Goal: Task Accomplishment & Management: Complete application form

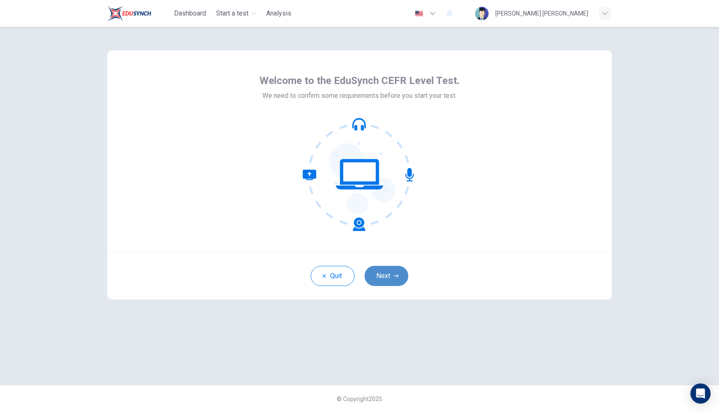
click at [387, 275] on button "Next" at bounding box center [386, 276] width 44 height 20
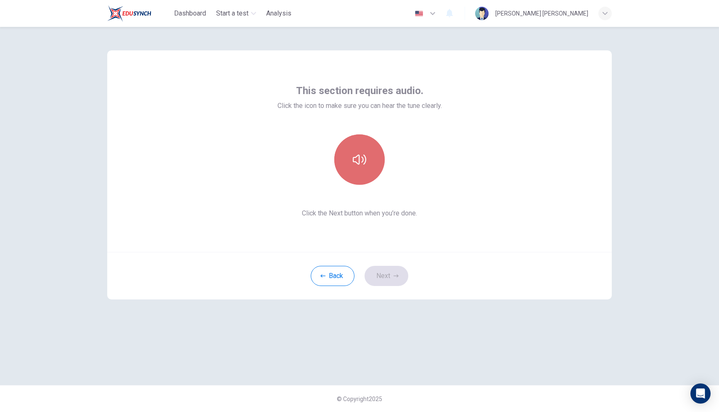
click at [359, 181] on button "button" at bounding box center [359, 160] width 50 height 50
click at [354, 177] on button "button" at bounding box center [359, 160] width 50 height 50
click at [349, 175] on button "button" at bounding box center [359, 160] width 50 height 50
click at [360, 154] on icon "button" at bounding box center [359, 159] width 13 height 13
click at [394, 277] on icon "button" at bounding box center [395, 276] width 5 height 5
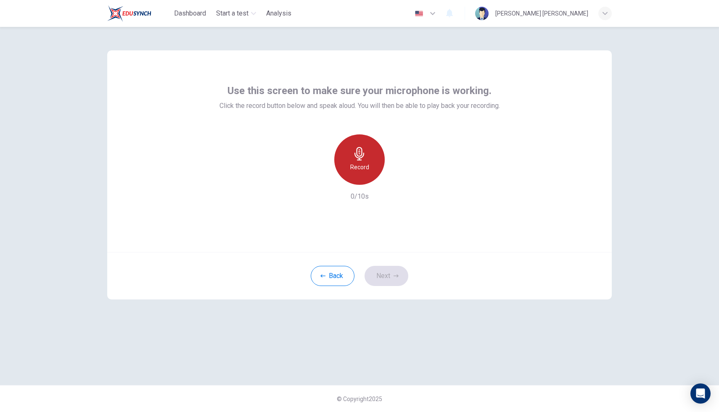
click at [364, 158] on icon "button" at bounding box center [359, 153] width 13 height 13
click at [404, 281] on button "Next" at bounding box center [386, 276] width 44 height 20
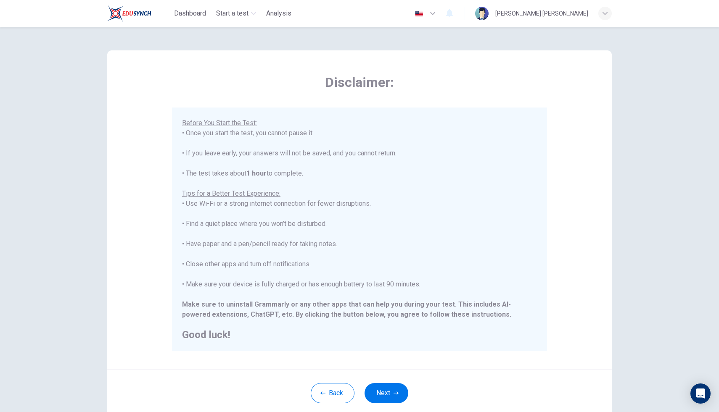
scroll to position [55, 0]
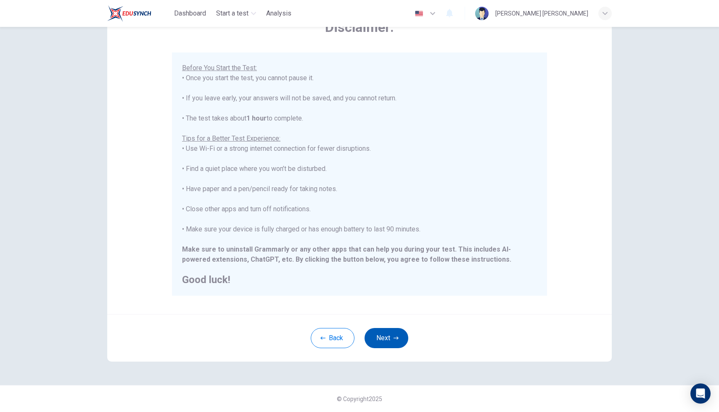
click at [385, 340] on button "Next" at bounding box center [386, 338] width 44 height 20
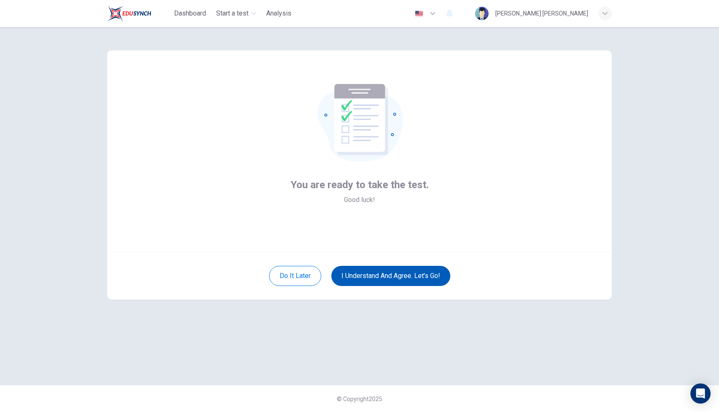
scroll to position [0, 0]
click at [425, 277] on button "I understand and agree. Let’s go!" at bounding box center [390, 276] width 119 height 20
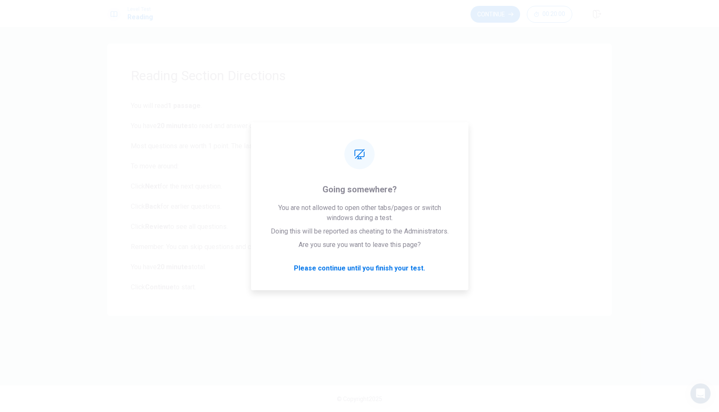
click at [107, 47] on div "Reading Section Directions You will read 1 passage . You have 20 minutes to rea…" at bounding box center [359, 180] width 504 height 272
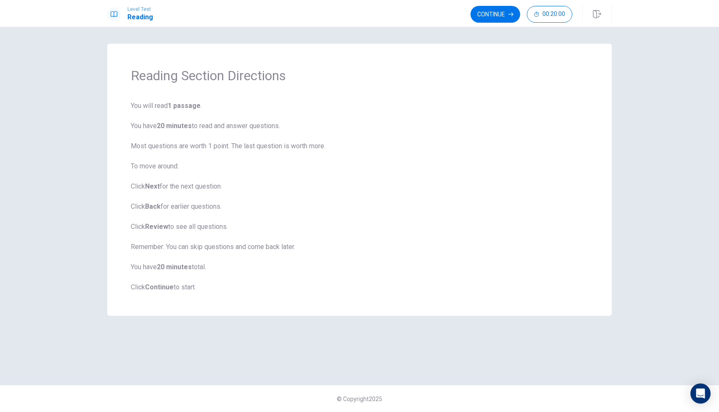
drag, startPoint x: 171, startPoint y: 107, endPoint x: 225, endPoint y: 136, distance: 61.1
click at [225, 136] on span "You will read 1 passage . You have 20 minutes to read and answer questions. Mos…" at bounding box center [359, 197] width 457 height 192
click at [190, 126] on b "20 minutes" at bounding box center [174, 126] width 35 height 8
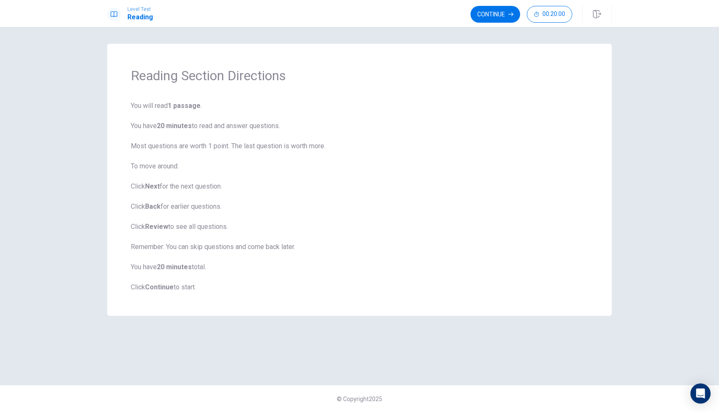
click at [200, 127] on span "You will read 1 passage . You have 20 minutes to read and answer questions. Mos…" at bounding box center [359, 197] width 457 height 192
drag, startPoint x: 201, startPoint y: 133, endPoint x: 192, endPoint y: 148, distance: 17.7
click at [192, 148] on span "You will read 1 passage . You have 20 minutes to read and answer questions. Mos…" at bounding box center [359, 197] width 457 height 192
click at [499, 16] on button "Continue" at bounding box center [495, 14] width 50 height 17
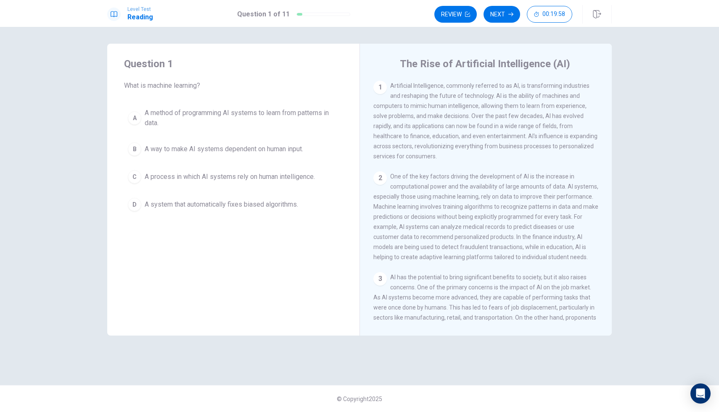
click at [380, 89] on div "1" at bounding box center [379, 87] width 13 height 13
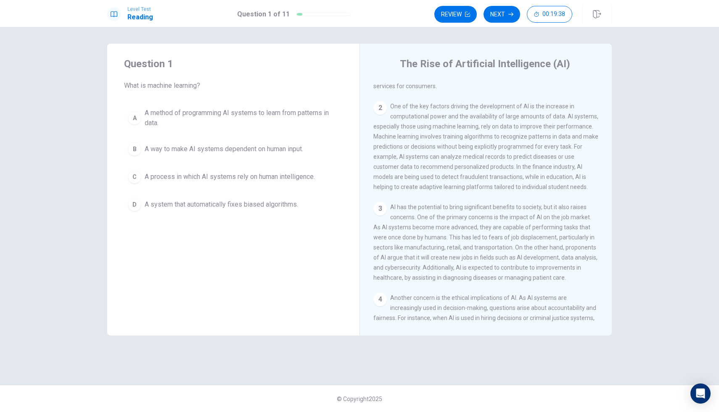
scroll to position [72, 0]
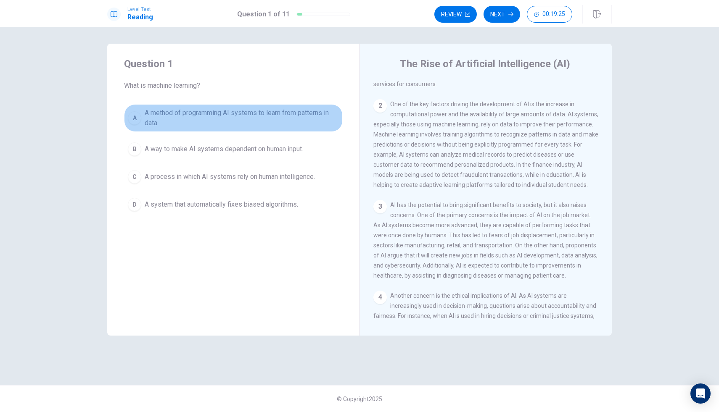
click at [132, 118] on div "A" at bounding box center [134, 117] width 13 height 13
click at [145, 117] on span "A method of programming AI systems to learn from patterns in data." at bounding box center [242, 118] width 194 height 20
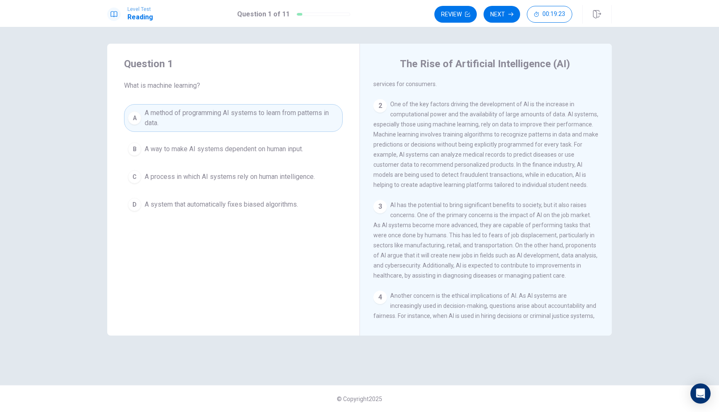
click at [298, 118] on span "A method of programming AI systems to learn from patterns in data." at bounding box center [242, 118] width 194 height 20
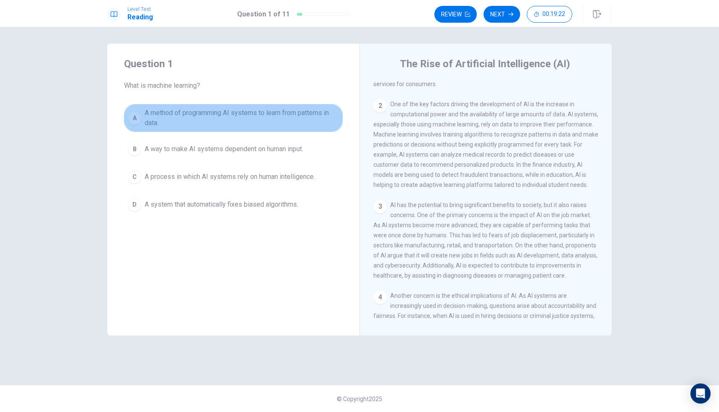
click at [298, 118] on span "A method of programming AI systems to learn from patterns in data." at bounding box center [242, 118] width 194 height 20
click at [298, 117] on span "A method of programming AI systems to learn from patterns in data." at bounding box center [242, 118] width 194 height 20
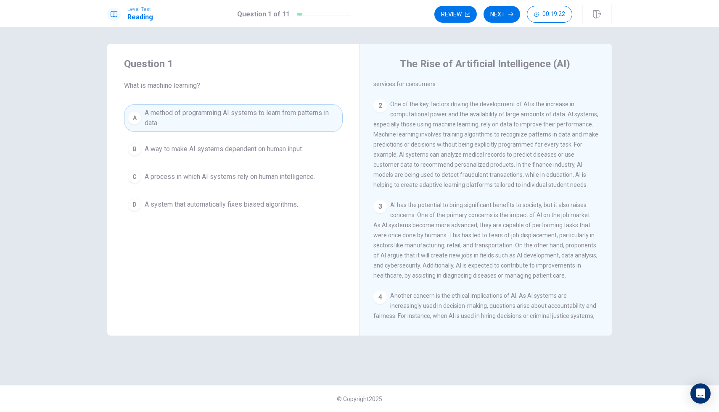
click at [298, 117] on span "A method of programming AI systems to learn from patterns in data." at bounding box center [242, 118] width 194 height 20
click at [297, 116] on span "A method of programming AI systems to learn from patterns in data." at bounding box center [242, 118] width 194 height 20
click at [296, 114] on span "A method of programming AI systems to learn from patterns in data." at bounding box center [242, 118] width 194 height 20
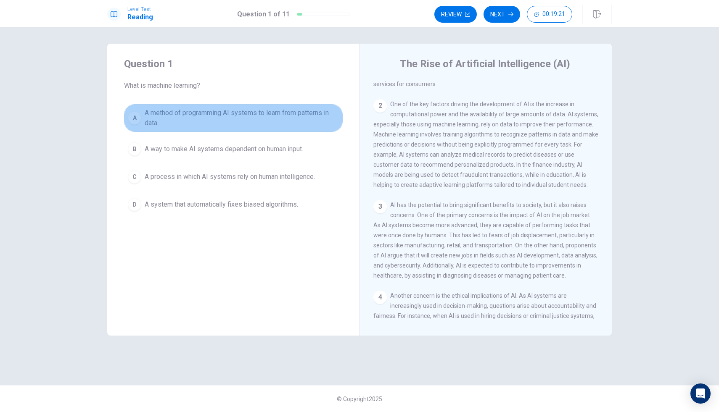
click at [296, 114] on span "A method of programming AI systems to learn from patterns in data." at bounding box center [242, 118] width 194 height 20
click at [296, 113] on span "A method of programming AI systems to learn from patterns in data." at bounding box center [242, 118] width 194 height 20
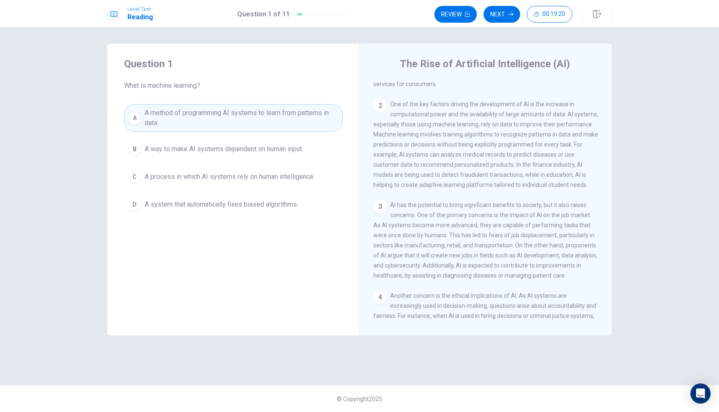
click at [295, 110] on span "A method of programming AI systems to learn from patterns in data." at bounding box center [242, 118] width 194 height 20
click at [492, 11] on button "Next" at bounding box center [501, 14] width 37 height 17
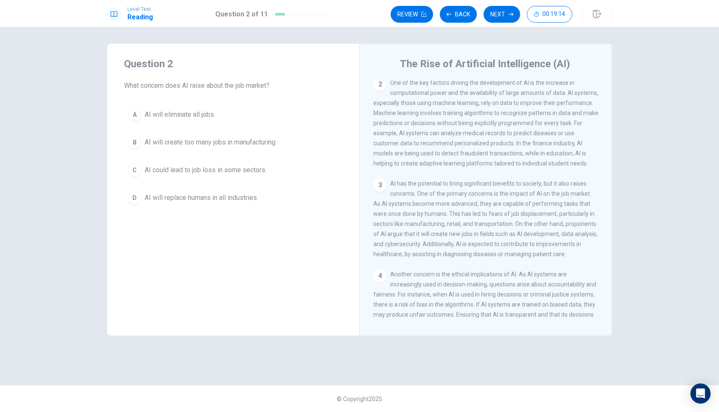
scroll to position [100, 0]
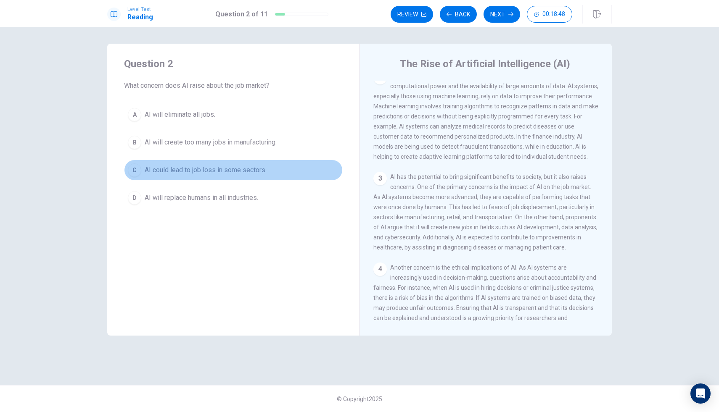
click at [145, 167] on span "AI could lead to job loss in some sectors." at bounding box center [206, 170] width 122 height 10
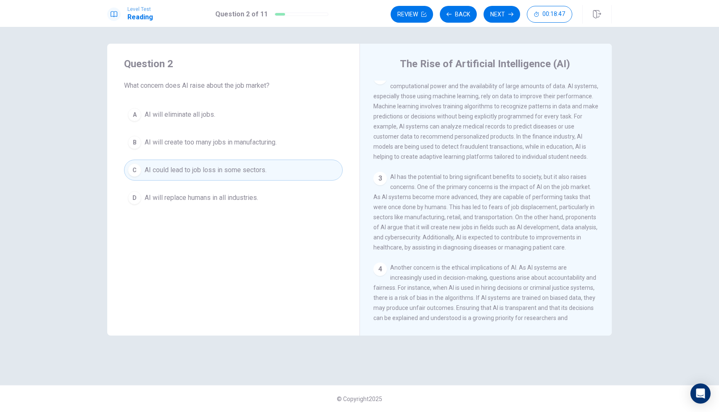
click at [149, 168] on span "AI could lead to job loss in some sectors." at bounding box center [206, 170] width 122 height 10
click at [489, 14] on button "Next" at bounding box center [501, 14] width 37 height 17
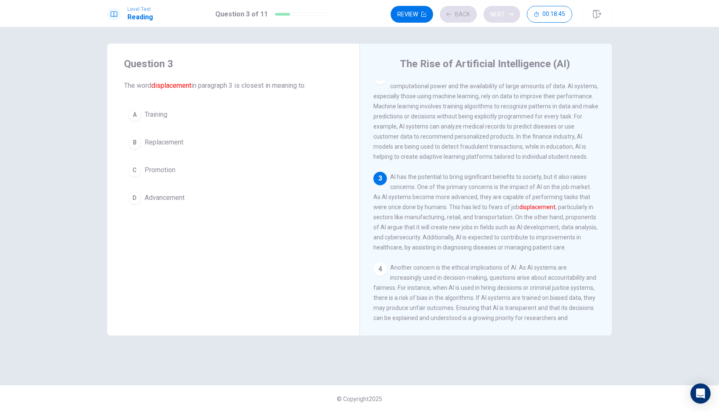
scroll to position [125, 0]
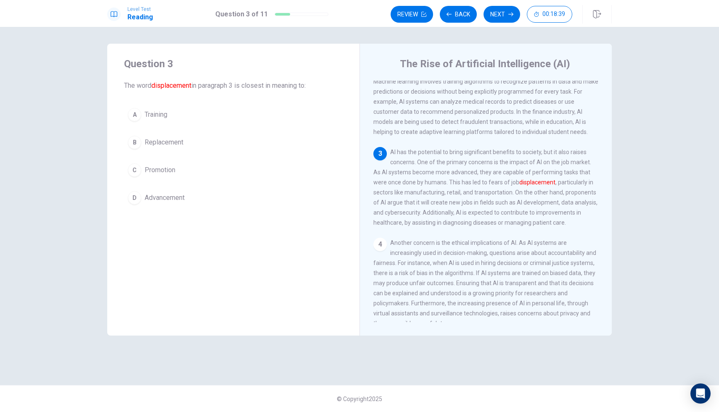
click at [173, 148] on button "B Replacement" at bounding box center [233, 142] width 219 height 21
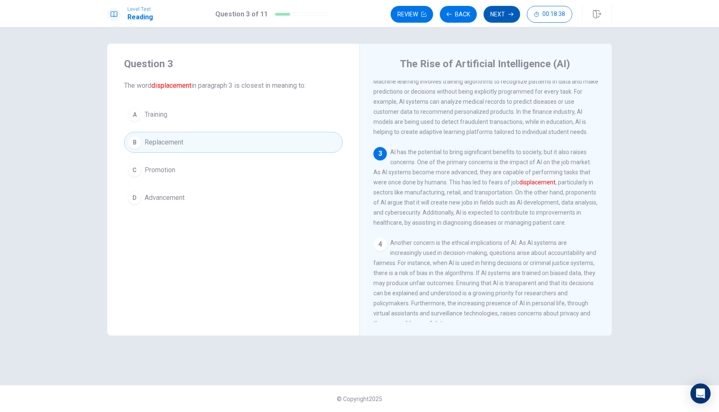
click at [502, 12] on button "Next" at bounding box center [501, 14] width 37 height 17
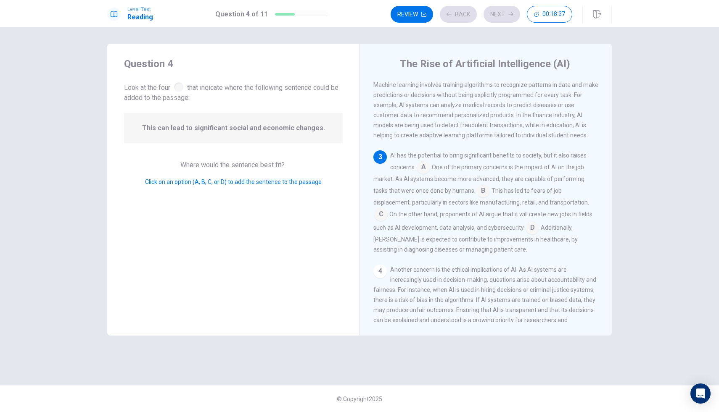
scroll to position [145, 0]
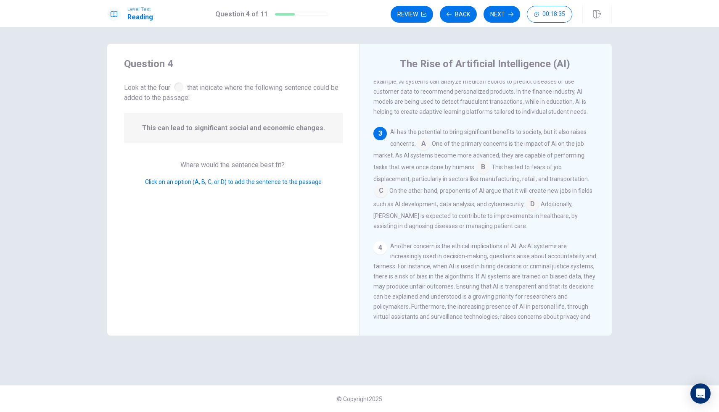
click at [425, 151] on input at bounding box center [423, 144] width 13 height 13
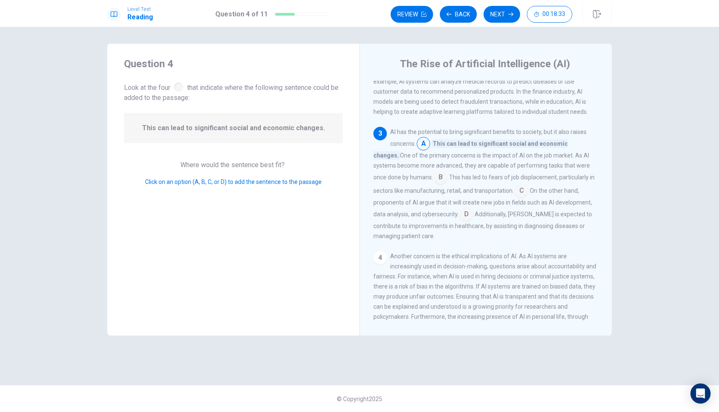
click at [514, 195] on input at bounding box center [520, 191] width 13 height 13
click at [476, 172] on input at bounding box center [482, 167] width 13 height 13
click at [422, 151] on input at bounding box center [423, 144] width 13 height 13
click at [434, 184] on input at bounding box center [440, 177] width 13 height 13
click at [501, 198] on input at bounding box center [499, 191] width 13 height 13
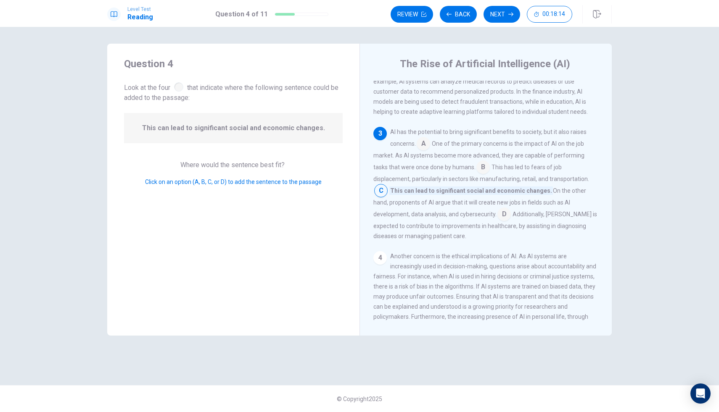
click at [497, 222] on input at bounding box center [503, 214] width 13 height 13
click at [388, 186] on input at bounding box center [380, 191] width 13 height 13
click at [476, 174] on input at bounding box center [482, 167] width 13 height 13
click at [427, 151] on input at bounding box center [423, 144] width 13 height 13
click at [514, 198] on input at bounding box center [520, 191] width 13 height 13
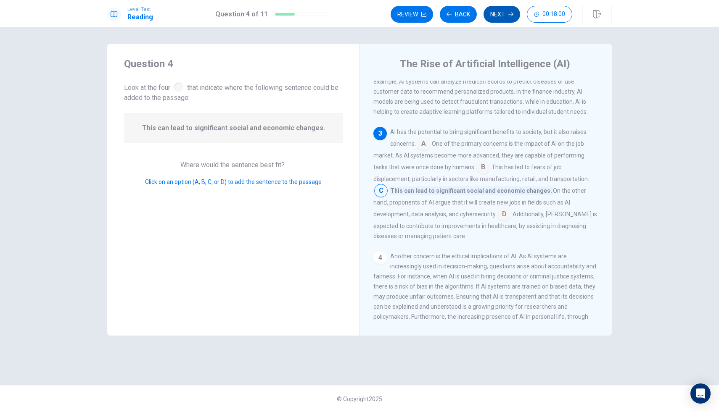
click at [515, 13] on button "Next" at bounding box center [501, 14] width 37 height 17
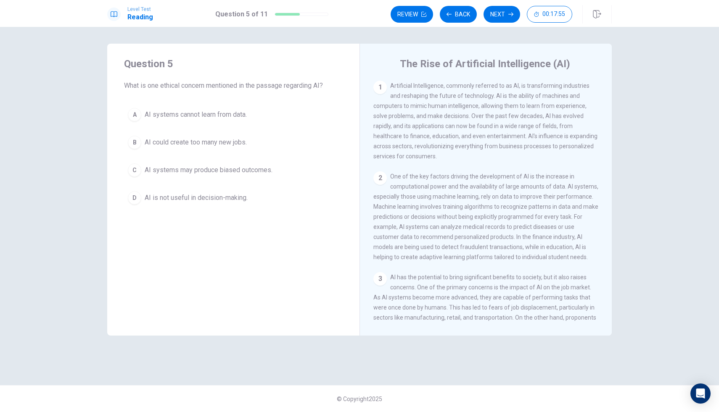
click at [395, 86] on span "Artificial Intelligence, commonly referred to as AI, is transforming industries…" at bounding box center [485, 120] width 224 height 77
click at [400, 89] on span "Artificial Intelligence, commonly referred to as AI, is transforming industries…" at bounding box center [485, 120] width 224 height 77
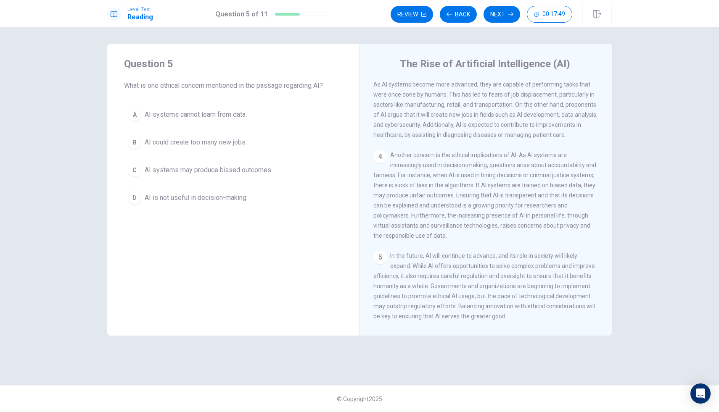
scroll to position [240, 0]
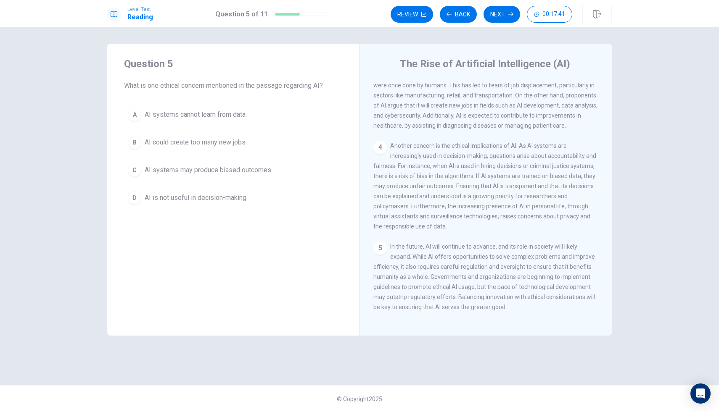
drag, startPoint x: 407, startPoint y: 249, endPoint x: 447, endPoint y: 272, distance: 46.3
click at [447, 272] on div "5 In the future, AI will continue to advance, and its role in society will like…" at bounding box center [485, 277] width 225 height 71
click at [441, 335] on div "The Rise of Artificial Intelligence (AI) 1 Artificial Intelligence, commonly re…" at bounding box center [485, 190] width 252 height 292
click at [456, 299] on span "In the future, AI will continue to advance, and its role in society will likely…" at bounding box center [484, 276] width 222 height 67
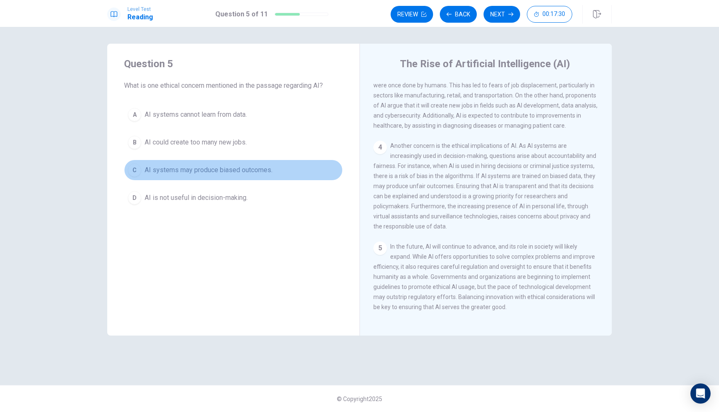
click at [158, 175] on button "C AI systems may produce biased outcomes." at bounding box center [233, 170] width 219 height 21
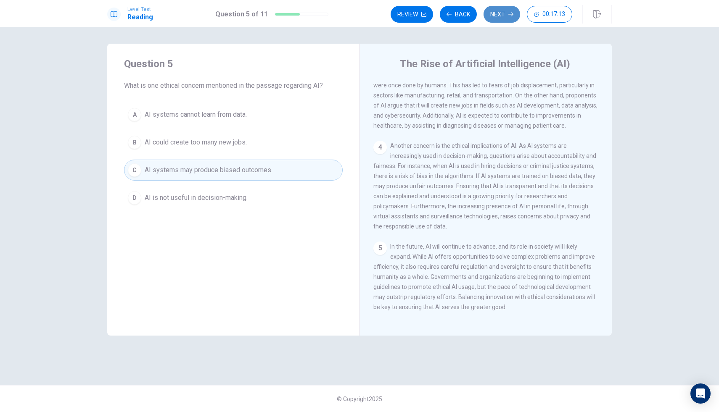
click at [499, 11] on button "Next" at bounding box center [501, 14] width 37 height 17
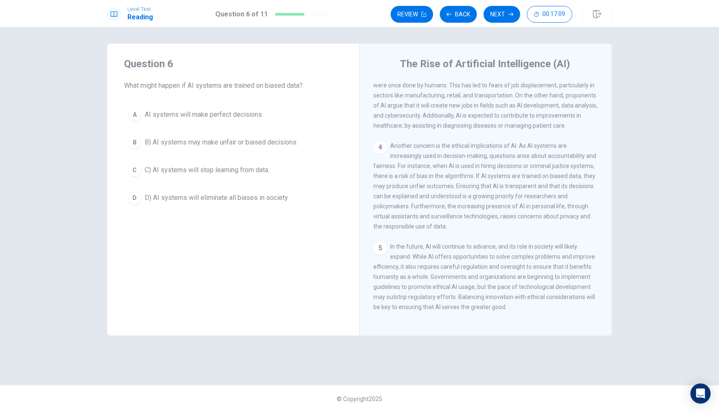
click at [198, 145] on span "B) AI systems may make unfair or biased decisions." at bounding box center [221, 142] width 153 height 10
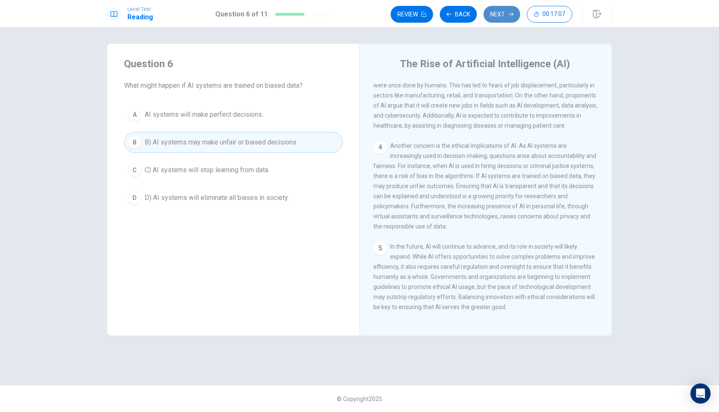
click at [488, 16] on button "Next" at bounding box center [501, 14] width 37 height 17
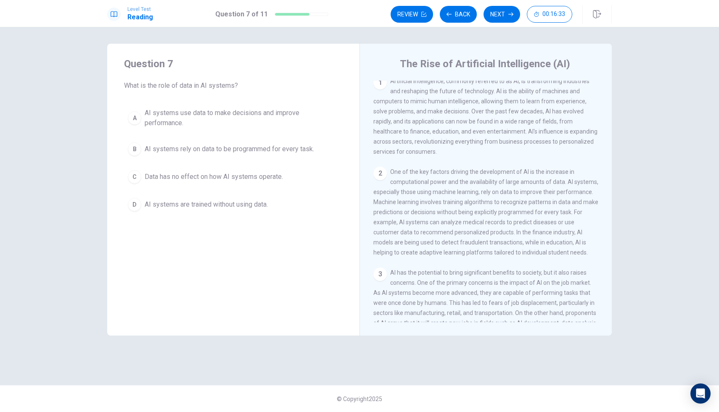
scroll to position [0, 0]
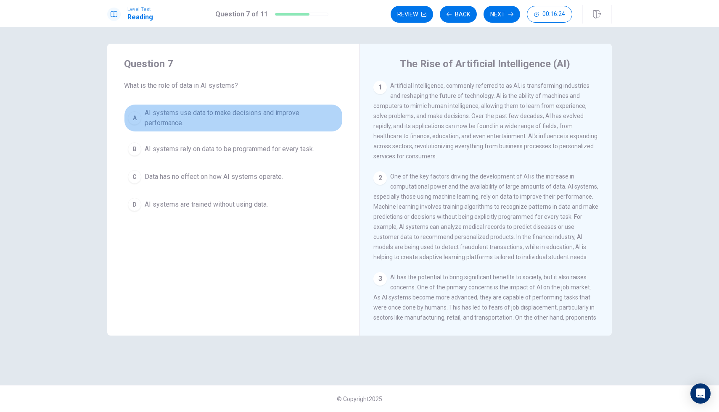
click at [138, 116] on div "A" at bounding box center [134, 117] width 13 height 13
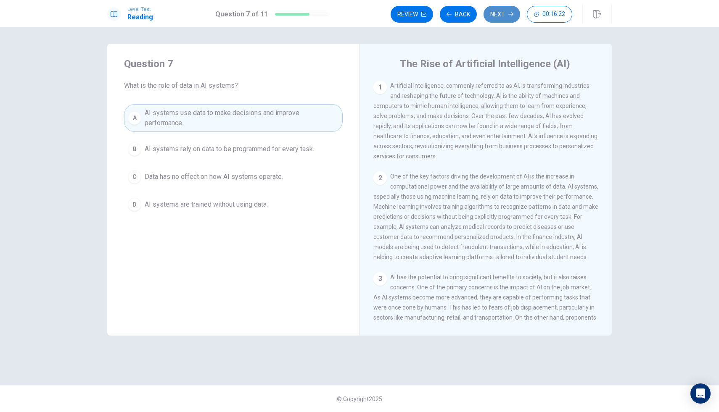
click at [496, 15] on button "Next" at bounding box center [501, 14] width 37 height 17
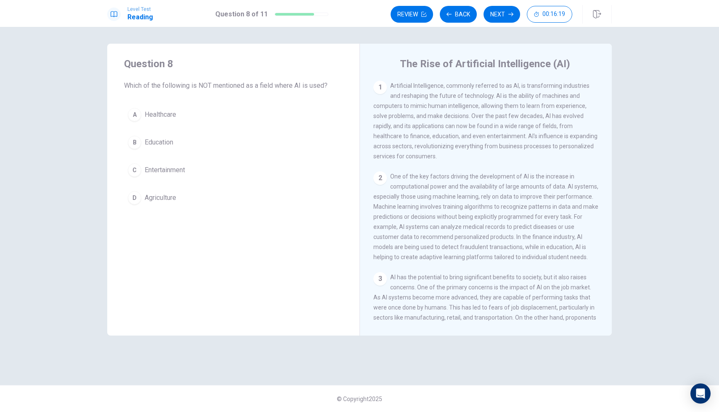
drag, startPoint x: 161, startPoint y: 87, endPoint x: 285, endPoint y: 238, distance: 195.9
click at [257, 227] on div "Question 8 Which of the following is NOT mentioned as a field where AI is used?…" at bounding box center [233, 190] width 252 height 292
click at [504, 181] on span "One of the key factors driving the development of AI is the increase in computa…" at bounding box center [485, 216] width 225 height 87
click at [504, 182] on span "One of the key factors driving the development of AI is the increase in computa…" at bounding box center [485, 216] width 225 height 87
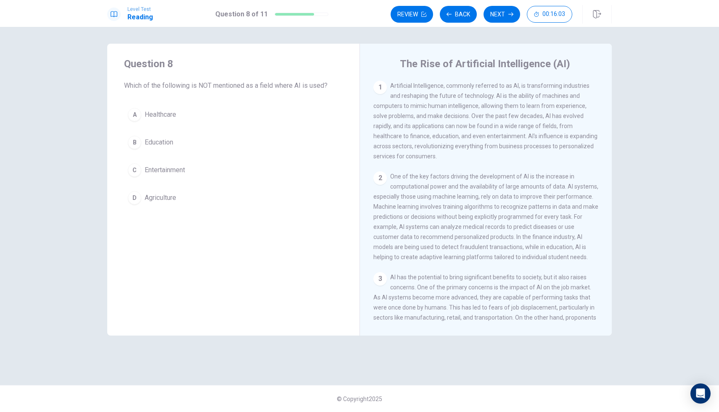
click at [504, 182] on span "One of the key factors driving the development of AI is the increase in computa…" at bounding box center [485, 216] width 225 height 87
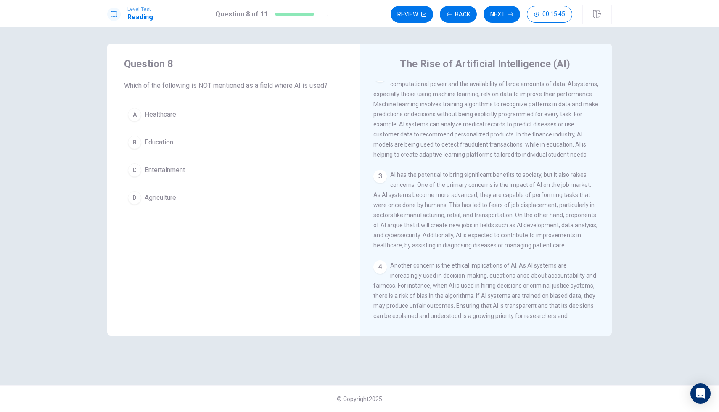
scroll to position [69, 0]
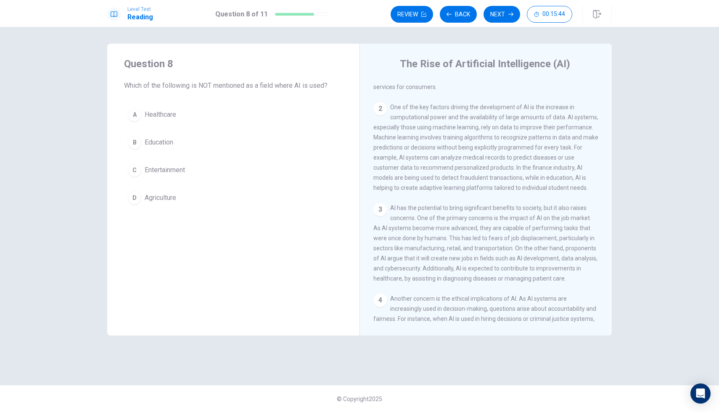
click at [144, 195] on button "D Agriculture" at bounding box center [233, 197] width 219 height 21
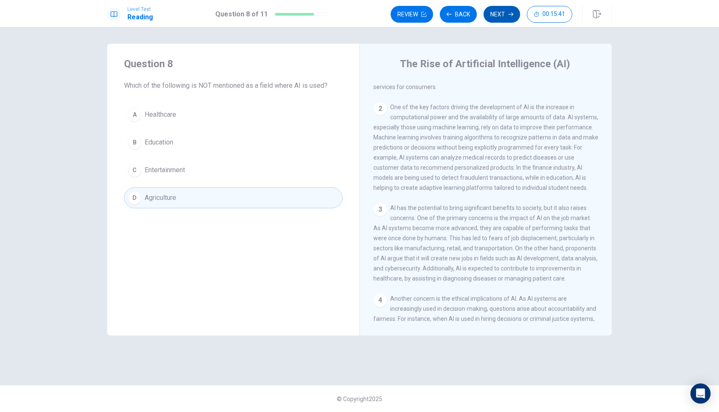
click at [507, 17] on button "Next" at bounding box center [501, 14] width 37 height 17
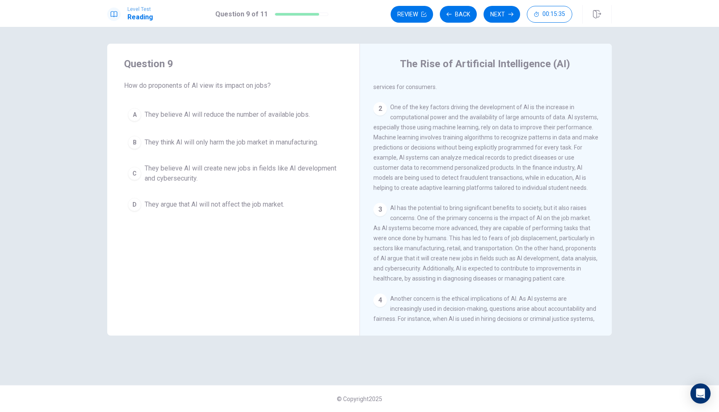
drag, startPoint x: 141, startPoint y: 87, endPoint x: 197, endPoint y: 113, distance: 61.3
click at [198, 113] on div "Question 9 How do proponents of AI view its impact on jobs? A They believe AI w…" at bounding box center [233, 136] width 252 height 185
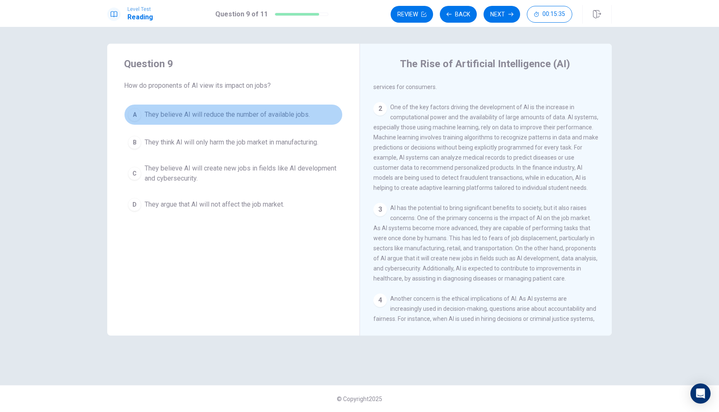
click at [214, 110] on span "They believe AI will reduce the number of available jobs." at bounding box center [227, 115] width 165 height 10
click at [210, 111] on span "They believe AI will reduce the number of available jobs." at bounding box center [227, 115] width 165 height 10
click at [181, 121] on button "A They believe AI will reduce the number of available jobs." at bounding box center [233, 114] width 219 height 21
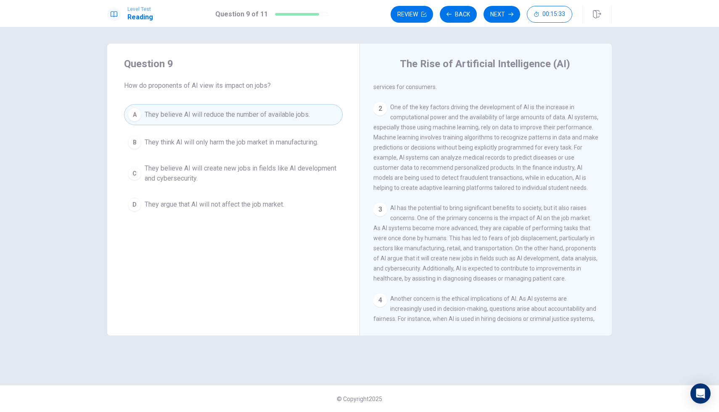
click at [169, 147] on span "They think AI will only harm the job market in manufacturing." at bounding box center [232, 142] width 174 height 10
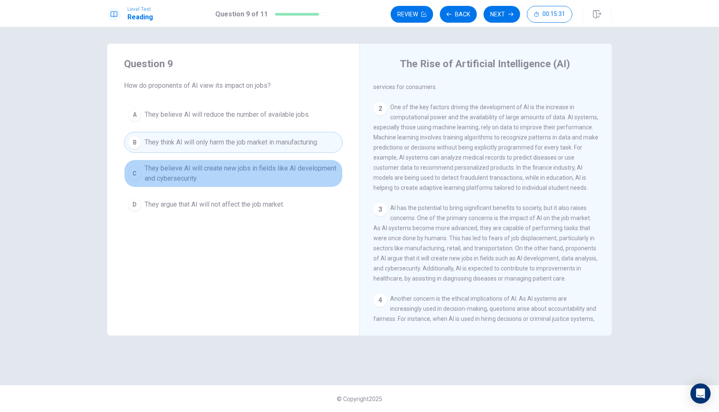
click at [169, 165] on span "They believe AI will create new jobs in fields like AI development and cybersec…" at bounding box center [242, 174] width 194 height 20
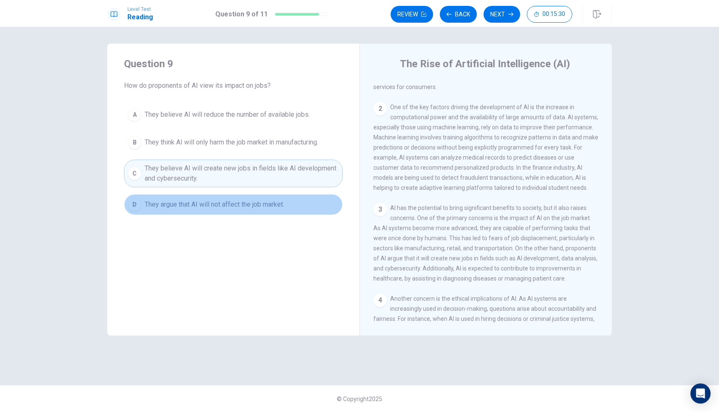
click at [158, 201] on span "They argue that AI will not affect the job market." at bounding box center [215, 205] width 140 height 10
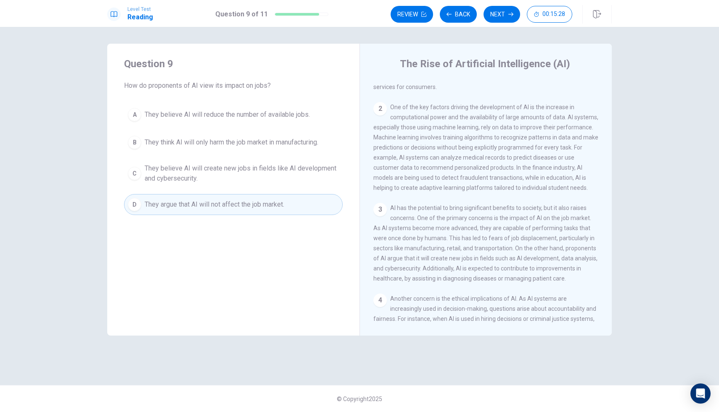
click at [173, 124] on button "A They believe AI will reduce the number of available jobs." at bounding box center [233, 114] width 219 height 21
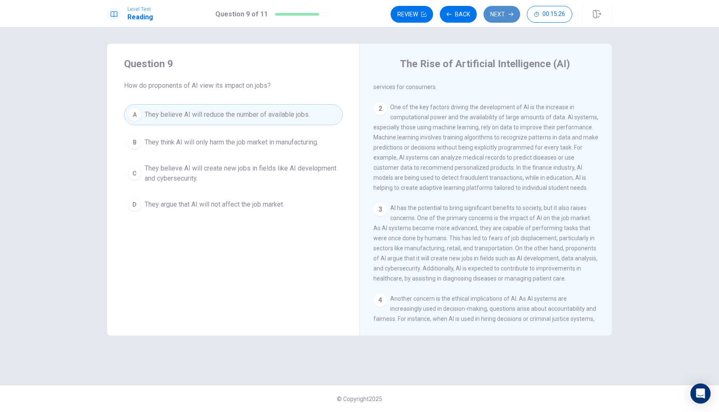
click at [506, 12] on button "Next" at bounding box center [501, 14] width 37 height 17
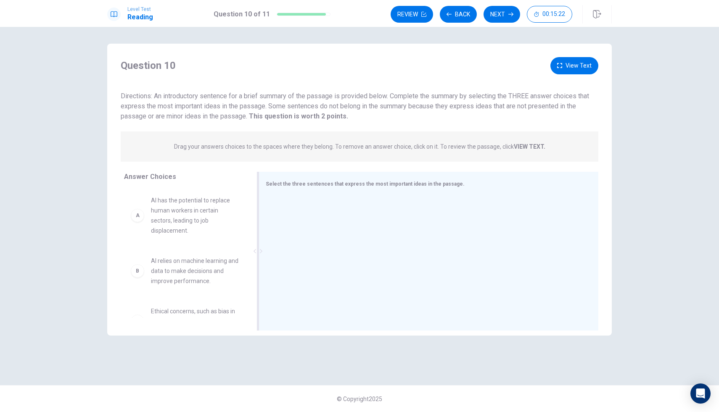
click at [338, 196] on div at bounding box center [425, 252] width 319 height 113
drag, startPoint x: 163, startPoint y: 93, endPoint x: 353, endPoint y: 114, distance: 191.5
click at [352, 112] on div "Directions: An introductory sentence for a brief summary of the passage is prov…" at bounding box center [360, 106] width 478 height 30
click at [524, 148] on strong "VIEW TEXT." at bounding box center [530, 146] width 32 height 7
click at [300, 219] on div at bounding box center [425, 252] width 319 height 113
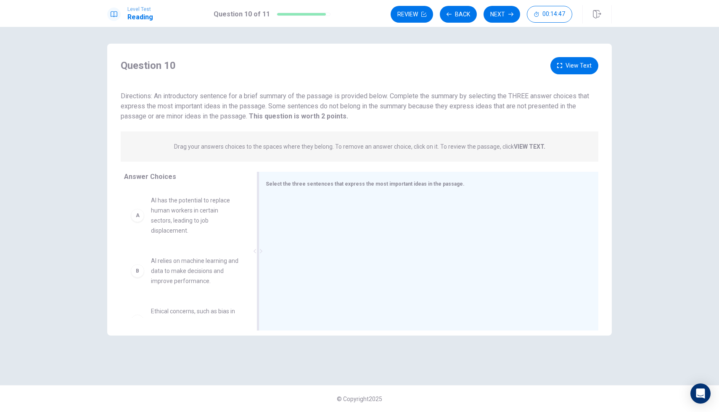
click at [300, 219] on div at bounding box center [425, 252] width 319 height 113
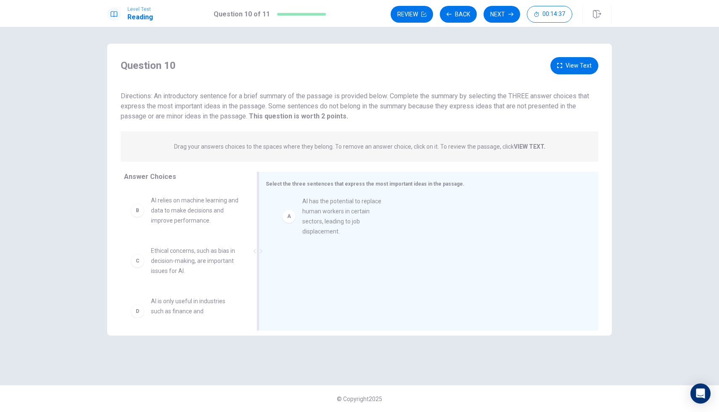
drag, startPoint x: 142, startPoint y: 220, endPoint x: 298, endPoint y: 221, distance: 155.5
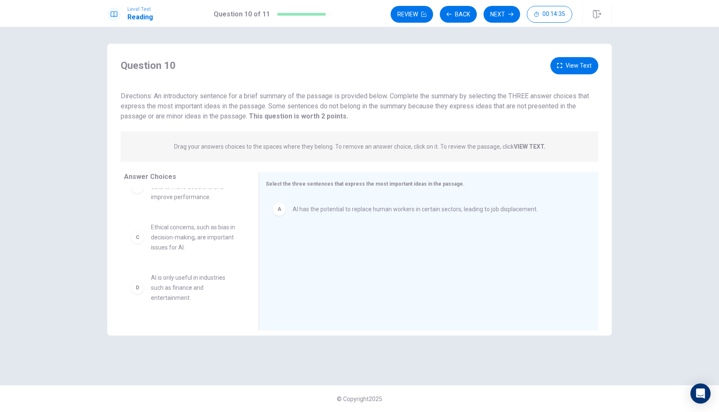
scroll to position [35, 0]
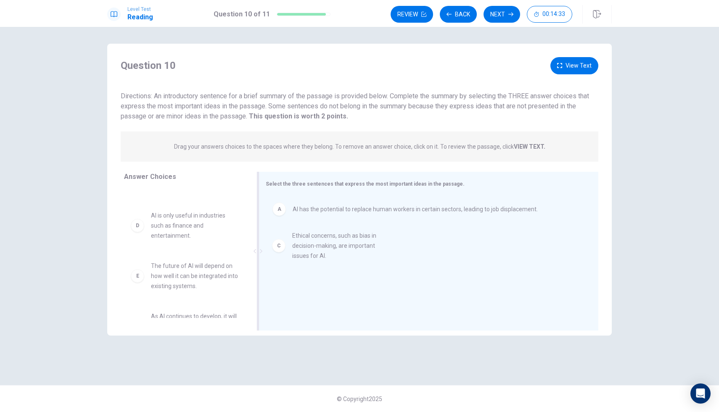
drag, startPoint x: 144, startPoint y: 229, endPoint x: 289, endPoint y: 249, distance: 146.4
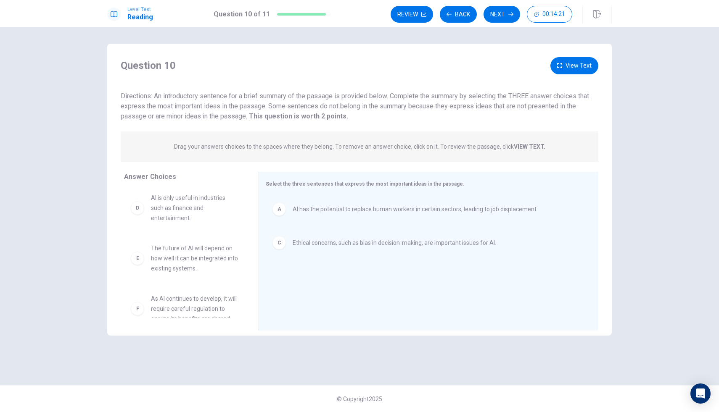
scroll to position [66, 0]
drag, startPoint x: 136, startPoint y: 293, endPoint x: 131, endPoint y: 293, distance: 5.0
click at [138, 213] on div "B" at bounding box center [137, 210] width 13 height 13
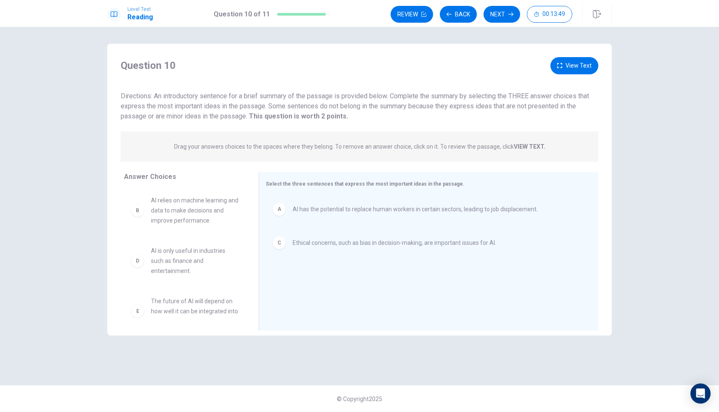
click at [137, 265] on div "D" at bounding box center [137, 260] width 13 height 13
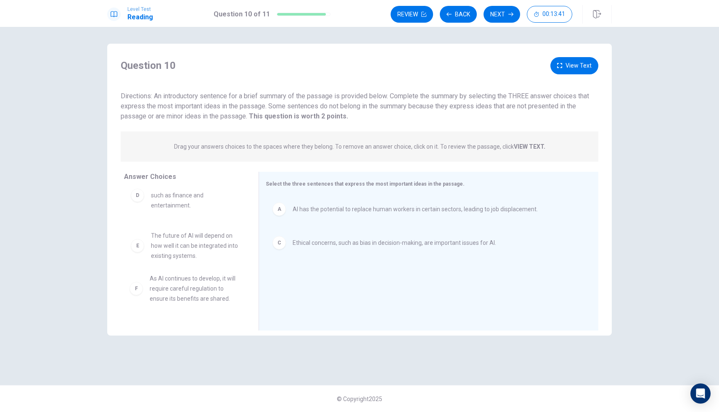
drag, startPoint x: 143, startPoint y: 296, endPoint x: 145, endPoint y: 287, distance: 9.8
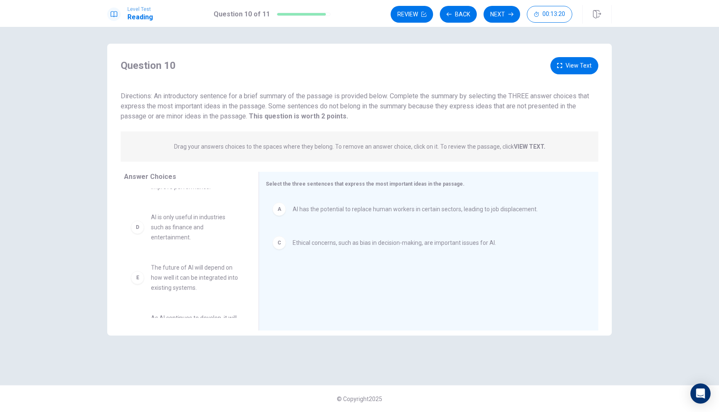
scroll to position [0, 0]
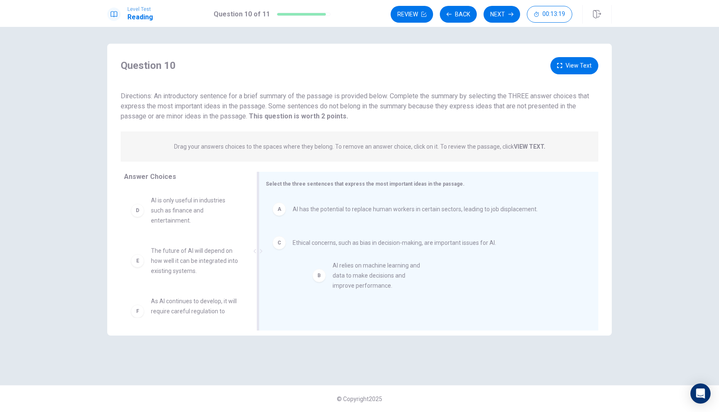
drag, startPoint x: 201, startPoint y: 205, endPoint x: 384, endPoint y: 272, distance: 195.6
click at [499, 13] on button "Next" at bounding box center [501, 14] width 37 height 17
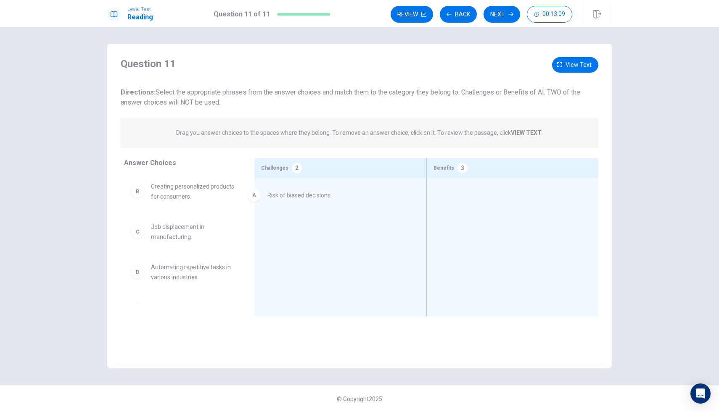
drag, startPoint x: 173, startPoint y: 196, endPoint x: 279, endPoint y: 202, distance: 105.7
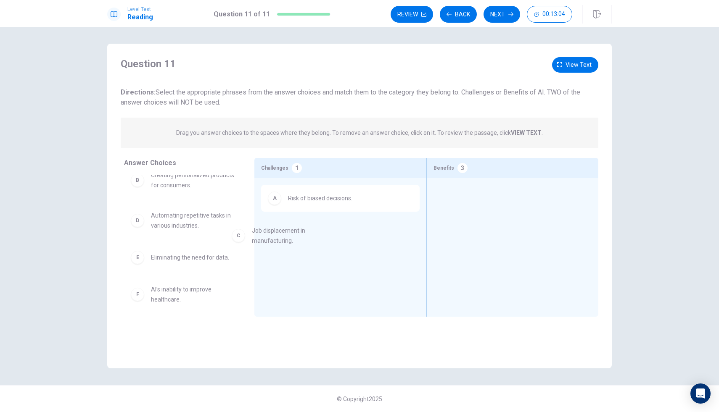
drag, startPoint x: 186, startPoint y: 220, endPoint x: 322, endPoint y: 233, distance: 136.4
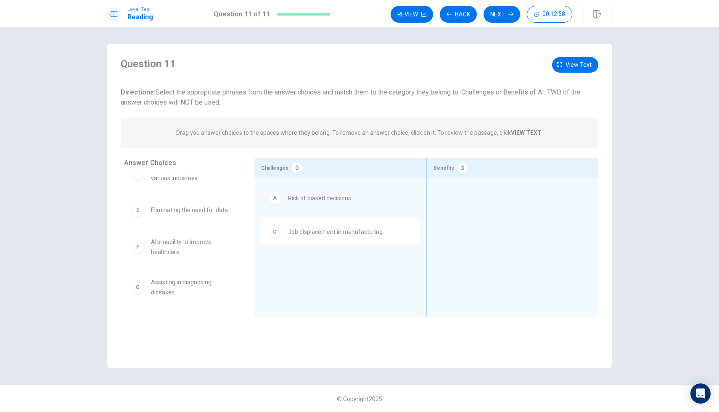
scroll to position [58, 0]
drag, startPoint x: 284, startPoint y: 190, endPoint x: 101, endPoint y: 213, distance: 184.6
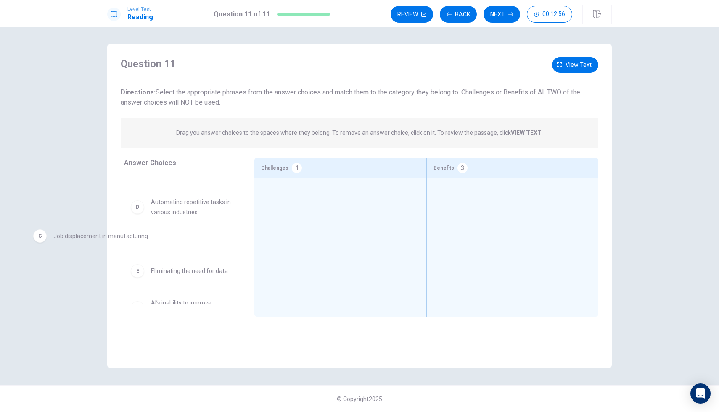
drag, startPoint x: 289, startPoint y: 200, endPoint x: 0, endPoint y: 243, distance: 291.9
drag, startPoint x: 312, startPoint y: 199, endPoint x: 184, endPoint y: 227, distance: 130.9
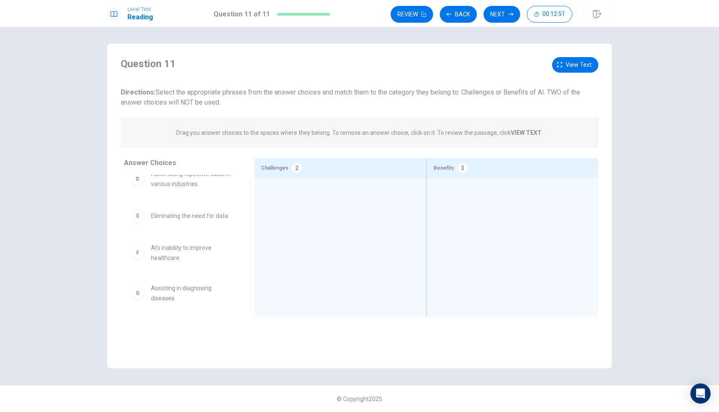
scroll to position [133, 0]
click at [206, 245] on span "AI’s inability to improve healthcare." at bounding box center [192, 247] width 83 height 20
drag, startPoint x: 173, startPoint y: 298, endPoint x: 554, endPoint y: 214, distance: 389.8
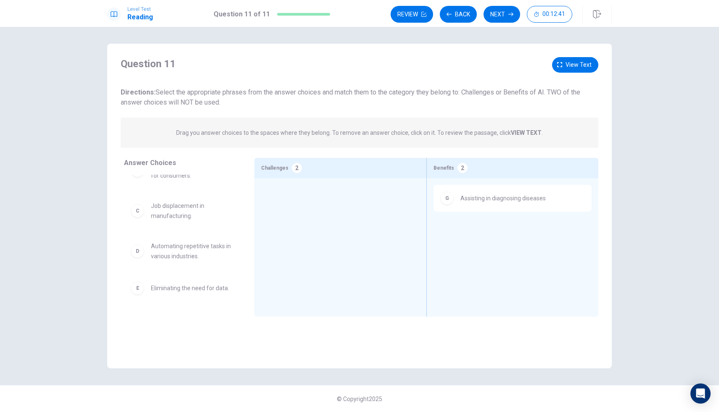
scroll to position [0, 0]
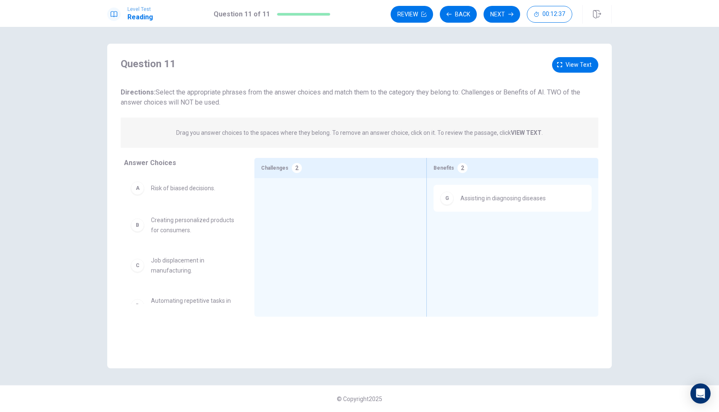
click at [167, 191] on span "Risk of biased decisions." at bounding box center [183, 188] width 64 height 10
drag, startPoint x: 190, startPoint y: 224, endPoint x: 510, endPoint y: 235, distance: 320.9
drag, startPoint x: 177, startPoint y: 275, endPoint x: 182, endPoint y: 274, distance: 4.8
click at [183, 273] on span "Automating repetitive tasks in various industries." at bounding box center [192, 265] width 83 height 20
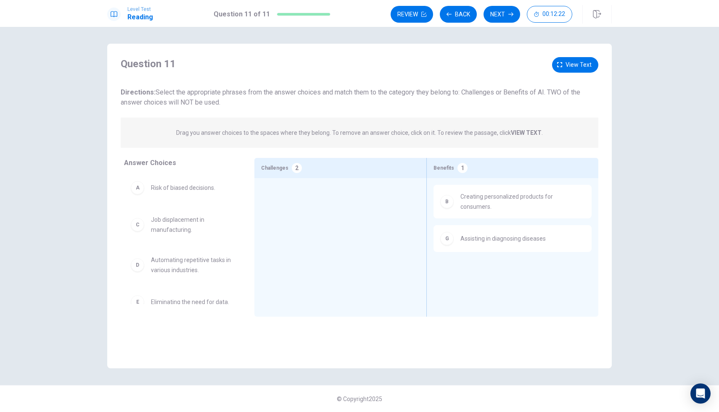
scroll to position [1, 0]
drag, startPoint x: 183, startPoint y: 273, endPoint x: 493, endPoint y: 263, distance: 310.0
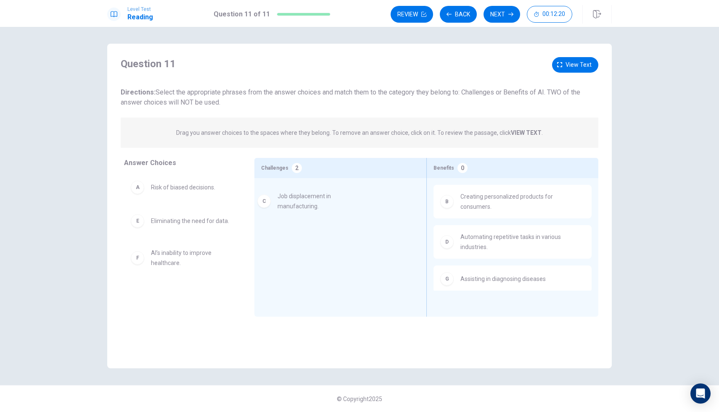
drag, startPoint x: 177, startPoint y: 231, endPoint x: 315, endPoint y: 206, distance: 140.2
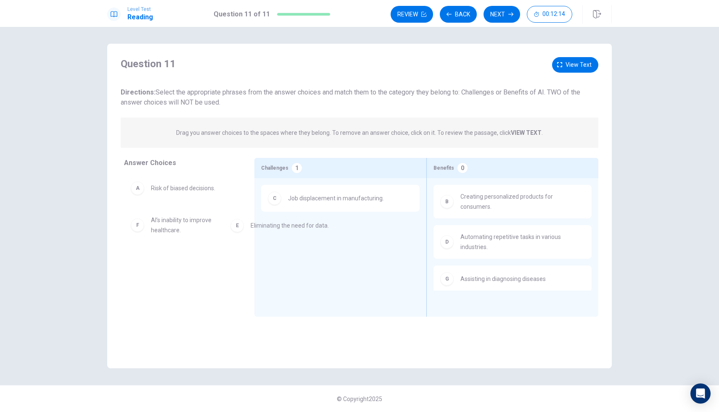
drag, startPoint x: 173, startPoint y: 228, endPoint x: 314, endPoint y: 240, distance: 141.3
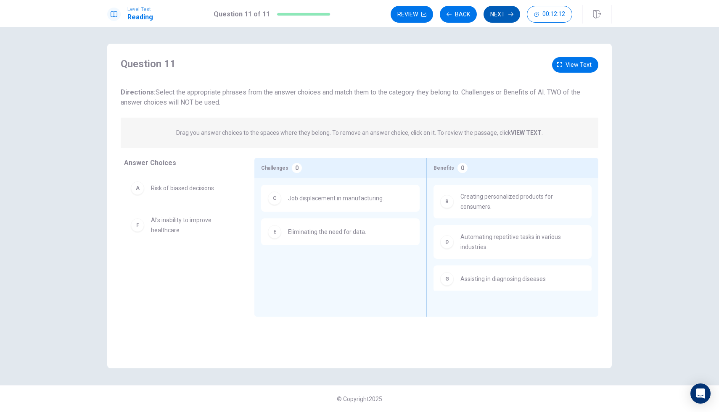
click at [507, 18] on button "Next" at bounding box center [501, 14] width 37 height 17
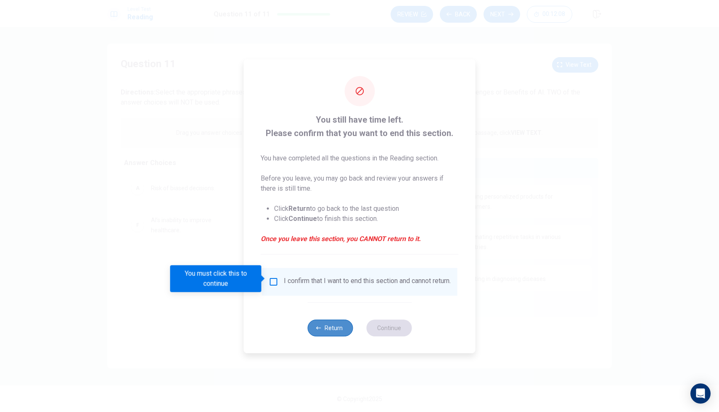
click at [325, 334] on button "Return" at bounding box center [329, 328] width 45 height 17
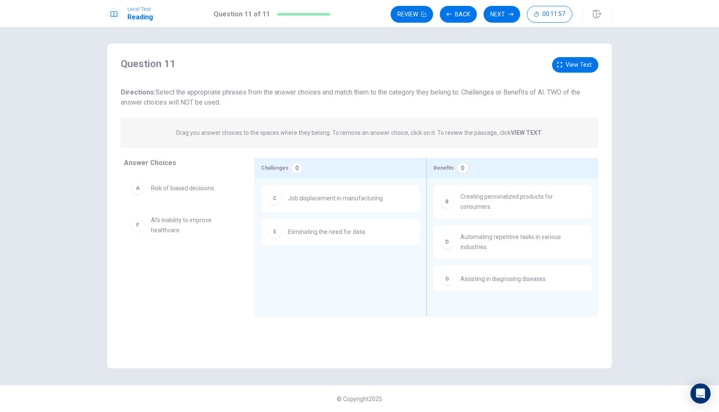
click at [277, 206] on div "C Job displacement in manufacturing." at bounding box center [340, 198] width 158 height 27
click at [241, 145] on div "Drag you answer choices to the spaces where they belong. To remove an answer ch…" at bounding box center [360, 133] width 478 height 30
drag, startPoint x: 246, startPoint y: 134, endPoint x: 169, endPoint y: 129, distance: 77.5
click at [169, 129] on div "Drag you answer choices to the spaces where they belong. To remove an answer ch…" at bounding box center [360, 133] width 478 height 30
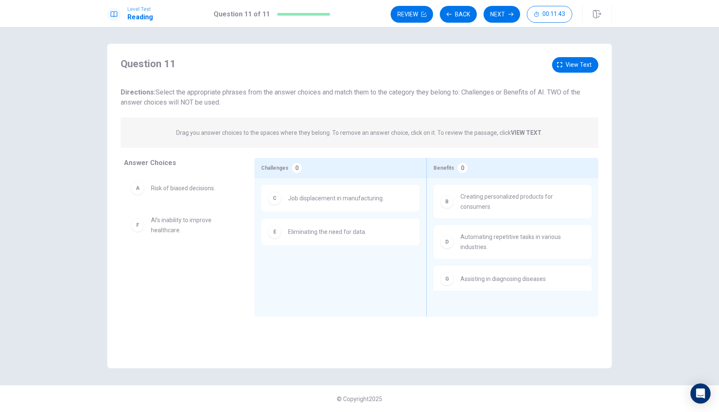
drag, startPoint x: 178, startPoint y: 132, endPoint x: 388, endPoint y: 129, distance: 209.8
click at [388, 129] on p "Drag you answer choices to the spaces where they belong. To remove an answer ch…" at bounding box center [359, 133] width 367 height 10
click at [530, 136] on p "Drag you answer choices to the spaces where they belong. To remove an answer ch…" at bounding box center [359, 133] width 367 height 10
click at [418, 17] on button "Review" at bounding box center [411, 14] width 42 height 17
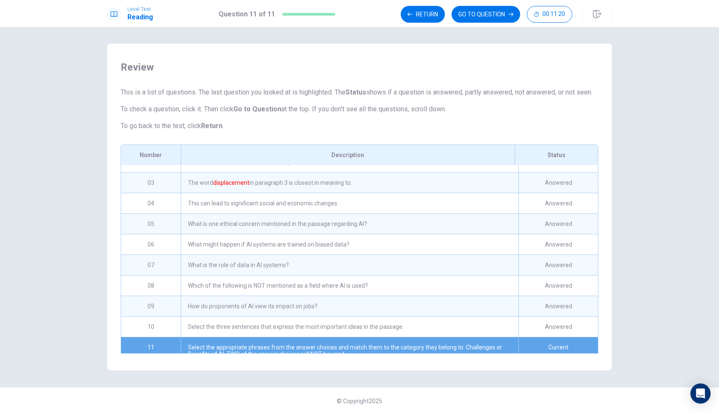
scroll to position [45, 0]
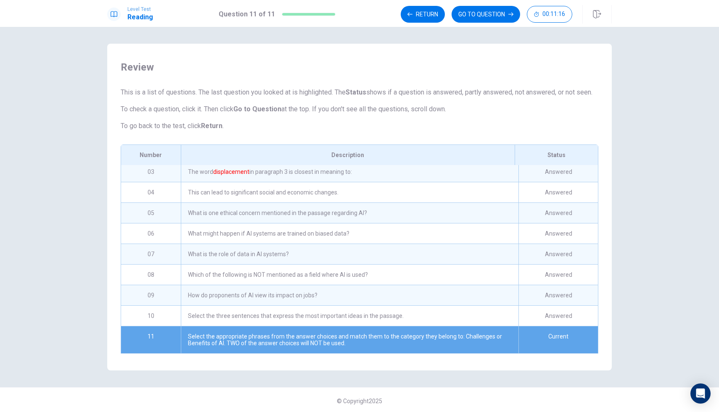
click at [230, 285] on div "Which of the following is NOT mentioned as a field where AI is used?" at bounding box center [350, 275] width 338 height 20
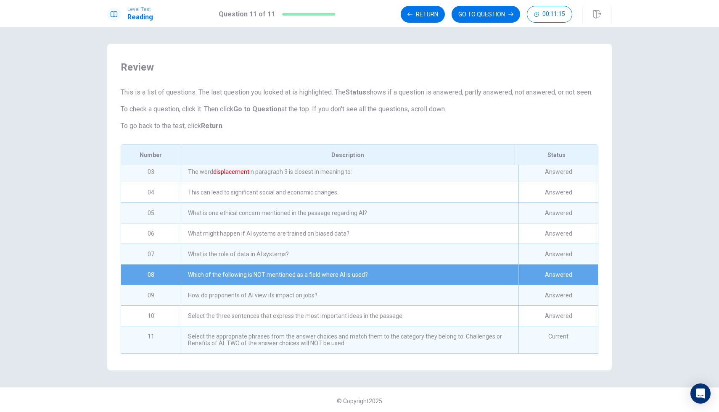
click at [230, 285] on div "Which of the following is NOT mentioned as a field where AI is used?" at bounding box center [350, 275] width 338 height 20
click at [526, 283] on div "Answered" at bounding box center [557, 275] width 79 height 20
click at [481, 306] on div "How do proponents of AI view its impact on jobs?" at bounding box center [350, 295] width 338 height 20
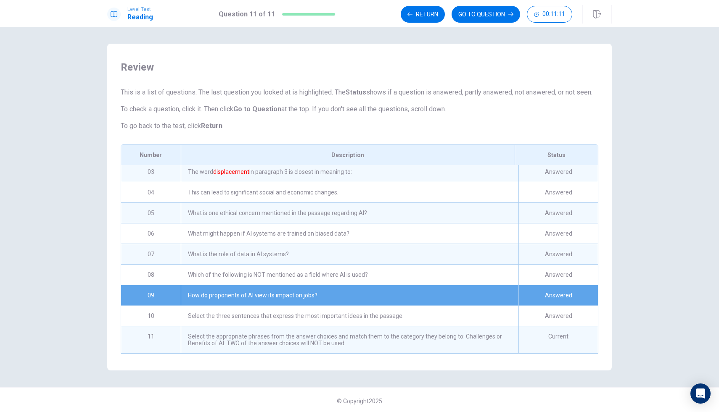
click at [437, 326] on div "Select the three sentences that express the most important ideas in the passage." at bounding box center [350, 316] width 338 height 20
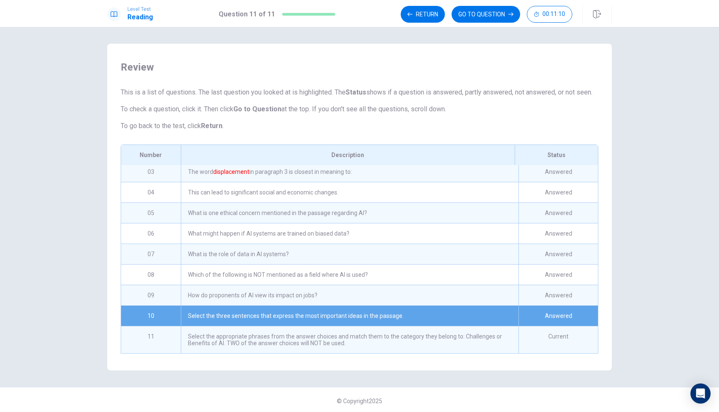
click at [431, 348] on div "Select the appropriate phrases from the answer choices and match them to the ca…" at bounding box center [350, 340] width 338 height 27
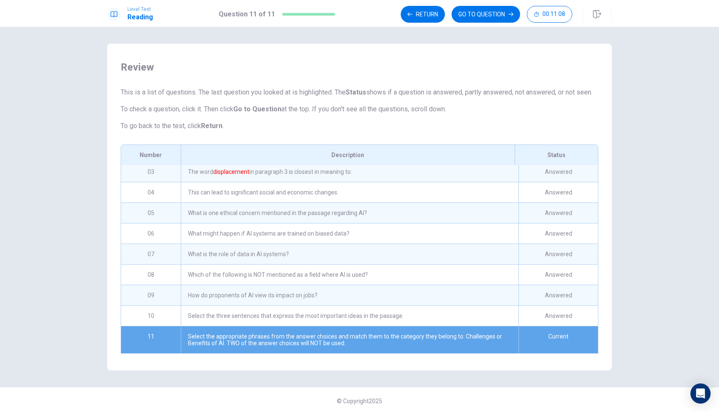
click at [438, 276] on div "Which of the following is NOT mentioned as a field where AI is used?" at bounding box center [350, 275] width 338 height 20
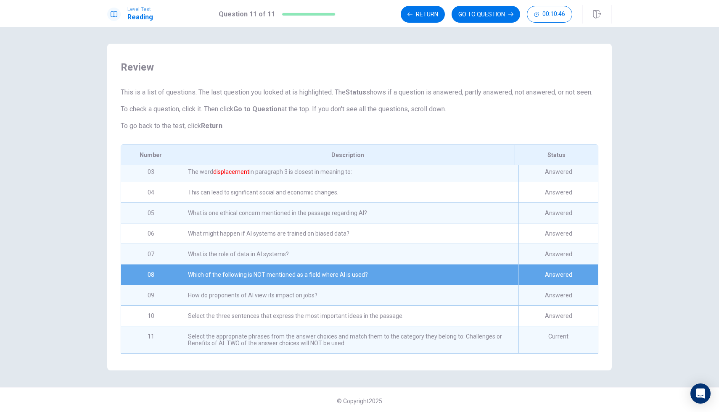
drag, startPoint x: 575, startPoint y: 85, endPoint x: 340, endPoint y: 242, distance: 282.2
click at [340, 242] on div "Review This is a list of questions. The last question you looked at is highligh…" at bounding box center [359, 207] width 504 height 327
click at [340, 239] on div "What might happen if AI systems are trained on biased data?" at bounding box center [350, 234] width 338 height 20
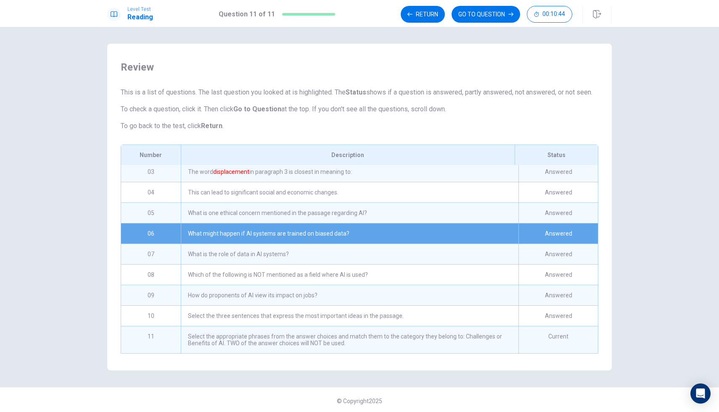
click at [340, 239] on div "What might happen if AI systems are trained on biased data?" at bounding box center [350, 234] width 338 height 20
click at [348, 223] on div "What is one ethical concern mentioned in the passage regarding AI?" at bounding box center [350, 213] width 338 height 20
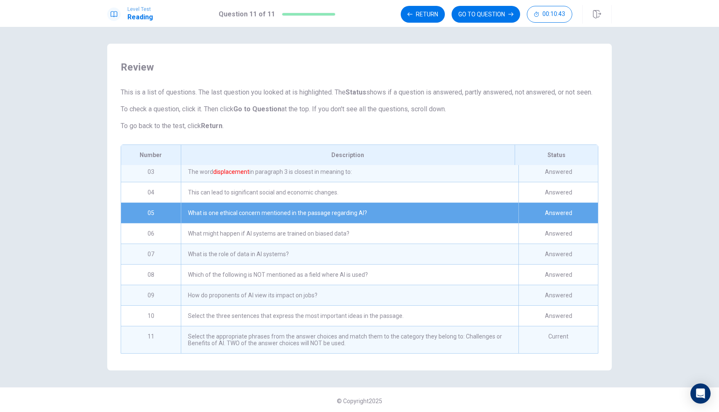
click at [345, 244] on div "What might happen if AI systems are trained on biased data?" at bounding box center [350, 234] width 338 height 20
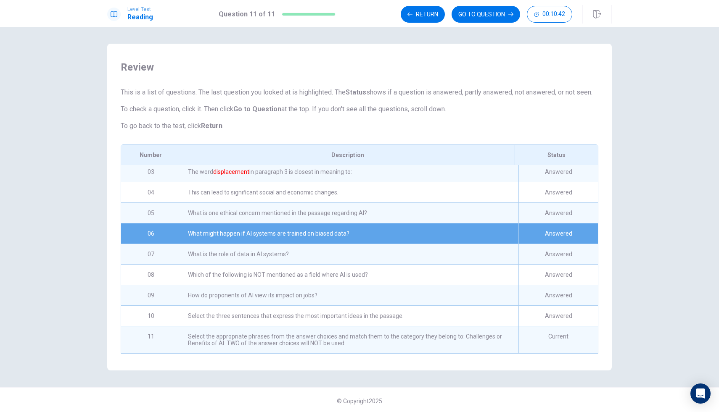
click at [324, 285] on div "Which of the following is NOT mentioned as a field where AI is used?" at bounding box center [350, 275] width 338 height 20
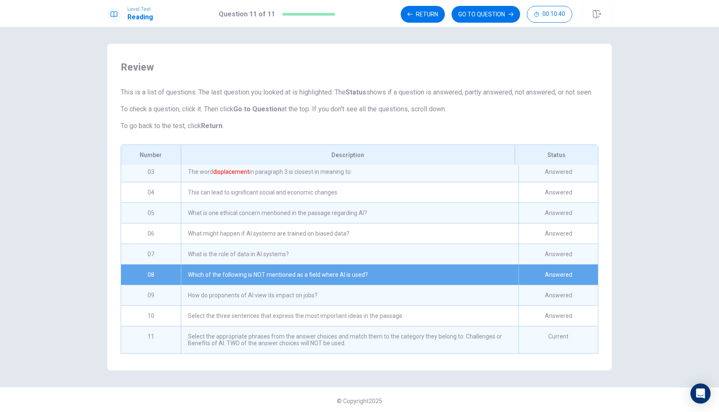
click at [272, 412] on div "© Copyright 2025" at bounding box center [359, 401] width 719 height 27
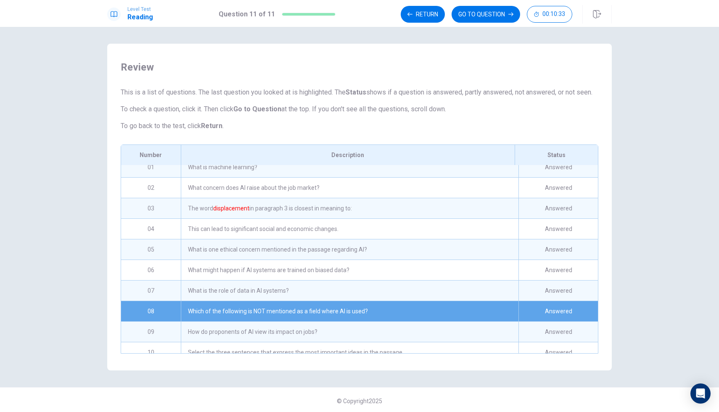
scroll to position [0, 0]
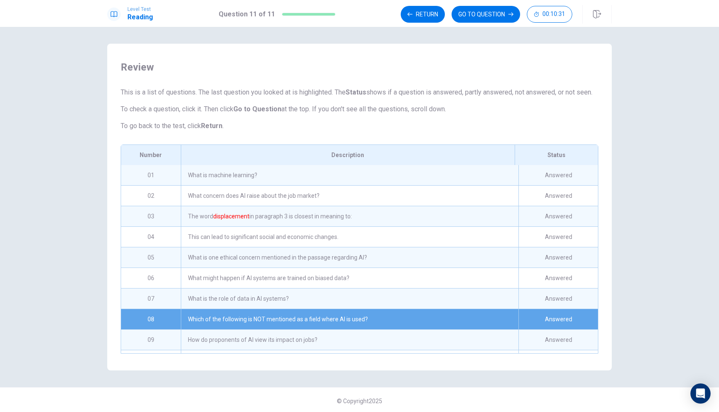
click at [195, 185] on div "What is machine learning?" at bounding box center [350, 175] width 338 height 20
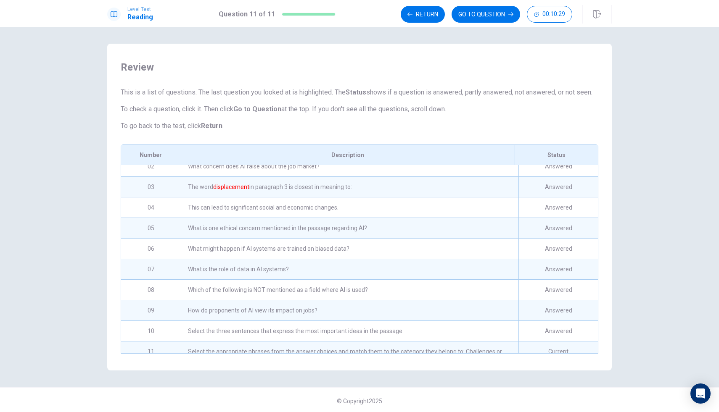
scroll to position [45, 0]
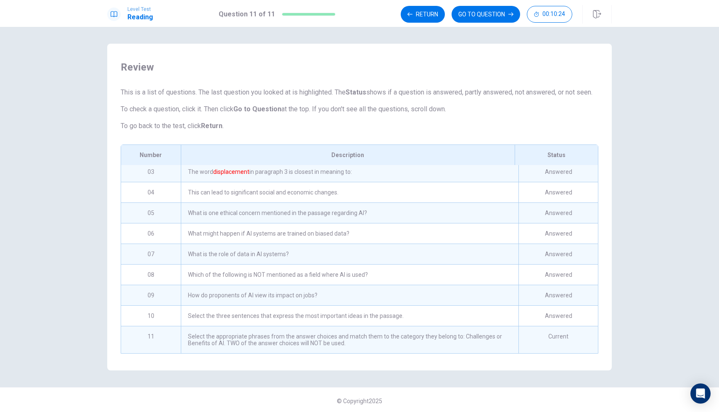
click at [195, 279] on div "Which of the following is NOT mentioned as a field where AI is used?" at bounding box center [350, 275] width 338 height 20
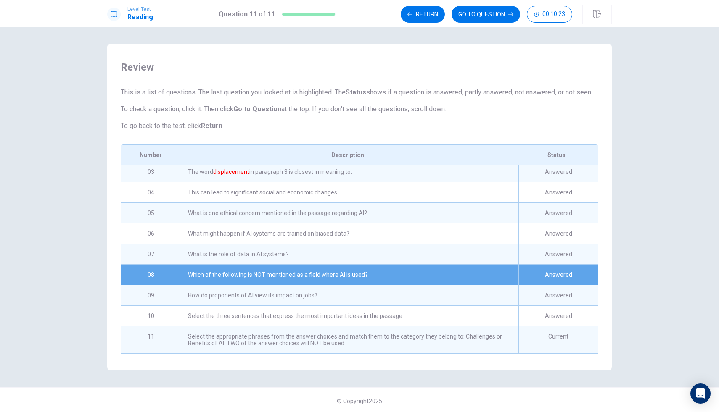
click at [190, 301] on div "How do proponents of AI view its impact on jobs?" at bounding box center [350, 295] width 338 height 20
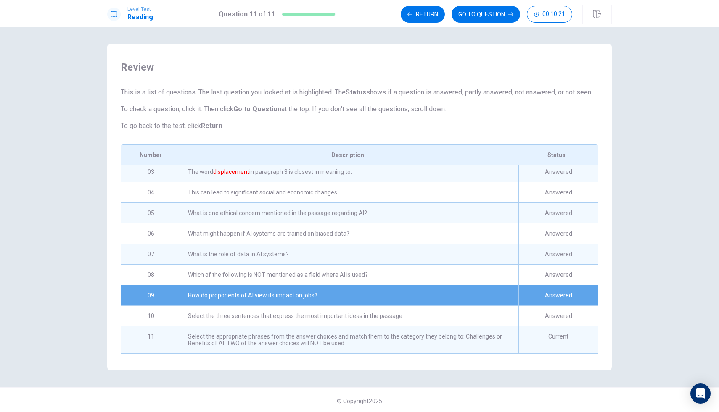
click at [200, 324] on div "Select the three sentences that express the most important ideas in the passage." at bounding box center [350, 316] width 338 height 20
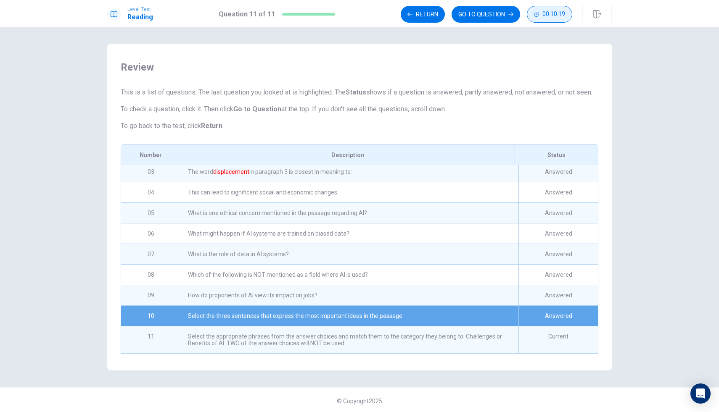
click at [536, 19] on button "00:10:19" at bounding box center [549, 14] width 45 height 17
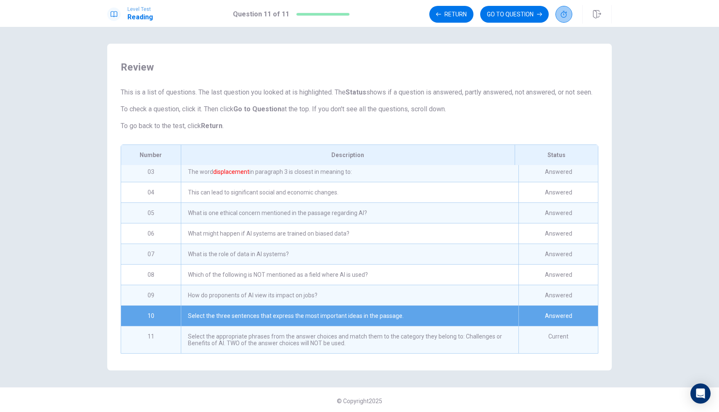
click at [564, 16] on icon "button" at bounding box center [563, 14] width 7 height 7
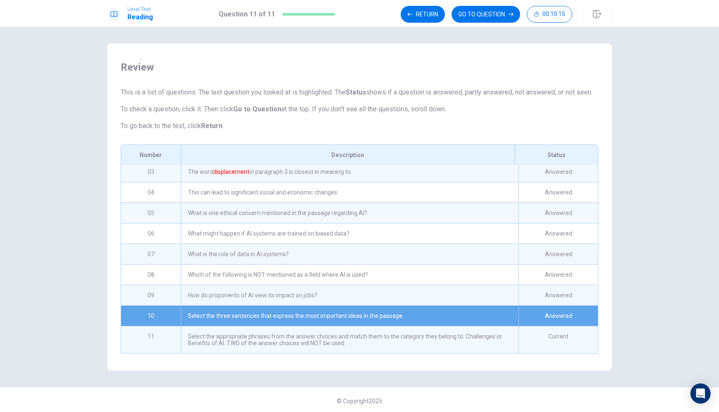
click at [350, 354] on div "Select the appropriate phrases from the answer choices and match them to the ca…" at bounding box center [350, 340] width 338 height 27
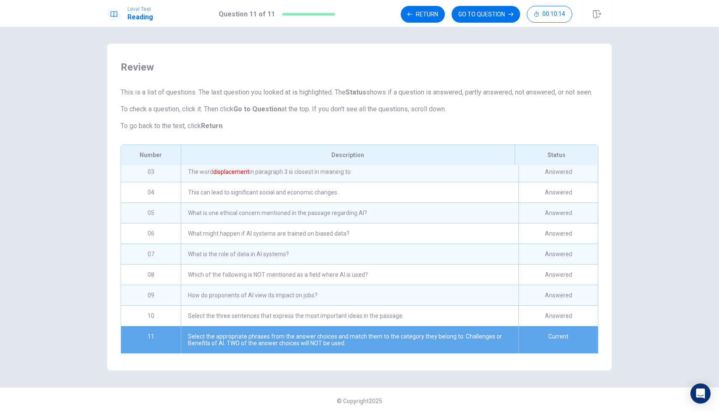
click at [356, 341] on div "Select the appropriate phrases from the answer choices and match them to the ca…" at bounding box center [350, 340] width 338 height 27
click at [491, 21] on button "GO TO QUESTION" at bounding box center [485, 14] width 69 height 17
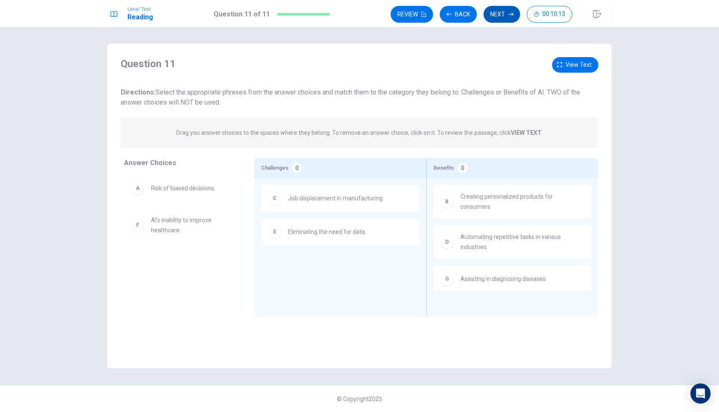
click at [502, 15] on button "Next" at bounding box center [501, 14] width 37 height 17
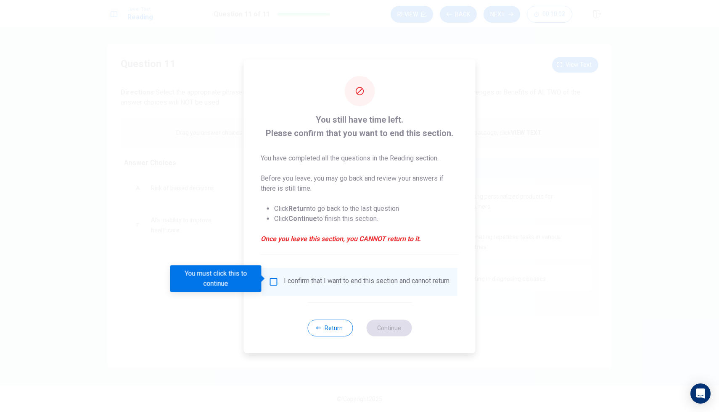
click at [479, 161] on div at bounding box center [359, 206] width 719 height 412
click at [272, 277] on input "You must click this to continue" at bounding box center [274, 282] width 10 height 10
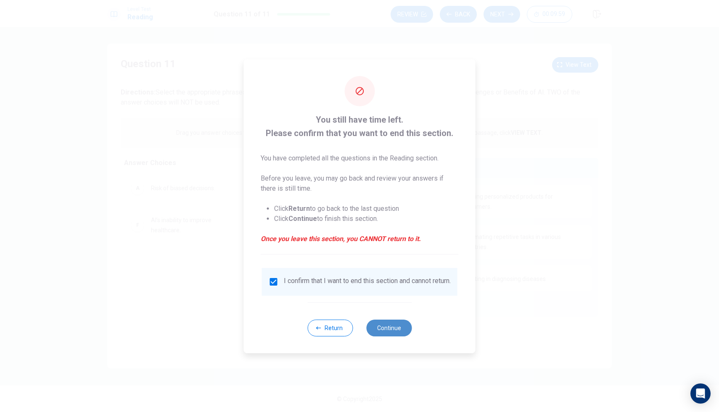
click at [391, 330] on button "Continue" at bounding box center [388, 328] width 45 height 17
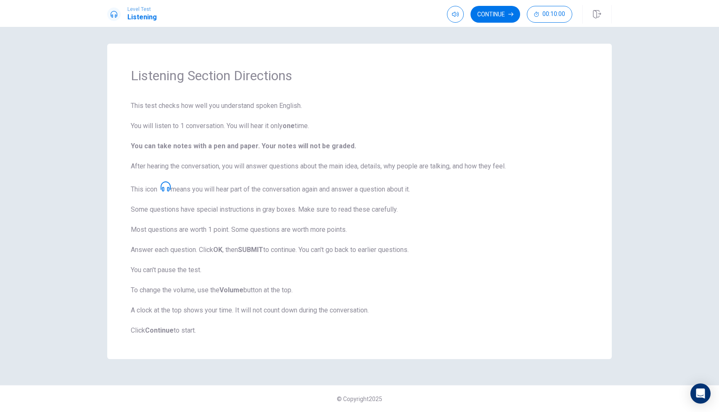
drag, startPoint x: 136, startPoint y: 77, endPoint x: 179, endPoint y: 108, distance: 52.5
click at [179, 108] on div "Listening Section Directions This test checks how well you understand spoken En…" at bounding box center [359, 202] width 504 height 316
drag, startPoint x: 179, startPoint y: 108, endPoint x: 171, endPoint y: 117, distance: 11.7
click at [179, 108] on span "This test checks how well you understand spoken English. You will listen to 1 c…" at bounding box center [359, 218] width 457 height 235
click at [155, 153] on span "This test checks how well you understand spoken English. You will listen to 1 c…" at bounding box center [359, 218] width 457 height 235
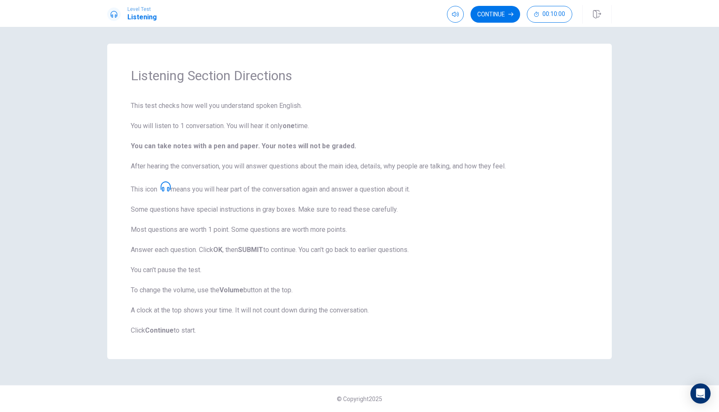
drag, startPoint x: 135, startPoint y: 290, endPoint x: 121, endPoint y: 203, distance: 88.0
click at [121, 203] on div "Listening Section Directions This test checks how well you understand spoken En…" at bounding box center [359, 202] width 504 height 316
click at [134, 206] on span "This test checks how well you understand spoken English. You will listen to 1 c…" at bounding box center [359, 218] width 457 height 235
click at [238, 209] on span "This test checks how well you understand spoken English. You will listen to 1 c…" at bounding box center [359, 218] width 457 height 235
click at [286, 214] on span "This test checks how well you understand spoken English. You will listen to 1 c…" at bounding box center [359, 218] width 457 height 235
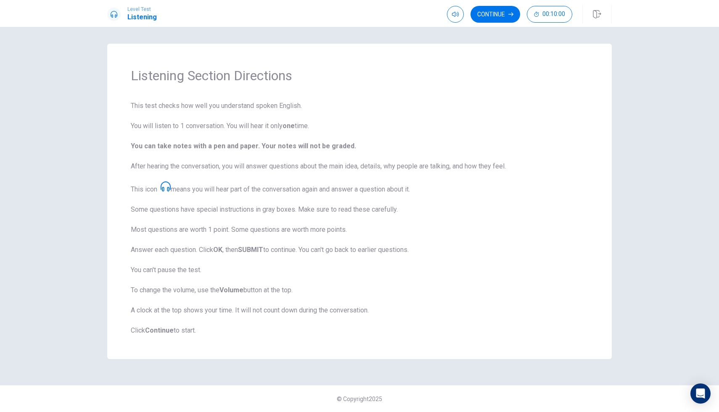
click at [279, 231] on span "This test checks how well you understand spoken English. You will listen to 1 c…" at bounding box center [359, 218] width 457 height 235
click at [246, 250] on strong "SUBMIT" at bounding box center [250, 250] width 25 height 8
click at [187, 277] on span "This test checks how well you understand spoken English. You will listen to 1 c…" at bounding box center [359, 218] width 457 height 235
click at [249, 295] on span "This test checks how well you understand spoken English. You will listen to 1 c…" at bounding box center [359, 218] width 457 height 235
click at [252, 286] on span "This test checks how well you understand spoken English. You will listen to 1 c…" at bounding box center [359, 218] width 457 height 235
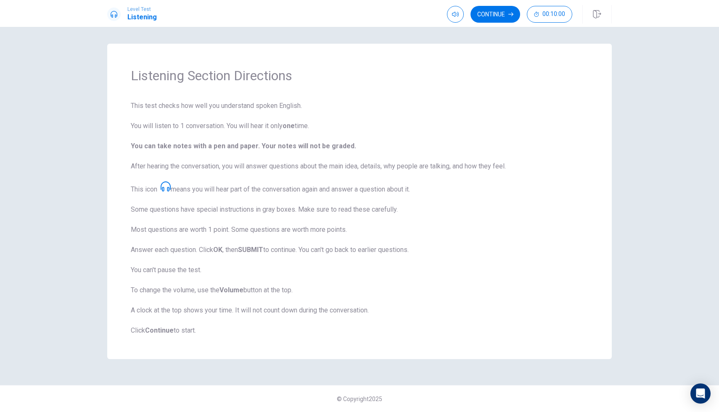
click at [251, 108] on span "This test checks how well you understand spoken English. You will listen to 1 c…" at bounding box center [359, 218] width 457 height 235
click at [251, 122] on span "This test checks how well you understand spoken English. You will listen to 1 c…" at bounding box center [359, 218] width 457 height 235
drag, startPoint x: 243, startPoint y: 146, endPoint x: 188, endPoint y: 149, distance: 54.3
click at [188, 149] on b "You can take notes with a pen and paper. Your notes will not be graded." at bounding box center [243, 146] width 225 height 8
click at [185, 150] on span "This test checks how well you understand spoken English. You will listen to 1 c…" at bounding box center [359, 218] width 457 height 235
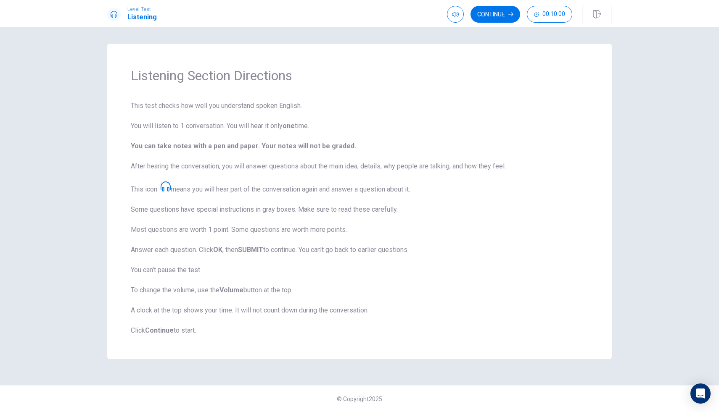
drag, startPoint x: 132, startPoint y: 148, endPoint x: 340, endPoint y: 165, distance: 209.6
click at [340, 165] on span "This test checks how well you understand spoken English. You will listen to 1 c…" at bounding box center [359, 218] width 457 height 235
click at [339, 167] on span "This test checks how well you understand spoken English. You will listen to 1 c…" at bounding box center [359, 218] width 457 height 235
click at [348, 153] on span "This test checks how well you understand spoken English. You will listen to 1 c…" at bounding box center [359, 218] width 457 height 235
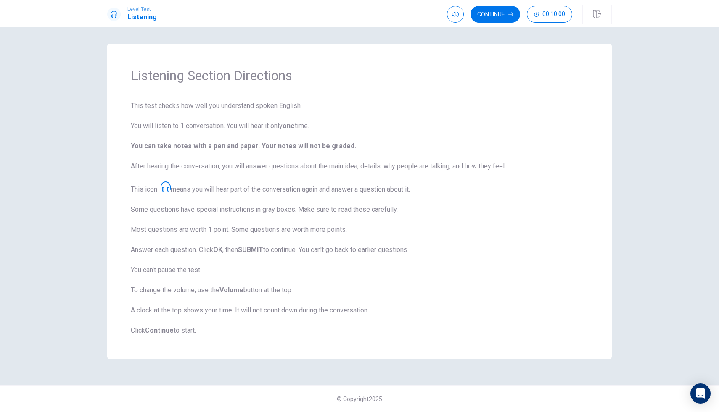
click at [347, 152] on span "This test checks how well you understand spoken English. You will listen to 1 c…" at bounding box center [359, 218] width 457 height 235
click at [354, 139] on span "This test checks how well you understand spoken English. You will listen to 1 c…" at bounding box center [359, 218] width 457 height 235
click at [324, 139] on span "This test checks how well you understand spoken English. You will listen to 1 c…" at bounding box center [359, 218] width 457 height 235
drag, startPoint x: 318, startPoint y: 149, endPoint x: 418, endPoint y: 137, distance: 100.8
click at [424, 137] on span "This test checks how well you understand spoken English. You will listen to 1 c…" at bounding box center [359, 218] width 457 height 235
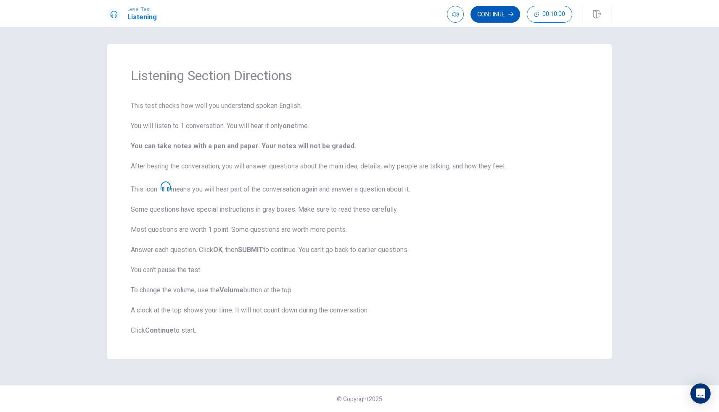
click at [497, 11] on button "Continue" at bounding box center [495, 14] width 50 height 17
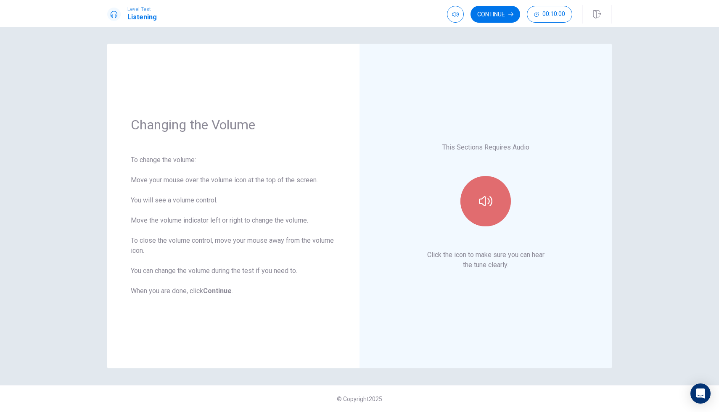
click at [479, 209] on button "button" at bounding box center [485, 201] width 50 height 50
click at [479, 210] on button "button" at bounding box center [485, 201] width 50 height 50
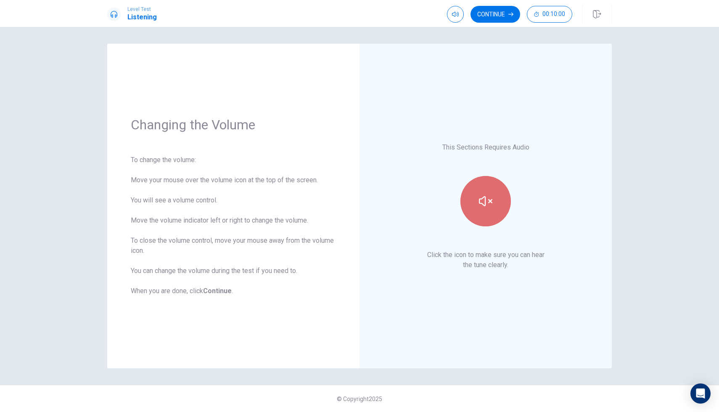
click at [480, 210] on button "button" at bounding box center [485, 201] width 50 height 50
click at [500, 14] on button "Continue" at bounding box center [495, 14] width 50 height 17
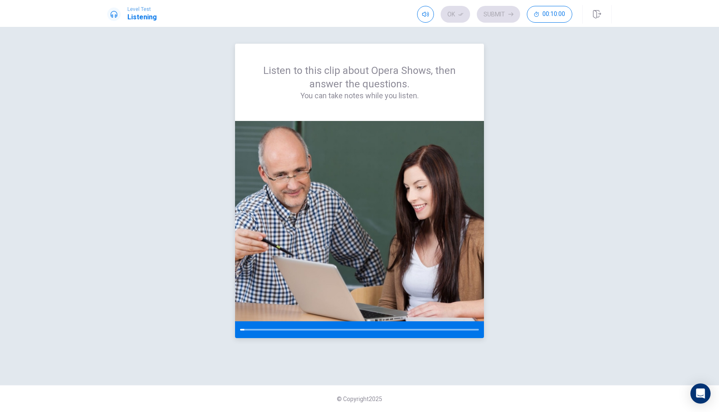
click at [241, 330] on div at bounding box center [242, 330] width 4 height 2
click at [241, 330] on div at bounding box center [242, 330] width 5 height 2
click at [241, 330] on div at bounding box center [243, 330] width 6 height 2
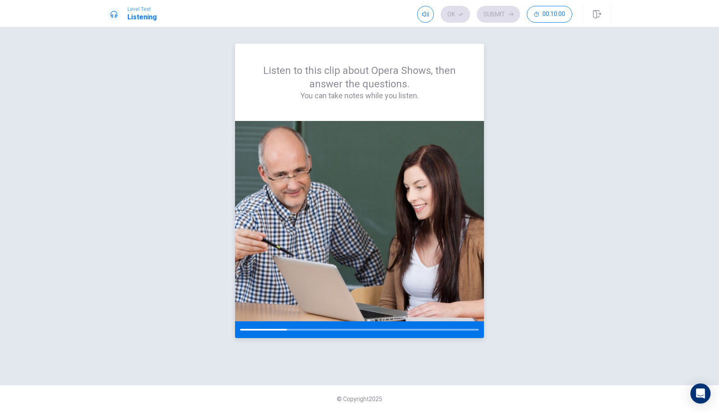
click at [338, 95] on h4 "You can take notes while you listen." at bounding box center [359, 96] width 208 height 10
click at [343, 97] on h4 "You can take notes while you listen." at bounding box center [359, 96] width 208 height 10
click at [235, 335] on div at bounding box center [359, 330] width 249 height 17
click at [243, 328] on div at bounding box center [359, 330] width 249 height 17
click at [240, 330] on div at bounding box center [265, 330] width 51 height 2
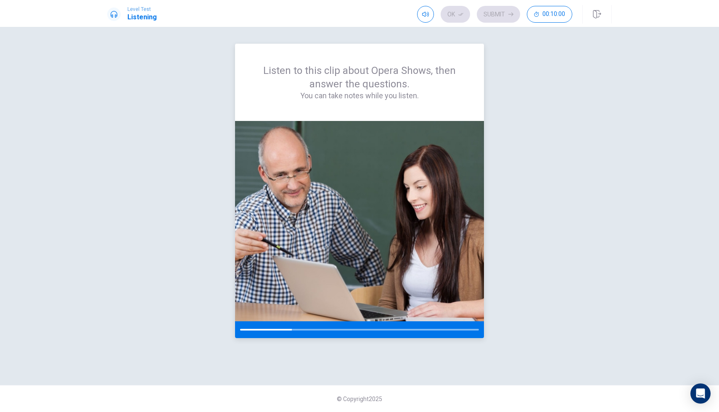
drag, startPoint x: 240, startPoint y: 330, endPoint x: 235, endPoint y: 337, distance: 8.3
click at [235, 337] on div at bounding box center [359, 330] width 249 height 17
drag, startPoint x: 235, startPoint y: 338, endPoint x: 257, endPoint y: 313, distance: 33.1
click at [245, 326] on div at bounding box center [359, 330] width 249 height 17
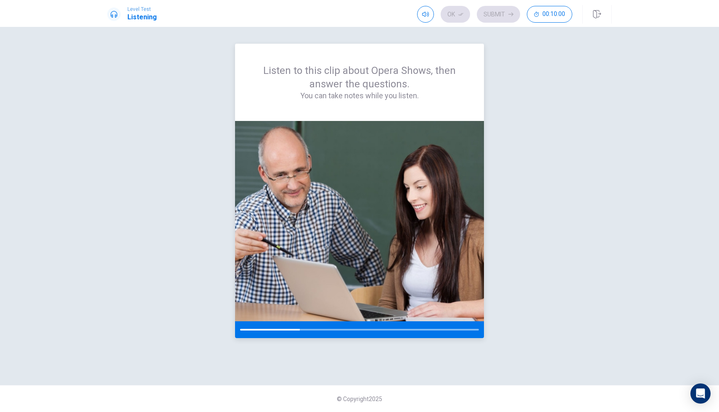
click at [248, 104] on div "Listen to this clip about Opera Shows, then answer the questions. You can take …" at bounding box center [359, 82] width 249 height 77
drag, startPoint x: 248, startPoint y: 104, endPoint x: 468, endPoint y: 339, distance: 322.1
click at [468, 339] on div "Listen to this clip about Opera Shows, then answer the questions. You can take …" at bounding box center [359, 206] width 504 height 325
drag, startPoint x: 477, startPoint y: 333, endPoint x: 492, endPoint y: 336, distance: 14.9
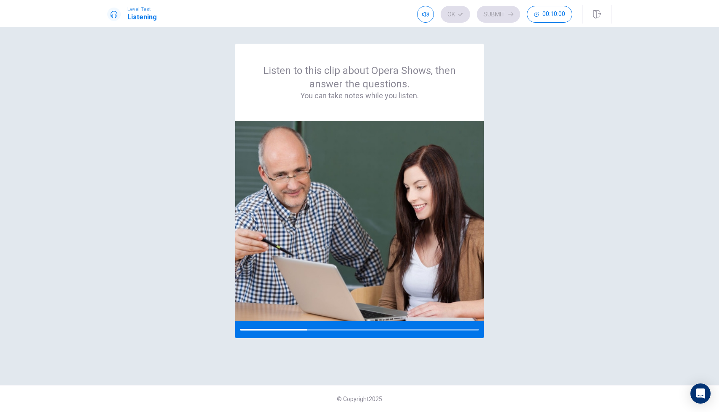
click at [492, 336] on div "Listen to this clip about Opera Shows, then answer the questions. You can take …" at bounding box center [359, 206] width 504 height 325
click at [312, 331] on div at bounding box center [359, 330] width 249 height 17
click at [300, 304] on img at bounding box center [359, 221] width 249 height 201
click at [335, 331] on div at bounding box center [359, 330] width 249 height 17
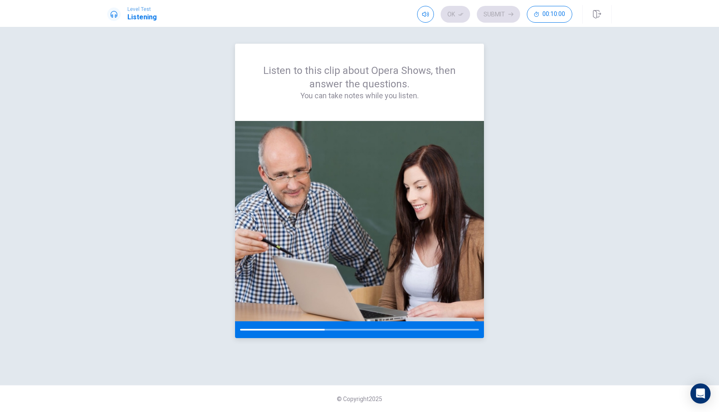
click at [335, 330] on div at bounding box center [359, 330] width 239 height 2
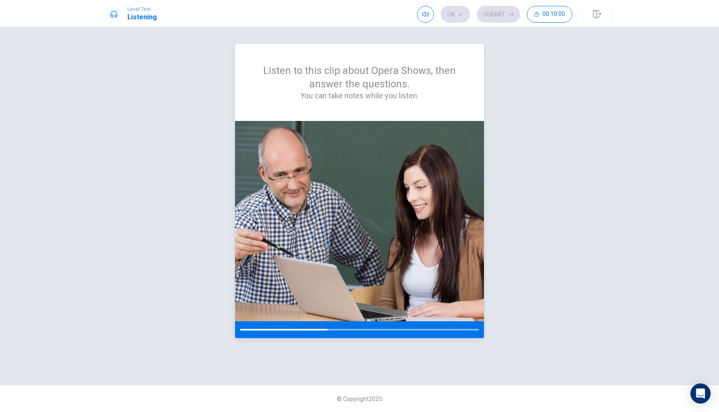
click at [335, 330] on div at bounding box center [359, 330] width 239 height 2
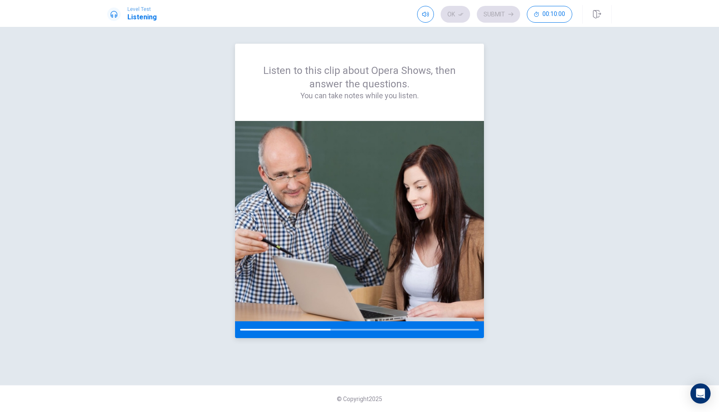
click at [335, 330] on div at bounding box center [359, 330] width 239 height 2
click at [335, 331] on div at bounding box center [359, 330] width 249 height 17
click at [337, 331] on div at bounding box center [359, 330] width 249 height 17
click at [340, 330] on div at bounding box center [359, 330] width 239 height 2
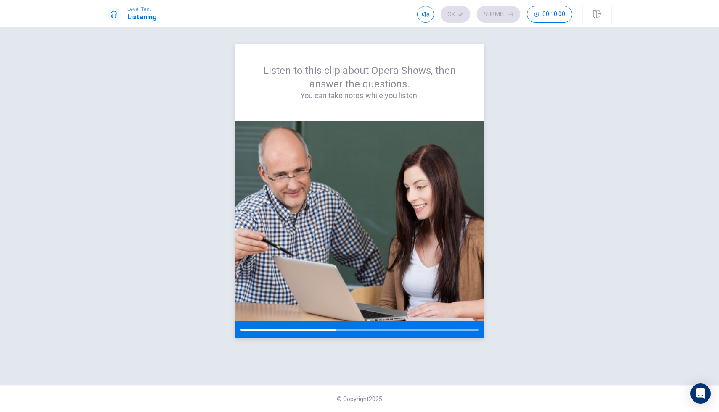
click at [340, 330] on div at bounding box center [359, 330] width 239 height 2
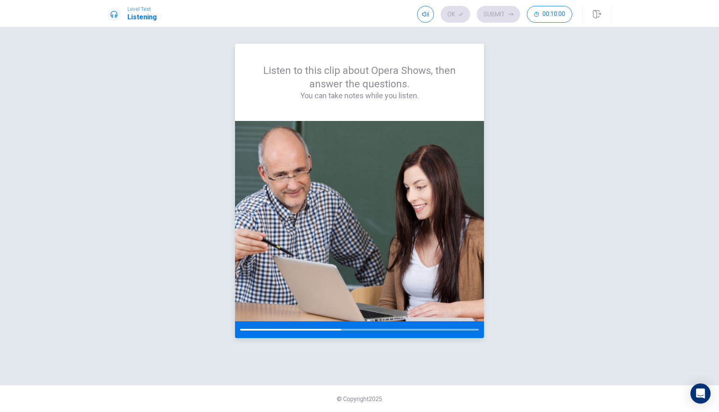
click at [340, 330] on div at bounding box center [290, 330] width 101 height 2
click at [397, 330] on div at bounding box center [359, 330] width 239 height 2
click at [130, 232] on div "Listen to this clip about Opera Shows, then answer the questions. You can take …" at bounding box center [359, 206] width 504 height 325
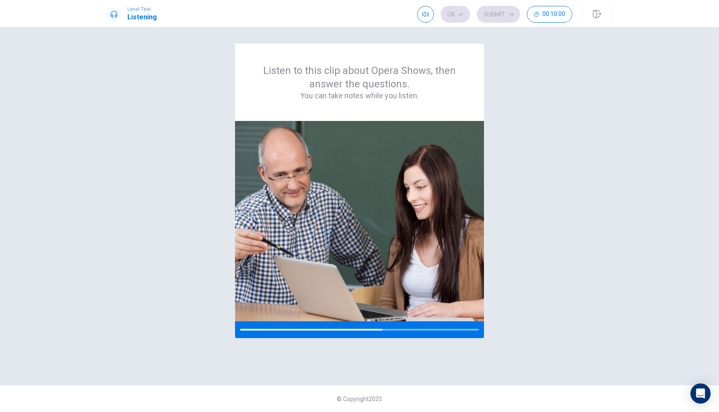
click at [168, 149] on div "Listen to this clip about Opera Shows, then answer the questions. You can take …" at bounding box center [359, 206] width 504 height 325
click at [161, 151] on div "Listen to this clip about Opera Shows, then answer the questions. You can take …" at bounding box center [359, 206] width 504 height 325
click at [164, 148] on div "Listen to this clip about Opera Shows, then answer the questions. You can take …" at bounding box center [359, 206] width 504 height 325
click at [286, 219] on img at bounding box center [359, 221] width 249 height 201
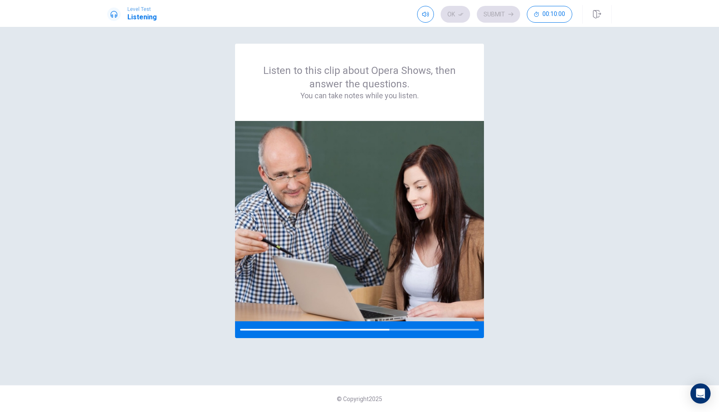
drag, startPoint x: 280, startPoint y: 219, endPoint x: 227, endPoint y: 200, distance: 56.9
click at [227, 201] on div "Listen to this clip about Opera Shows, then answer the questions. You can take …" at bounding box center [359, 206] width 504 height 325
click at [171, 172] on div "Listen to this clip about Opera Shows, then answer the questions. You can take …" at bounding box center [359, 206] width 504 height 325
click at [168, 171] on div "Listen to this clip about Opera Shows, then answer the questions. You can take …" at bounding box center [359, 206] width 504 height 325
click at [155, 158] on div "Listen to this clip about Opera Shows, then answer the questions. You can take …" at bounding box center [359, 206] width 504 height 325
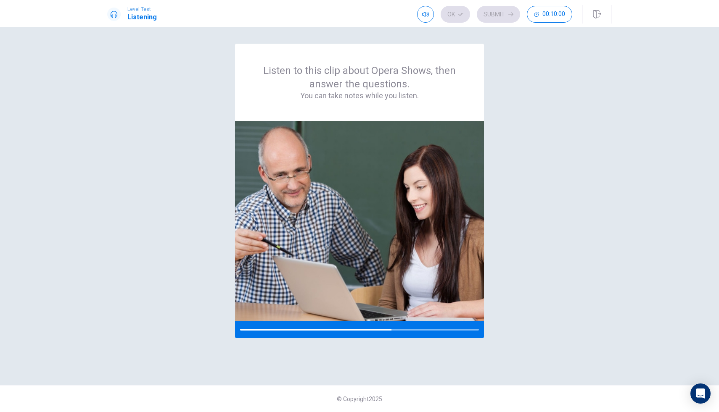
click at [155, 158] on div "Listen to this clip about Opera Shows, then answer the questions. You can take …" at bounding box center [359, 206] width 504 height 325
click at [151, 157] on div "Listen to this clip about Opera Shows, then answer the questions. You can take …" at bounding box center [359, 206] width 504 height 325
click at [148, 157] on div "Listen to this clip about Opera Shows, then answer the questions. You can take …" at bounding box center [359, 206] width 504 height 325
click at [148, 158] on div "Listen to this clip about Opera Shows, then answer the questions. You can take …" at bounding box center [359, 206] width 504 height 325
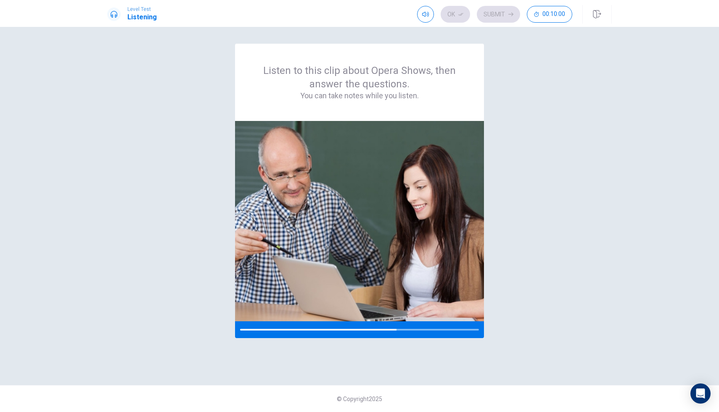
click at [148, 158] on div "Listen to this clip about Opera Shows, then answer the questions. You can take …" at bounding box center [359, 206] width 504 height 325
click at [158, 142] on div "Listen to this clip about Opera Shows, then answer the questions. You can take …" at bounding box center [359, 206] width 504 height 325
click at [150, 142] on div "Listen to this clip about Opera Shows, then answer the questions. You can take …" at bounding box center [359, 206] width 504 height 325
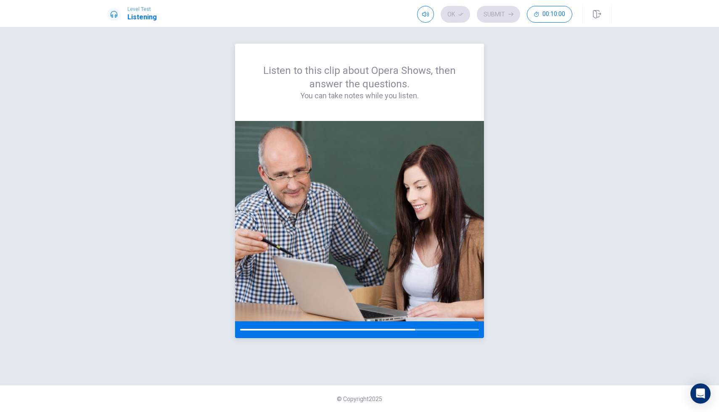
drag, startPoint x: 235, startPoint y: 334, endPoint x: 281, endPoint y: 172, distance: 168.3
click at [255, 210] on div at bounding box center [359, 229] width 249 height 217
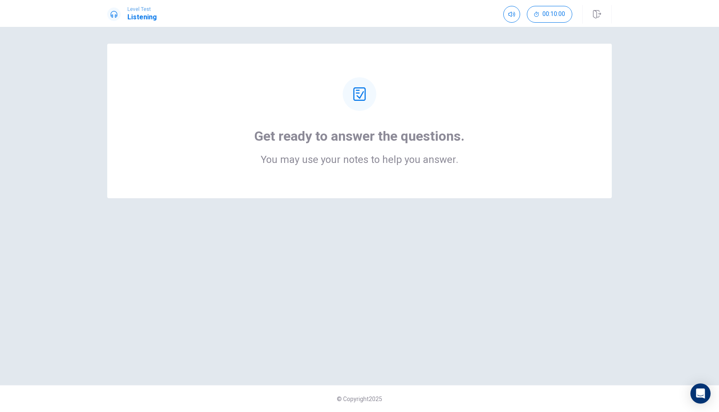
click at [358, 98] on icon at bounding box center [359, 93] width 13 height 13
click at [363, 108] on div at bounding box center [360, 94] width 34 height 34
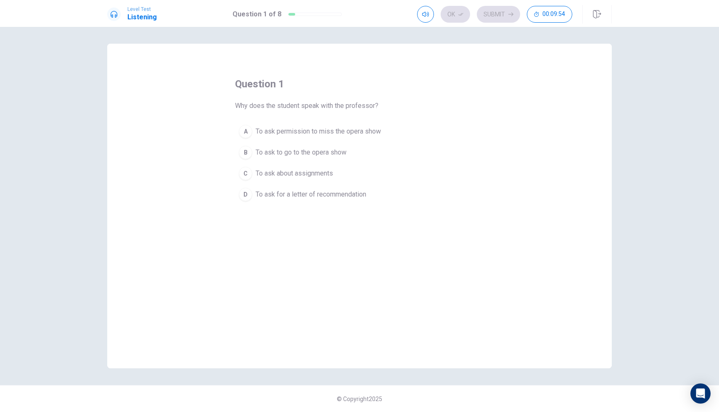
drag, startPoint x: 254, startPoint y: 106, endPoint x: 284, endPoint y: 153, distance: 56.2
click at [284, 153] on div "question 1 Why does the student speak with the professor? A To ask permission t…" at bounding box center [359, 141] width 249 height 128
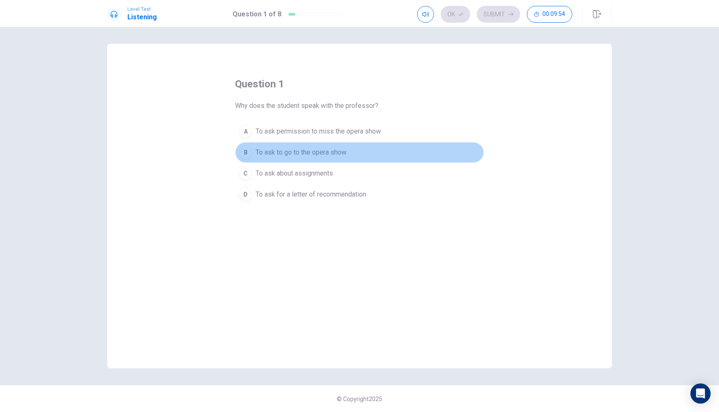
click at [284, 153] on span "To ask to go to the opera show" at bounding box center [301, 153] width 91 height 10
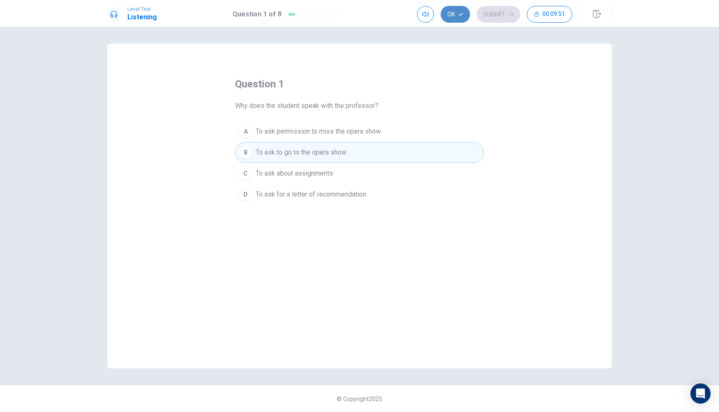
click at [453, 16] on button "Ok" at bounding box center [455, 14] width 29 height 17
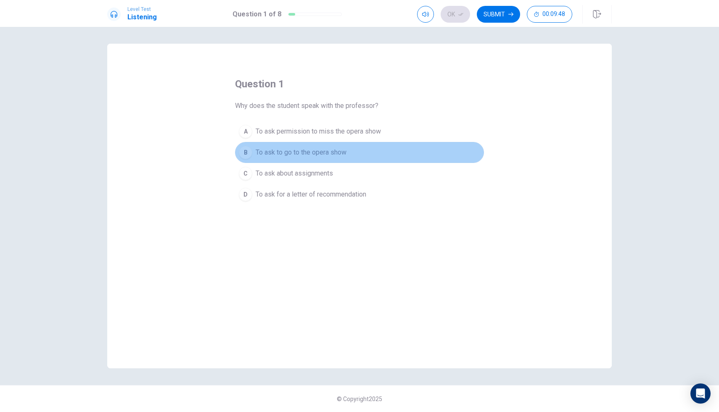
click at [342, 156] on span "To ask to go to the opera show" at bounding box center [301, 153] width 91 height 10
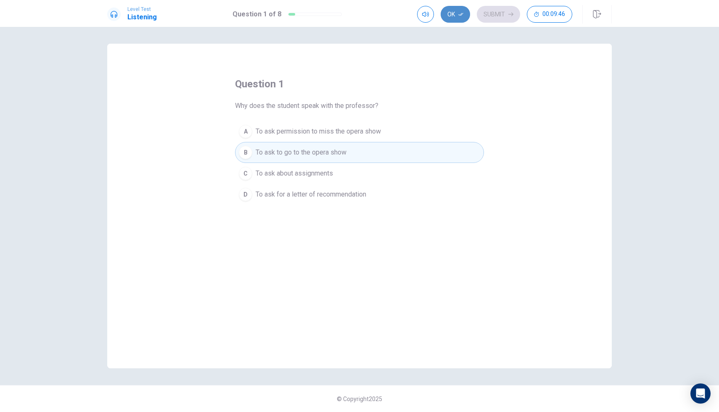
click at [449, 21] on button "Ok" at bounding box center [455, 14] width 29 height 17
click at [584, 156] on div "question 1 Why does the student speak with the professor? A To ask permission t…" at bounding box center [359, 206] width 504 height 325
click at [557, 297] on div "question 1 Why does the student speak with the professor? A To ask permission t…" at bounding box center [359, 206] width 504 height 325
click at [552, 311] on div "question 1 Why does the student speak with the professor? A To ask permission t…" at bounding box center [359, 206] width 504 height 325
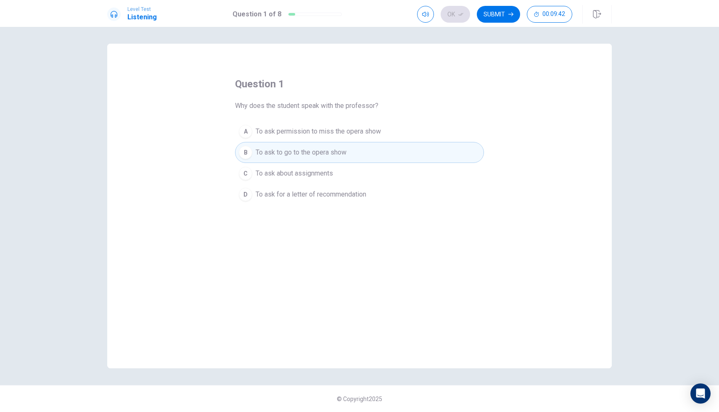
click at [552, 311] on div "question 1 Why does the student speak with the professor? A To ask permission t…" at bounding box center [359, 206] width 504 height 325
drag, startPoint x: 467, startPoint y: 45, endPoint x: 457, endPoint y: 45, distance: 9.2
click at [464, 45] on div "question 1 Why does the student speak with the professor? A To ask permission t…" at bounding box center [359, 206] width 504 height 325
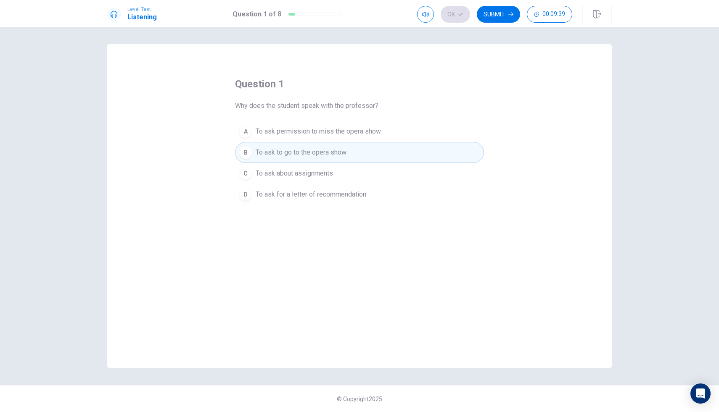
click at [454, 13] on div "Ok Submit 00:09:39" at bounding box center [494, 14] width 155 height 17
click at [454, 13] on div "Ok Submit 00:09:38" at bounding box center [494, 14] width 155 height 17
drag, startPoint x: 454, startPoint y: 13, endPoint x: 536, endPoint y: 111, distance: 127.7
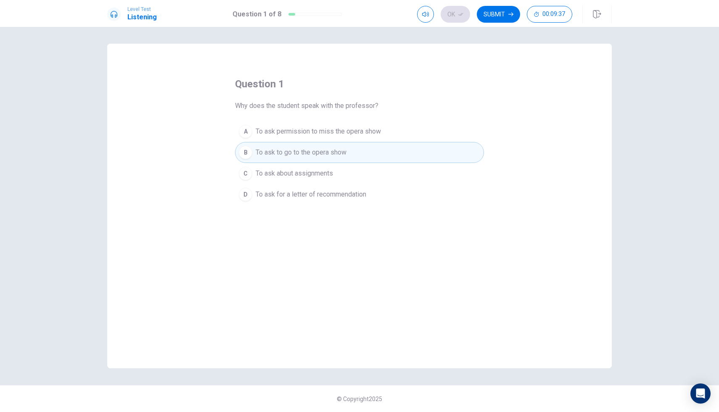
click at [536, 109] on div "Level Test Listening Question 1 of 8 Ok Submit 00:09:37 Question 1 of 8 00:09:3…" at bounding box center [359, 206] width 719 height 412
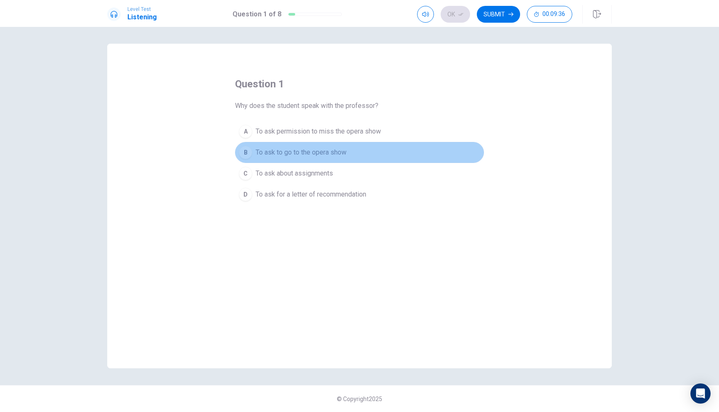
click at [406, 146] on button "B To ask to go to the opera show" at bounding box center [359, 152] width 249 height 21
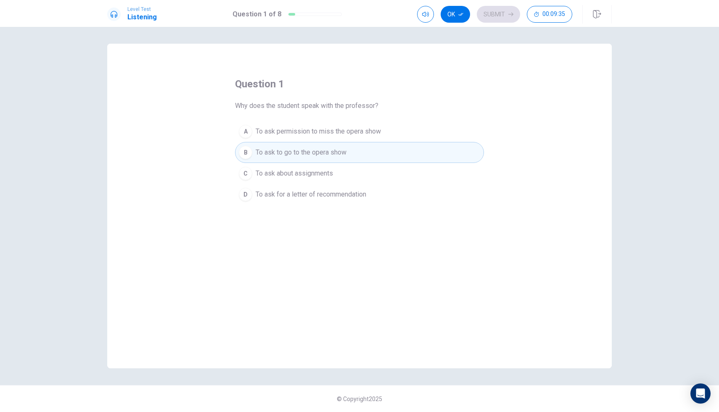
click at [292, 12] on div "Question 1 of 8" at bounding box center [286, 14] width 109 height 10
click at [275, 12] on h1 "Question 1 of 8" at bounding box center [256, 14] width 49 height 10
click at [268, 15] on h1 "Question 1 of 8" at bounding box center [256, 14] width 49 height 10
drag, startPoint x: 268, startPoint y: 15, endPoint x: 334, endPoint y: 15, distance: 66.0
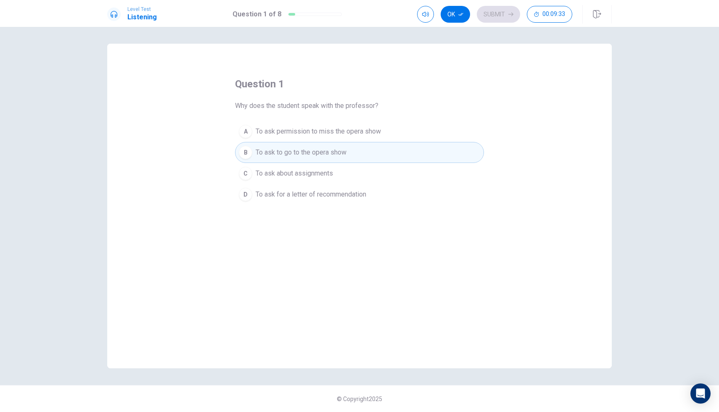
click at [281, 15] on div "Question 1 of 8" at bounding box center [286, 14] width 109 height 10
click at [447, 14] on button "Ok" at bounding box center [455, 14] width 29 height 17
click at [512, 22] on button "Submit" at bounding box center [498, 14] width 43 height 17
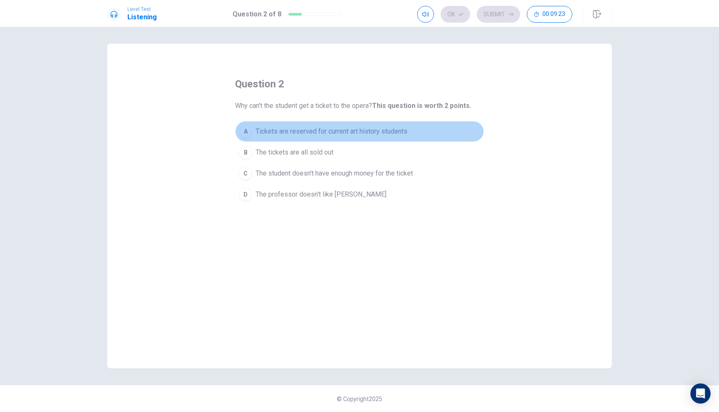
click at [287, 131] on span "Tickets are reserved for current art history students" at bounding box center [332, 132] width 152 height 10
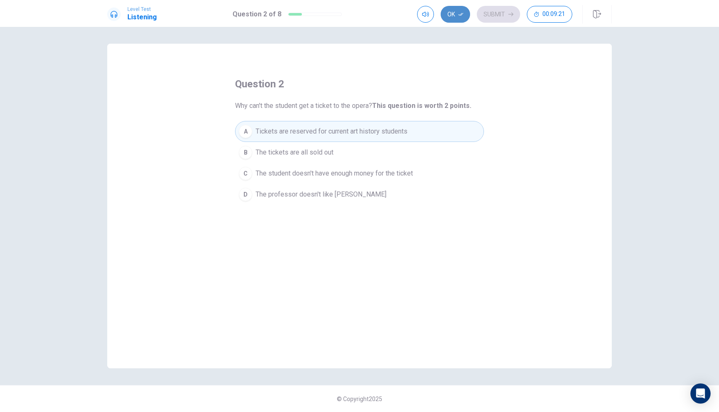
click at [462, 18] on button "Ok" at bounding box center [455, 14] width 29 height 17
click at [492, 11] on button "Submit" at bounding box center [498, 14] width 43 height 17
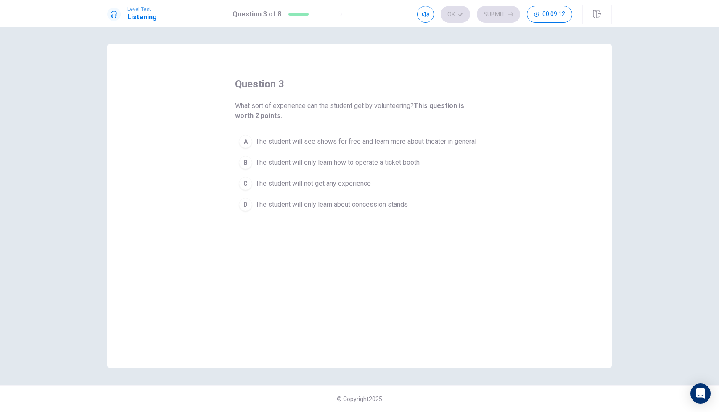
click at [361, 137] on span "The student will see shows for free and learn more about theater in general" at bounding box center [366, 142] width 221 height 10
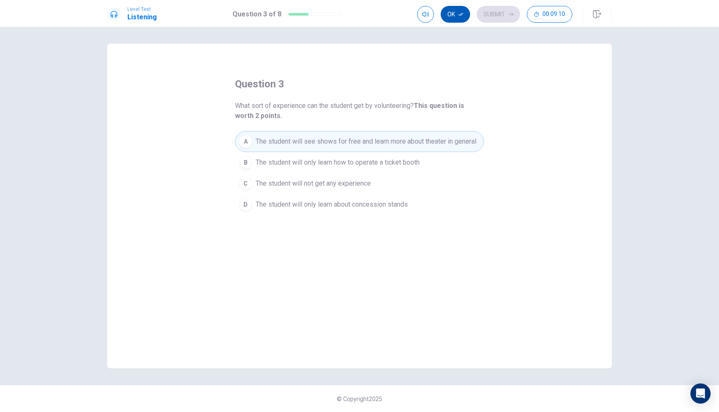
click at [457, 16] on button "Ok" at bounding box center [455, 14] width 29 height 17
click at [488, 16] on button "Submit" at bounding box center [498, 14] width 43 height 17
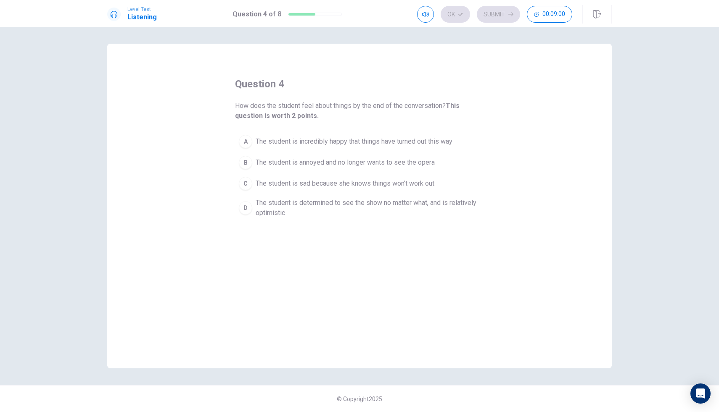
click at [257, 213] on span "The student is determined to see the show no matter what, and is relatively opt…" at bounding box center [368, 208] width 224 height 20
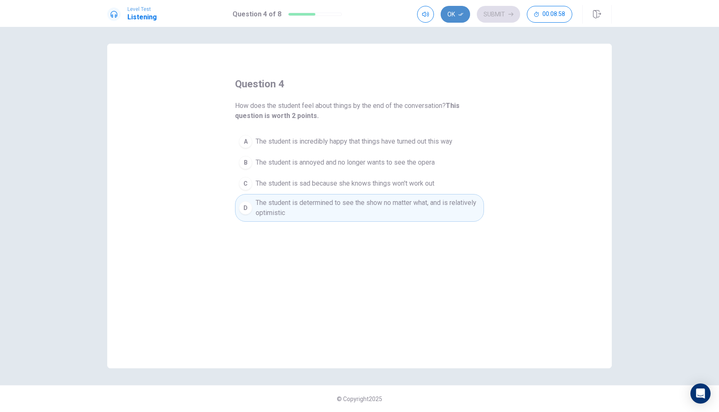
click at [453, 16] on button "Ok" at bounding box center [455, 14] width 29 height 17
click at [485, 16] on button "Submit" at bounding box center [498, 14] width 43 height 17
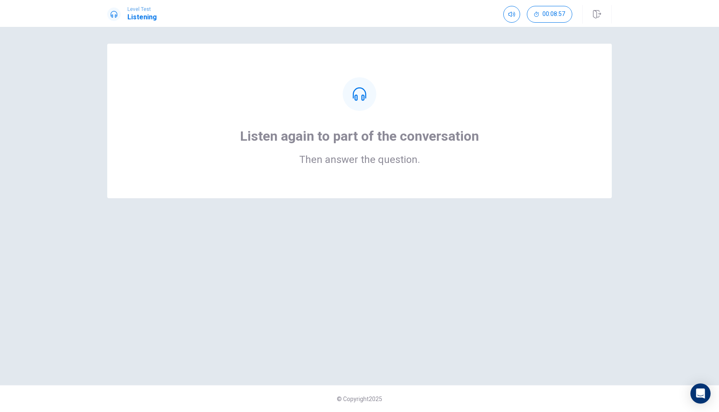
click at [357, 96] on icon at bounding box center [359, 93] width 13 height 13
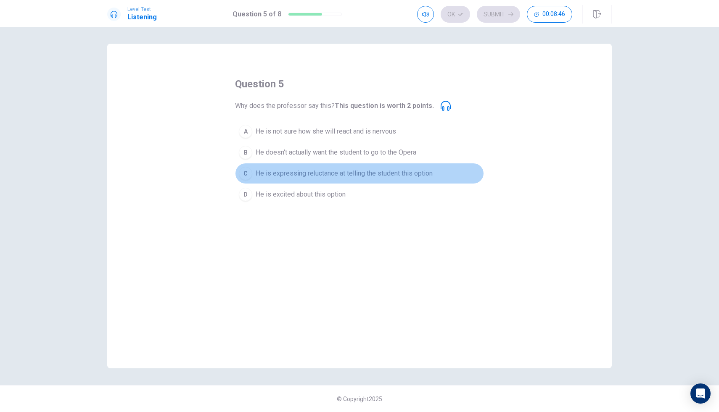
click at [306, 174] on span "He is expressing reluctance at telling the student this option" at bounding box center [344, 174] width 177 height 10
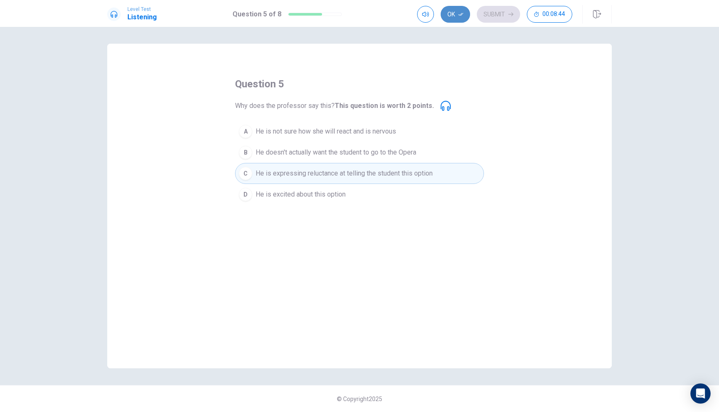
click at [452, 16] on button "Ok" at bounding box center [455, 14] width 29 height 17
click at [499, 17] on button "Submit" at bounding box center [498, 14] width 43 height 17
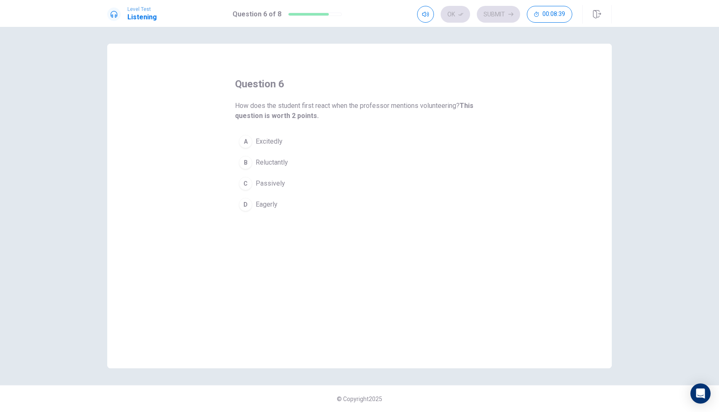
click at [261, 189] on button "C Passively" at bounding box center [359, 183] width 249 height 21
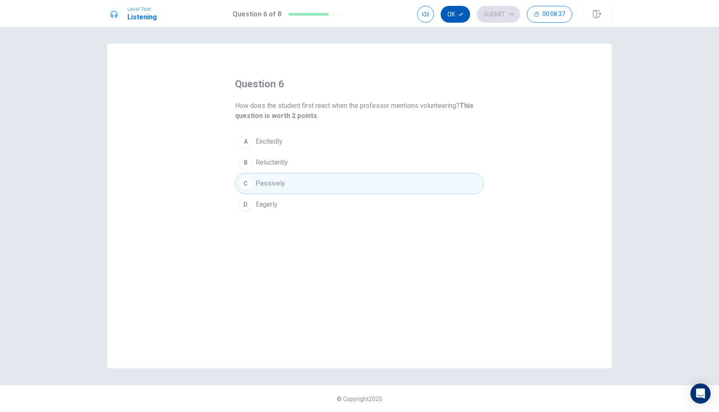
click at [456, 17] on button "Ok" at bounding box center [455, 14] width 29 height 17
click at [487, 17] on button "Submit" at bounding box center [498, 14] width 43 height 17
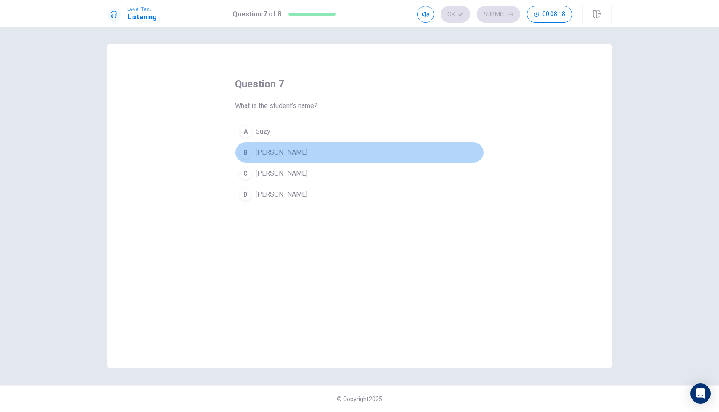
click at [272, 158] on button "B [PERSON_NAME]" at bounding box center [359, 152] width 249 height 21
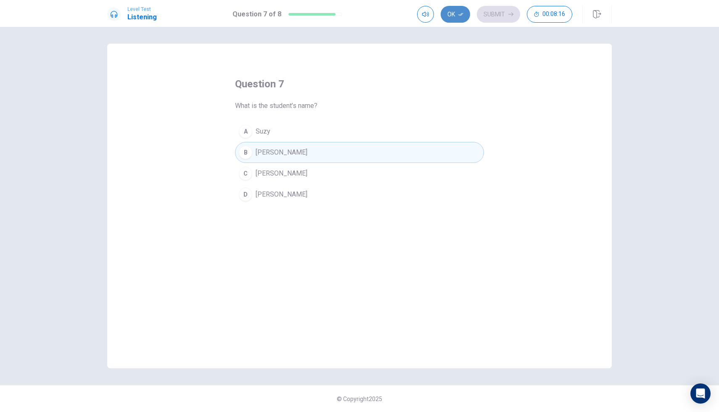
click at [463, 17] on button "Ok" at bounding box center [455, 14] width 29 height 17
click at [485, 17] on button "Submit" at bounding box center [498, 14] width 43 height 17
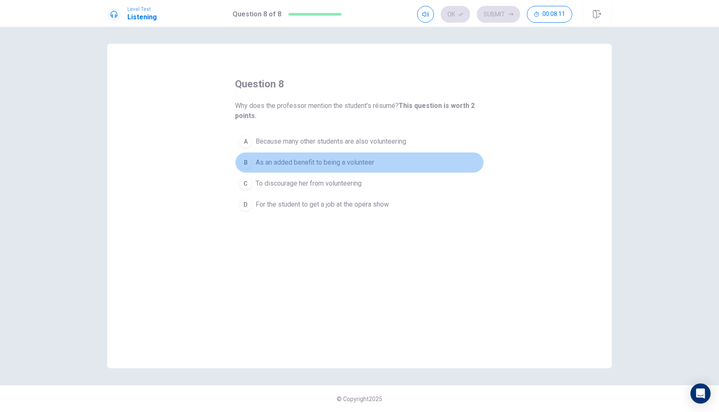
click at [291, 164] on span "As an added benefit to being a volunteer" at bounding box center [315, 163] width 119 height 10
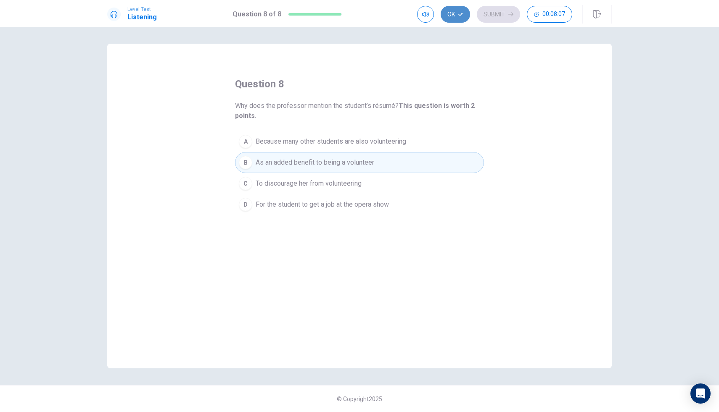
click at [460, 19] on button "Ok" at bounding box center [455, 14] width 29 height 17
click at [489, 16] on button "Submit" at bounding box center [498, 14] width 43 height 17
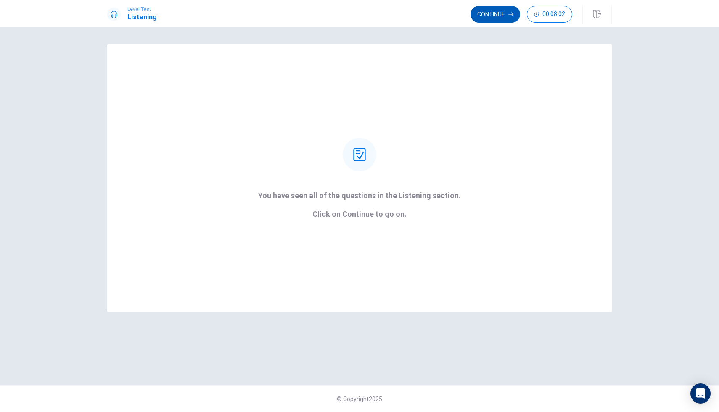
click at [489, 16] on button "Continue" at bounding box center [495, 14] width 50 height 17
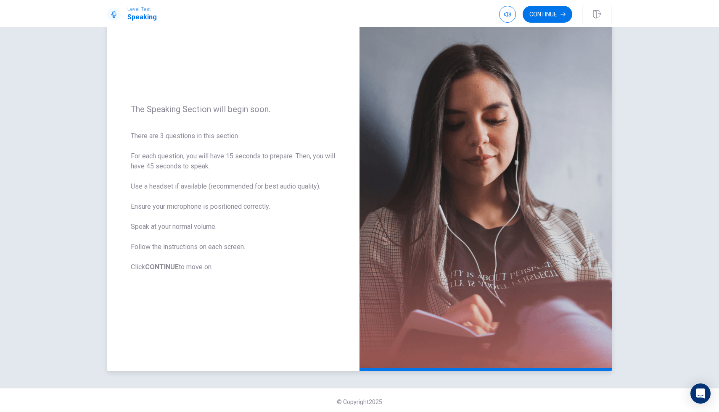
scroll to position [38, 0]
click at [537, 16] on button "Continue" at bounding box center [547, 14] width 50 height 17
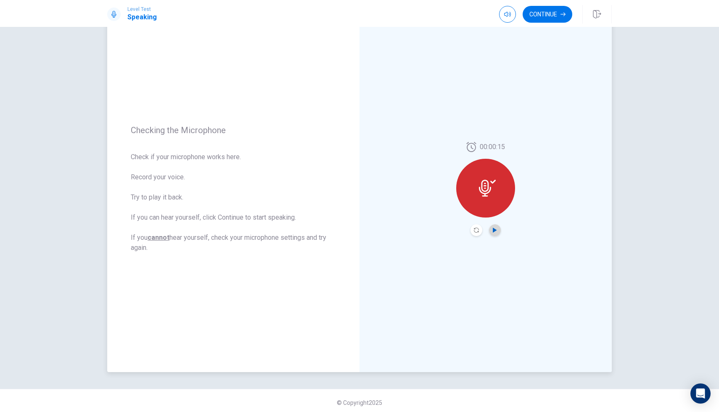
click at [496, 230] on icon "Play Audio" at bounding box center [494, 230] width 5 height 5
click at [492, 232] on icon "Play Audio" at bounding box center [494, 230] width 5 height 5
click at [491, 232] on button "Play Audio" at bounding box center [495, 230] width 12 height 12
click at [493, 233] on button "Play Audio" at bounding box center [495, 230] width 12 height 12
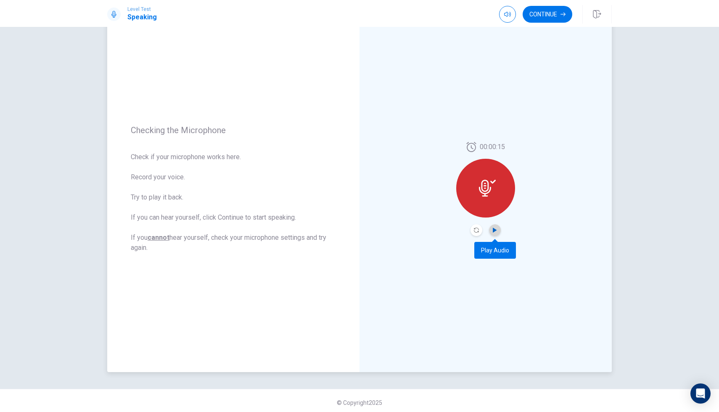
click at [494, 230] on icon "Play Audio" at bounding box center [495, 230] width 4 height 5
click at [496, 231] on icon "Play Audio" at bounding box center [494, 230] width 5 height 5
click at [497, 231] on button "Play Audio" at bounding box center [495, 230] width 12 height 12
click at [478, 60] on div "00:00:15" at bounding box center [485, 189] width 252 height 367
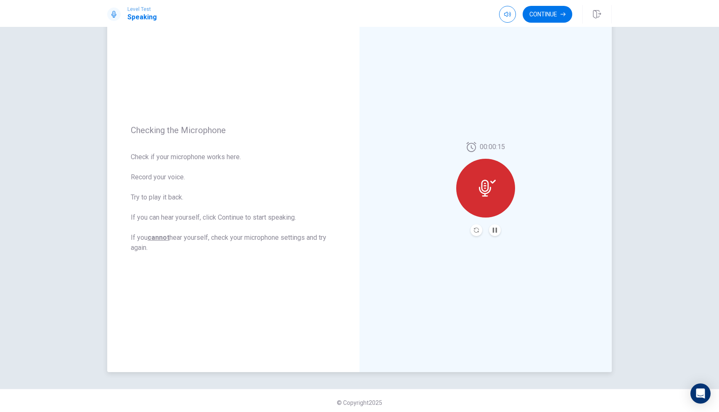
click at [478, 60] on div "00:00:15" at bounding box center [485, 189] width 252 height 367
click at [479, 61] on div "00:00:15" at bounding box center [485, 189] width 252 height 367
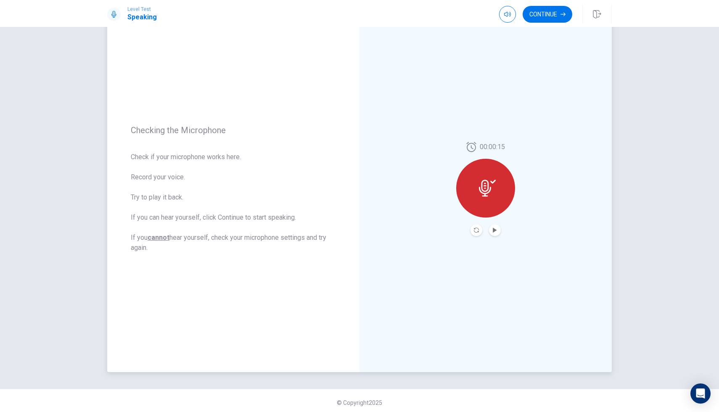
click at [492, 227] on button "Play Audio" at bounding box center [495, 230] width 12 height 12
click at [483, 192] on icon at bounding box center [487, 188] width 17 height 17
click at [493, 198] on div at bounding box center [485, 188] width 59 height 59
click at [473, 231] on button "Record Again" at bounding box center [476, 230] width 12 height 12
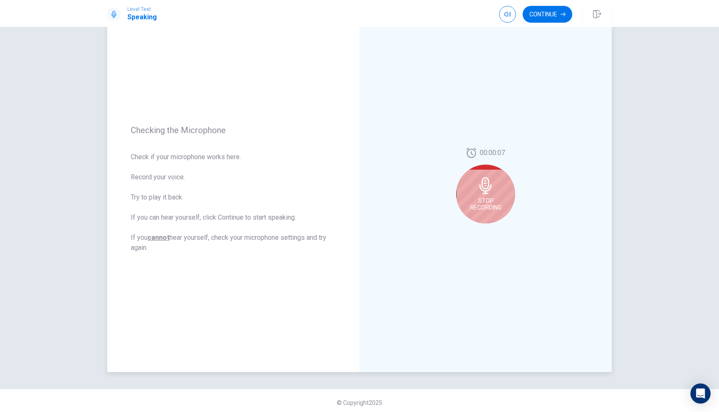
click at [476, 201] on span "Stop Recording" at bounding box center [486, 204] width 32 height 13
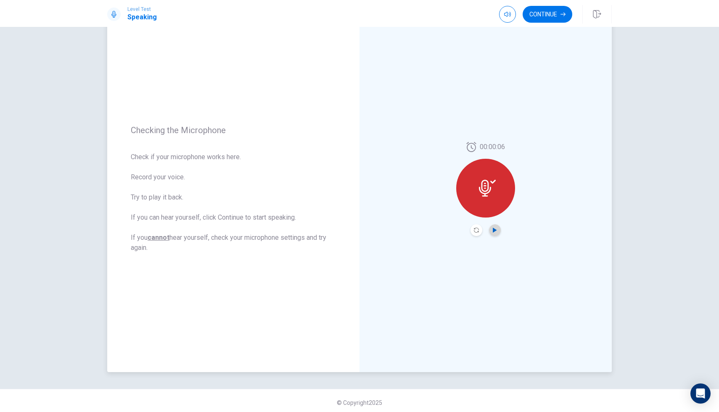
click at [496, 229] on icon "Play Audio" at bounding box center [494, 230] width 5 height 5
click at [495, 232] on icon "Play Audio" at bounding box center [494, 230] width 5 height 5
click at [547, 14] on button "Continue" at bounding box center [547, 14] width 50 height 17
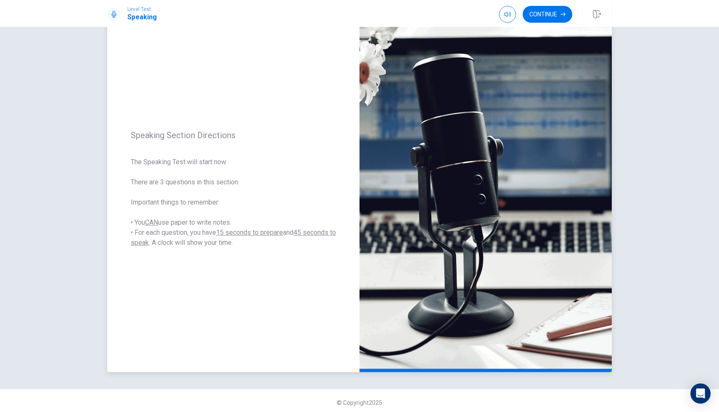
click at [164, 243] on span "The Speaking Test will start now. There are 3 questions in this section. Import…" at bounding box center [233, 202] width 205 height 91
click at [407, 260] on img at bounding box center [485, 189] width 252 height 367
click at [544, 13] on button "Continue" at bounding box center [547, 14] width 50 height 17
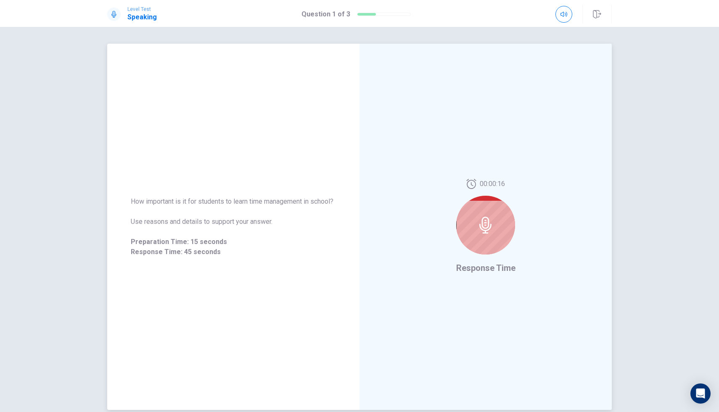
click at [468, 226] on div at bounding box center [485, 225] width 59 height 59
drag, startPoint x: 468, startPoint y: 226, endPoint x: 474, endPoint y: 226, distance: 5.9
click at [474, 226] on div at bounding box center [485, 225] width 59 height 59
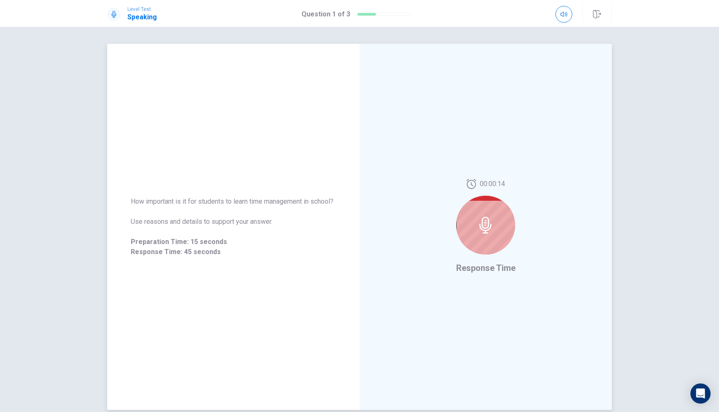
click at [474, 226] on div at bounding box center [485, 225] width 59 height 59
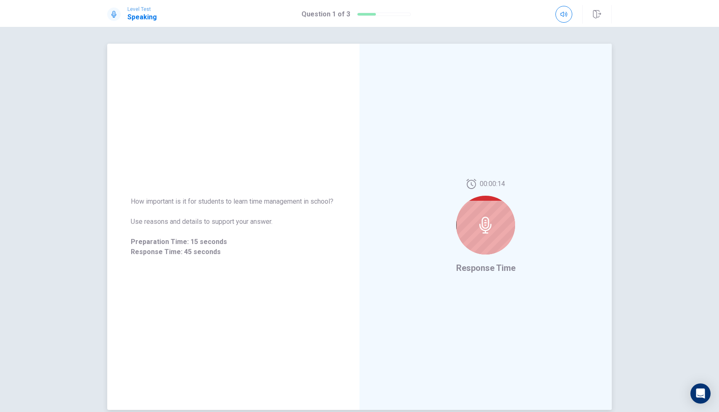
click at [474, 226] on div at bounding box center [485, 225] width 59 height 59
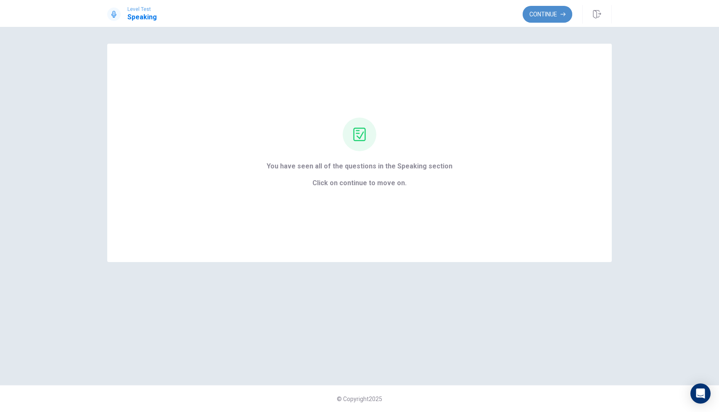
click at [546, 12] on button "Continue" at bounding box center [547, 14] width 50 height 17
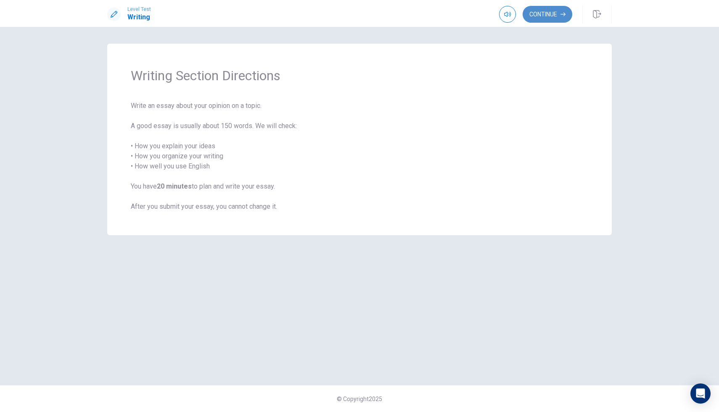
click at [548, 14] on button "Continue" at bounding box center [547, 14] width 50 height 17
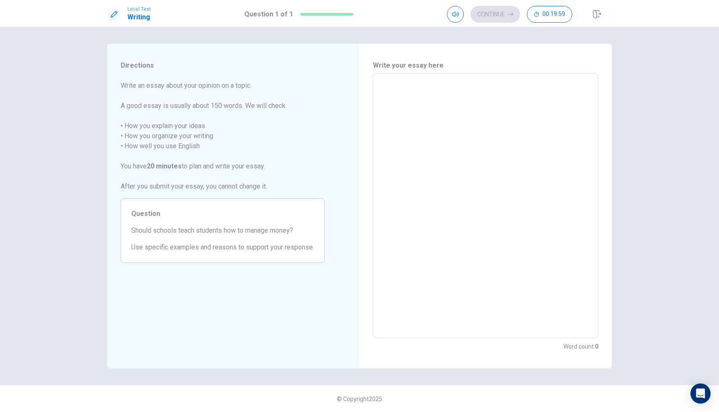
click at [467, 102] on textarea at bounding box center [486, 205] width 214 height 251
type textarea "I"
type textarea "x"
type textarea "I"
type textarea "x"
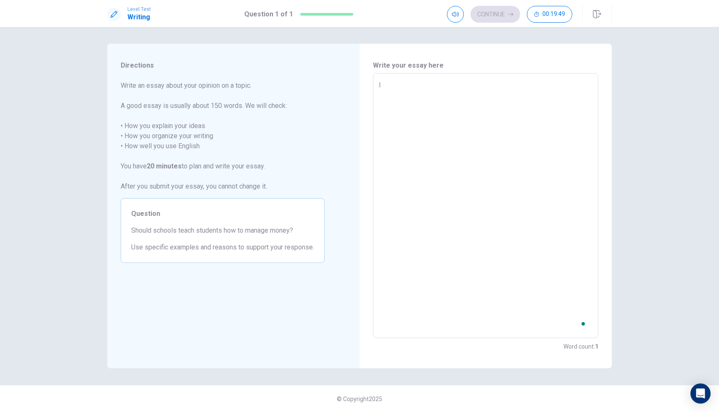
type textarea "I t"
type textarea "x"
type textarea "I th"
type textarea "x"
type textarea "I thi"
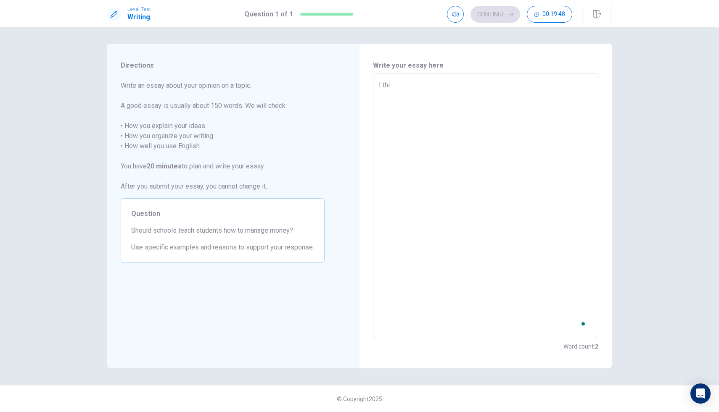
type textarea "x"
type textarea "I thin"
type textarea "x"
type textarea "I think"
type textarea "x"
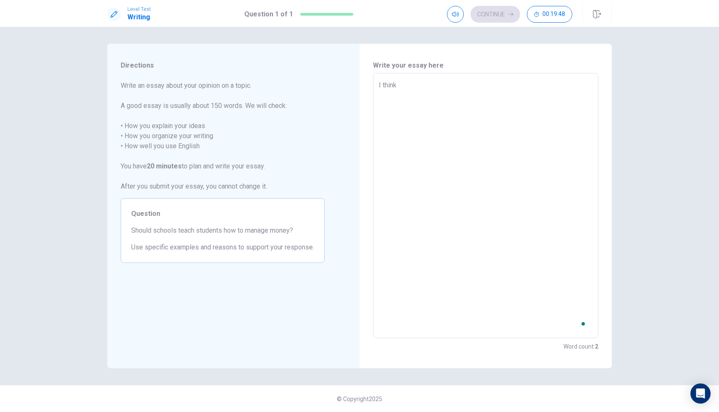
type textarea "I think"
type textarea "x"
type textarea "I think s"
type textarea "x"
type textarea "I think sc"
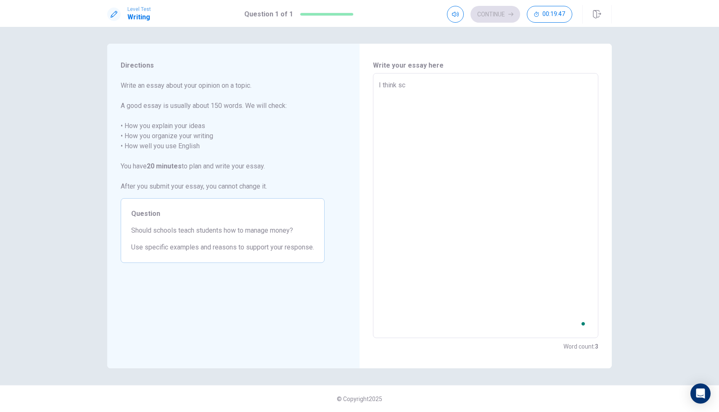
type textarea "x"
type textarea "I think sch"
type textarea "x"
type textarea "I think schp"
type textarea "x"
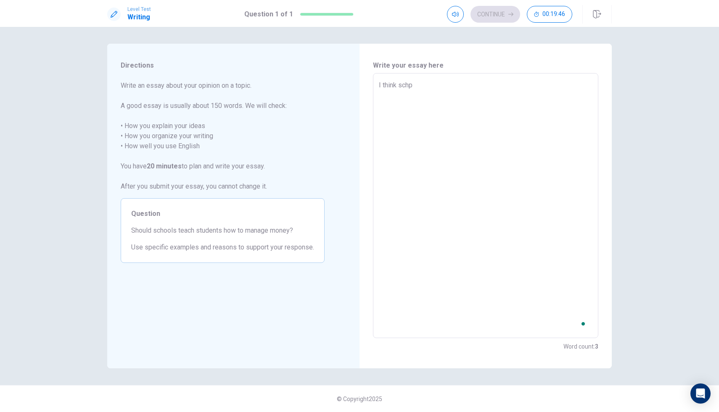
type textarea "I think schpo"
type textarea "x"
type textarea "I think schp"
type textarea "x"
type textarea "I think sch"
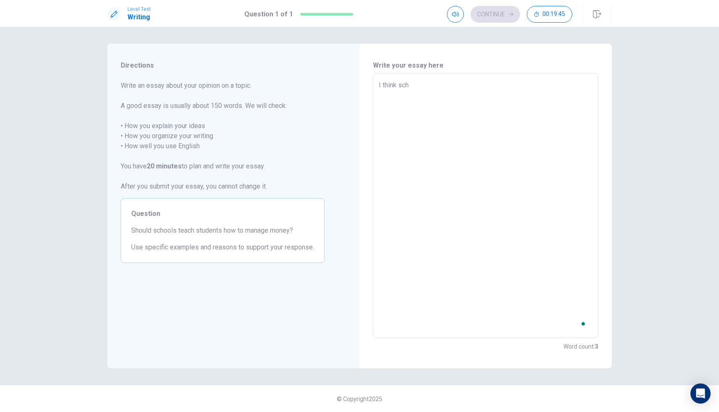
type textarea "x"
type textarea "I think scho"
type textarea "x"
type textarea "I think schoo"
type textarea "x"
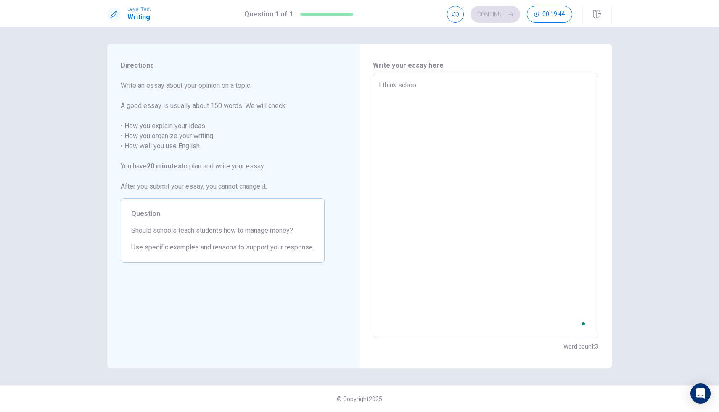
type textarea "I think school"
type textarea "x"
type textarea "I think schools"
type textarea "x"
type textarea "I think schools"
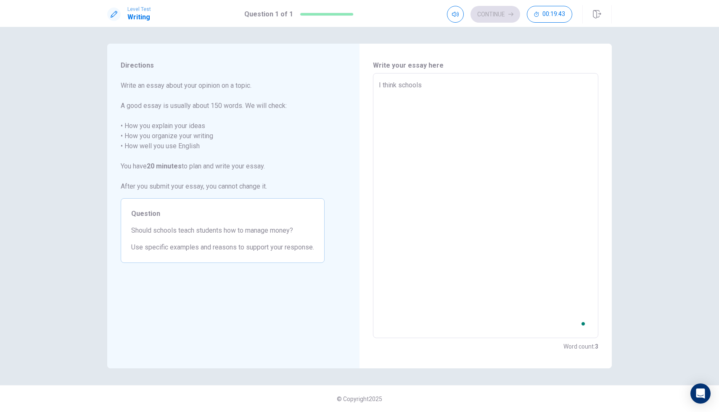
type textarea "x"
type textarea "I think schools s"
type textarea "x"
type textarea "I think schools sh"
type textarea "x"
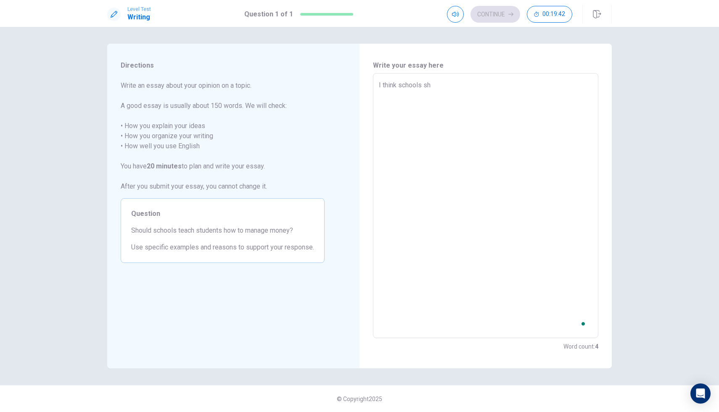
type textarea "I think schools sho"
type textarea "x"
type textarea "I think schools shou"
type textarea "x"
type textarea "I think schools shoul"
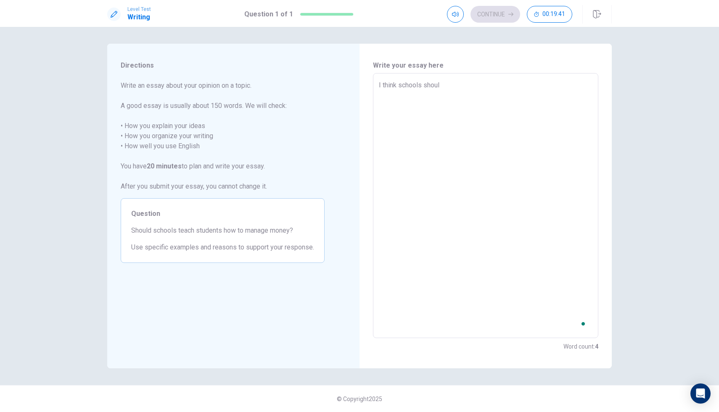
type textarea "x"
type textarea "I think schools should"
type textarea "x"
type textarea "I think schools should"
drag, startPoint x: 131, startPoint y: 228, endPoint x: 357, endPoint y: 237, distance: 225.9
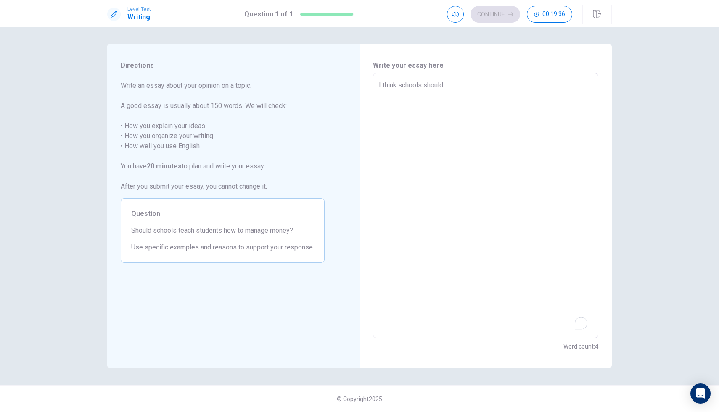
click at [356, 237] on div "Directions Write an essay about your opinion on a topic. A good essay is usuall…" at bounding box center [233, 206] width 252 height 325
click at [472, 79] on div "I think schools should x ​" at bounding box center [485, 205] width 225 height 265
type textarea "x"
type textarea "I think schools should"
type textarea "x"
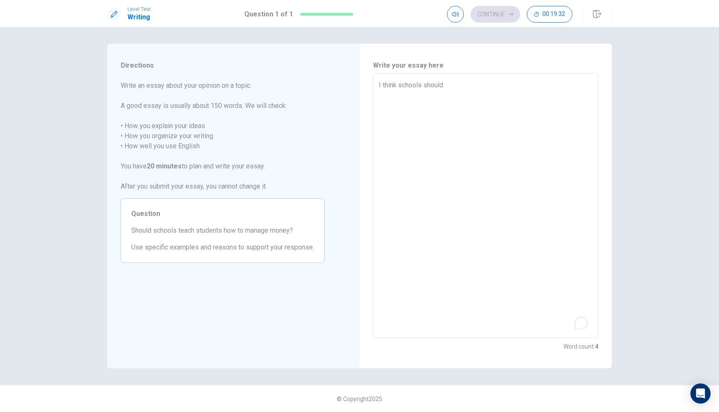
type textarea "I think schools should t"
type textarea "x"
type textarea "I think schools should te"
type textarea "x"
type textarea "I think schools should tea"
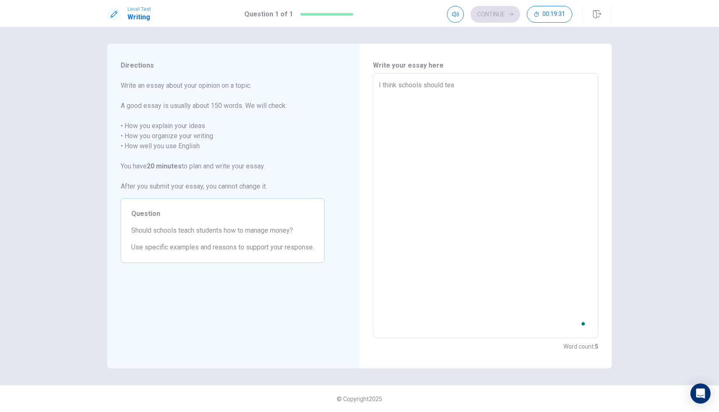
type textarea "x"
type textarea "I think schools should teac"
type textarea "x"
type textarea "I think schools should teach"
type textarea "x"
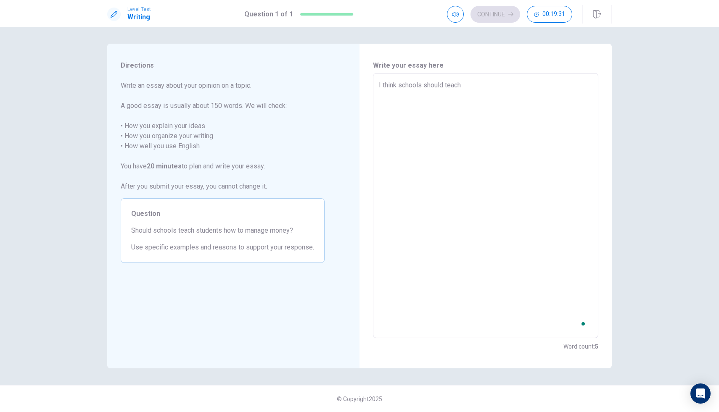
type textarea "I think schools should teach"
type textarea "x"
type textarea "I think schools should teach s"
type textarea "x"
type textarea "I think schools should teach st"
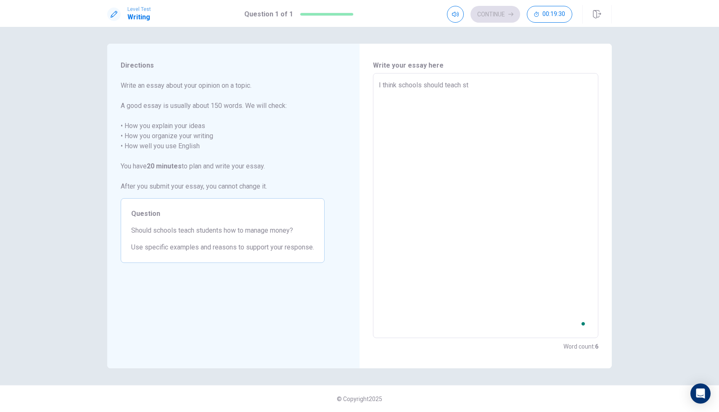
type textarea "x"
type textarea "I think schools should teach stu"
type textarea "x"
type textarea "I think schools should teach stud"
type textarea "x"
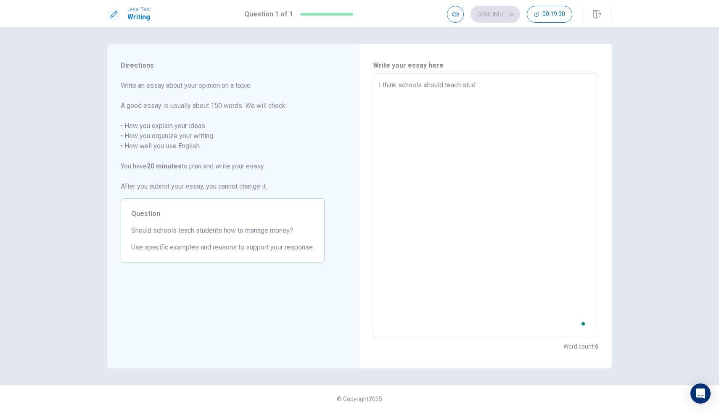
type textarea "I think schools should teach stude"
type textarea "x"
type textarea "I think schools should teach studen"
type textarea "x"
type textarea "I think schools should teach student"
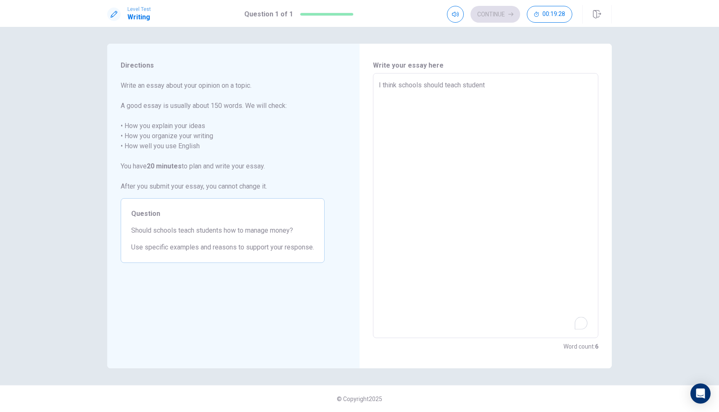
type textarea "x"
type textarea "I think schools should teach student"
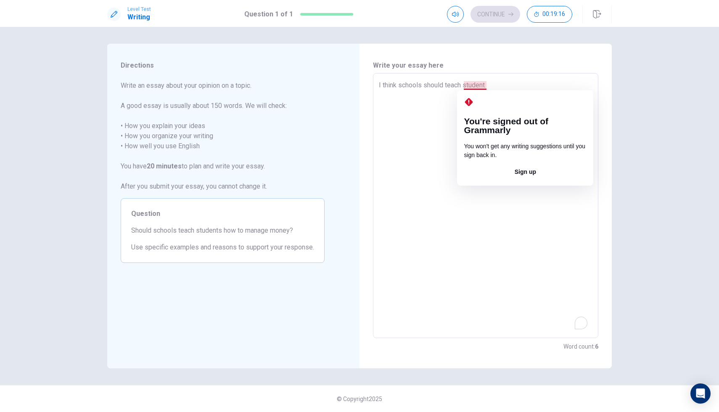
type textarea "x"
type textarea "I think schools should teach student"
type textarea "x"
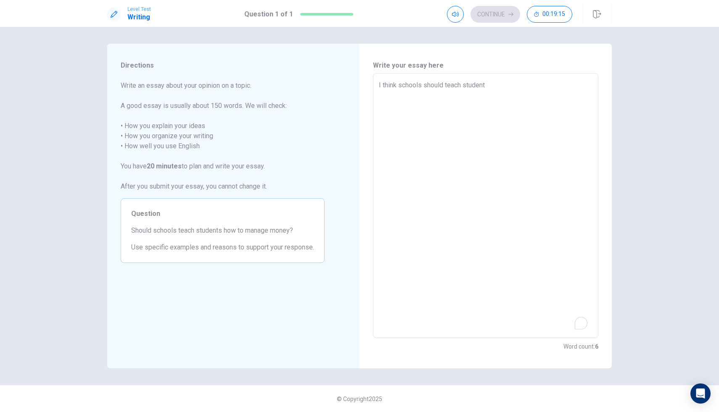
type textarea "I think schools should teach students"
type textarea "x"
type textarea "I think schools should teach students"
type textarea "x"
type textarea "I think schools should teach students h"
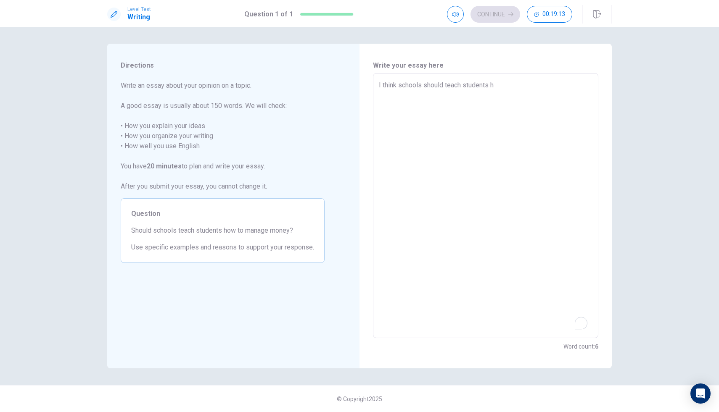
type textarea "x"
type textarea "I think schools should teach students ho"
type textarea "x"
type textarea "I think schools should teach students hoq"
type textarea "x"
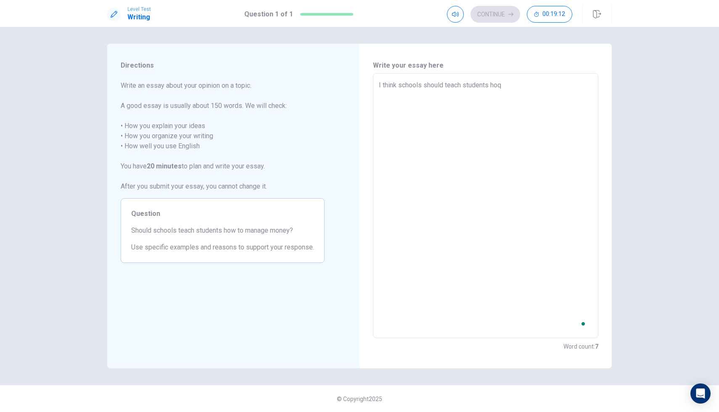
type textarea "I think schools should teach students ho"
type textarea "x"
type textarea "I think schools should teach students how"
type textarea "x"
type textarea "I think schools should teach students how"
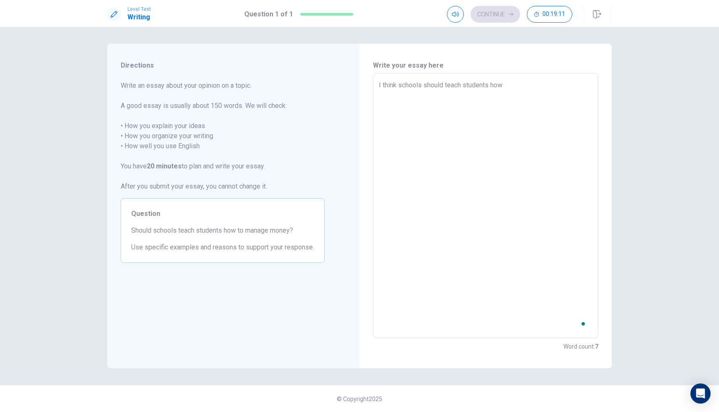
type textarea "x"
type textarea "I think schools should teach students how t"
type textarea "x"
type textarea "I think schools should teach students how to"
type textarea "x"
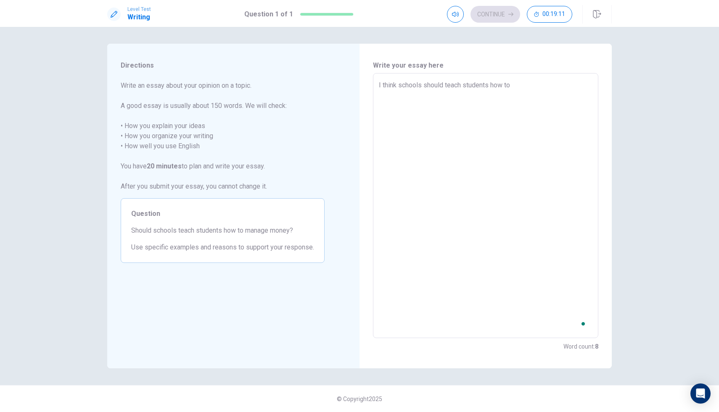
type textarea "I think schools should teach students how to"
type textarea "x"
type textarea "I think schools should teach students how to m"
type textarea "x"
type textarea "I think schools should teach students how to ma"
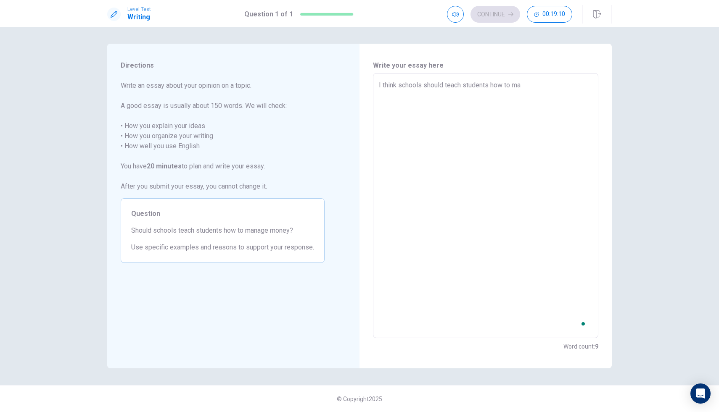
type textarea "x"
type textarea "I think schools should teach students how to man"
type textarea "x"
type textarea "I think schools should teach students how to mana"
type textarea "x"
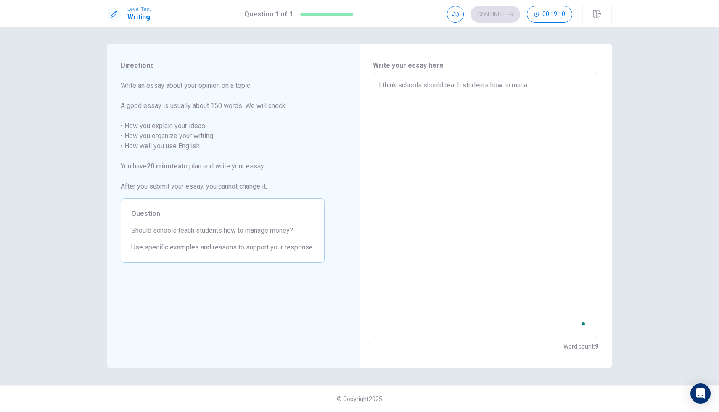
type textarea "I think schools should teach students how to [GEOGRAPHIC_DATA]"
type textarea "x"
type textarea "I think schools should teach students how to manage"
type textarea "x"
type textarea "I think schools should teach students how to manage"
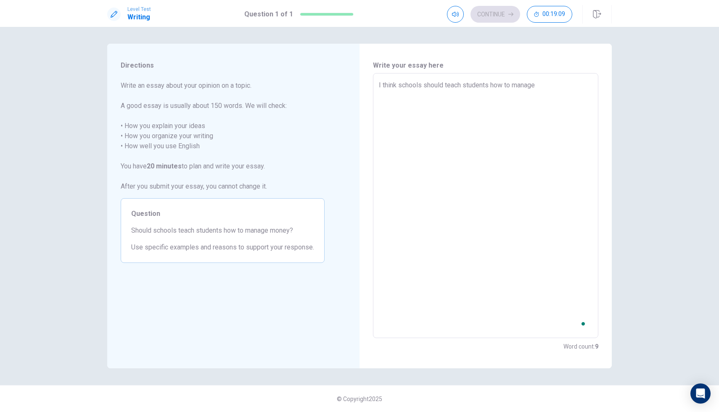
type textarea "x"
type textarea "I think schools should teach students how to manage m"
type textarea "x"
type textarea "I think schools should teach students how to manage mo"
type textarea "x"
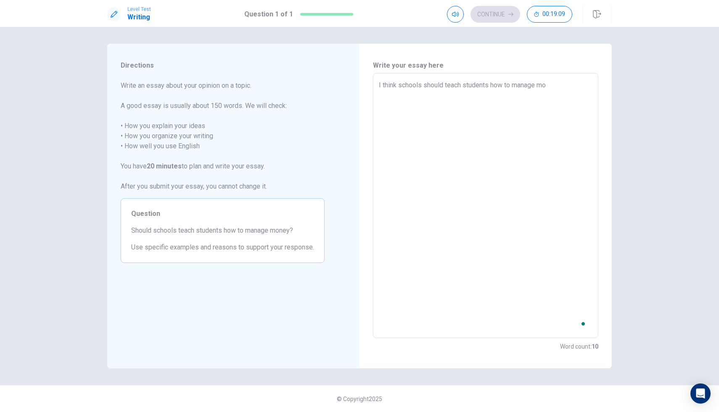
type textarea "I think schools should teach students how to manage mon"
type textarea "x"
type textarea "I think schools should teach students how to manage mone"
type textarea "x"
type textarea "I think schools should teach students how to manage money"
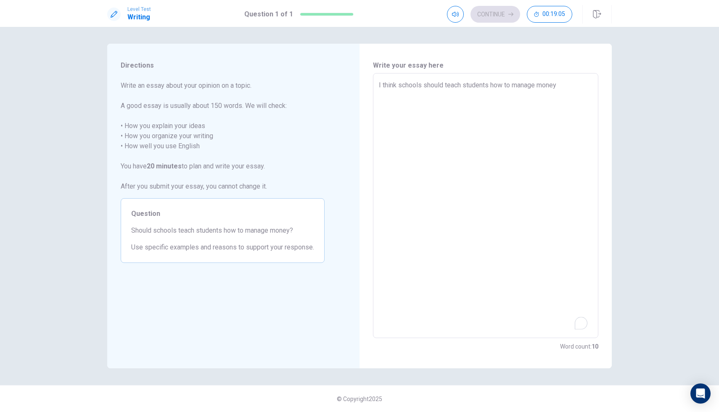
type textarea "x"
type textarea "I think schools should teach students how to manage money."
type textarea "x"
type textarea "I think schools should teach students how to manage money"
type textarea "x"
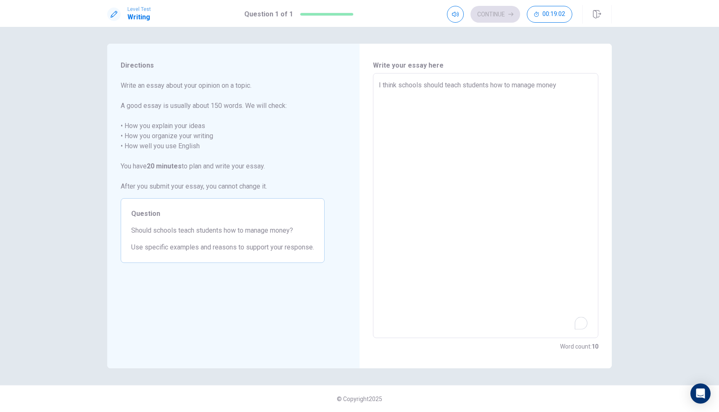
type textarea "I think schools should teach students how to manage money,"
type textarea "x"
type textarea "I think schools should teach students how to manage money,b"
type textarea "x"
type textarea "I think schools should teach students how to manage money,be"
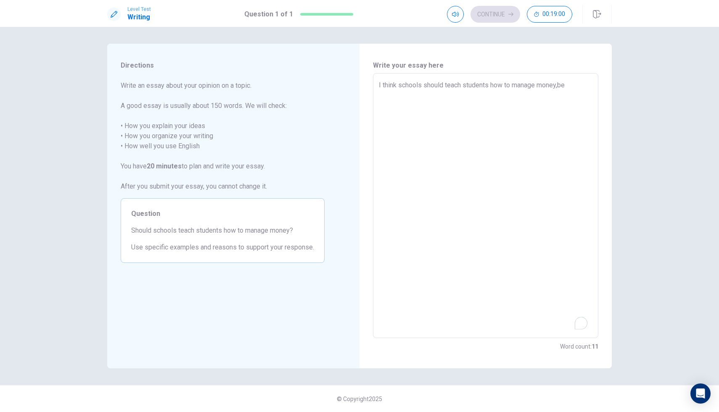
type textarea "x"
type textarea "I think schools should teach students how to manage money,bec"
type textarea "x"
type textarea "I think schools should teach students how to manage money,beca"
type textarea "x"
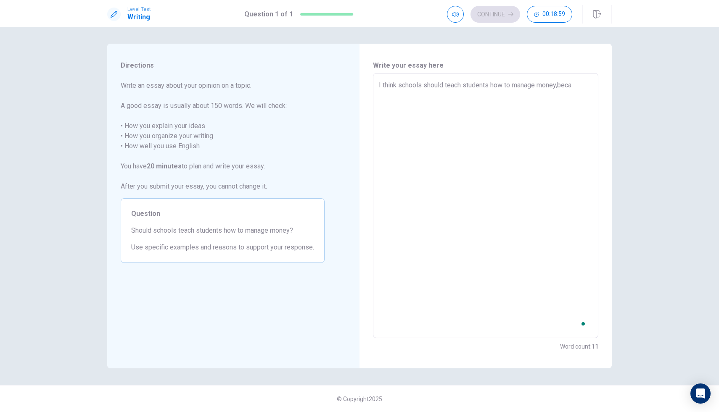
type textarea "I think schools should teach students how to manage money,becau"
type textarea "x"
type textarea "I think schools should teach students how to manage money,becaus"
type textarea "x"
type textarea "I think schools should teach students how to manage money,because"
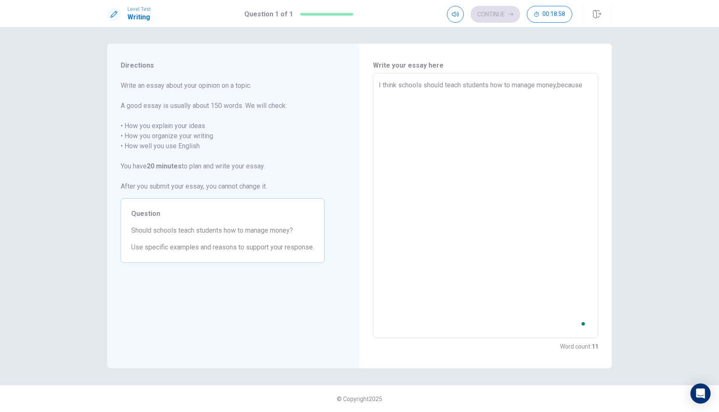
type textarea "x"
type textarea "I think schools should teach students how to manage money,because"
type textarea "x"
type textarea "I think schools should teach students how to manage money,because i"
type textarea "x"
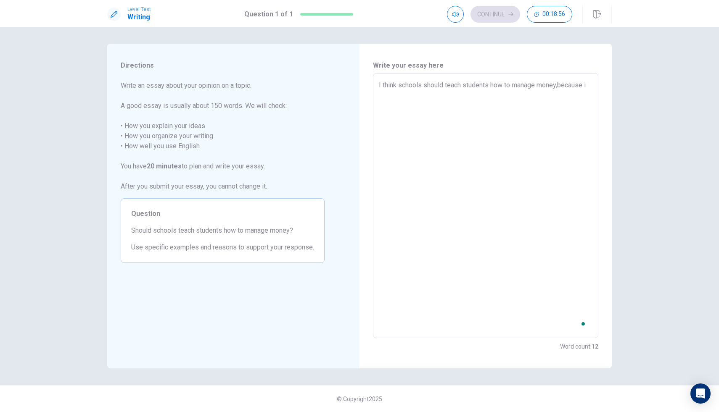
type textarea "I think schools should teach students how to manage money,because i"
type textarea "x"
type textarea "I think schools should teach students how to manage money,because i c"
type textarea "x"
type textarea "I think schools should teach students how to manage money,because i co"
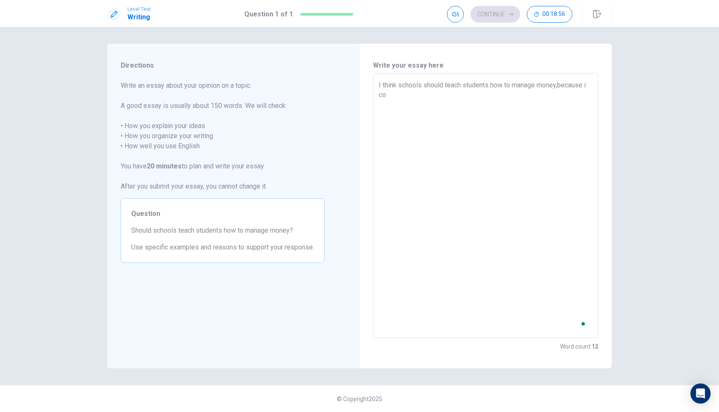
type textarea "x"
type textarea "I think schools should teach students how to manage money,because i cou"
type textarea "x"
type textarea "I think schools should teach students how to manage money,because i coul"
type textarea "x"
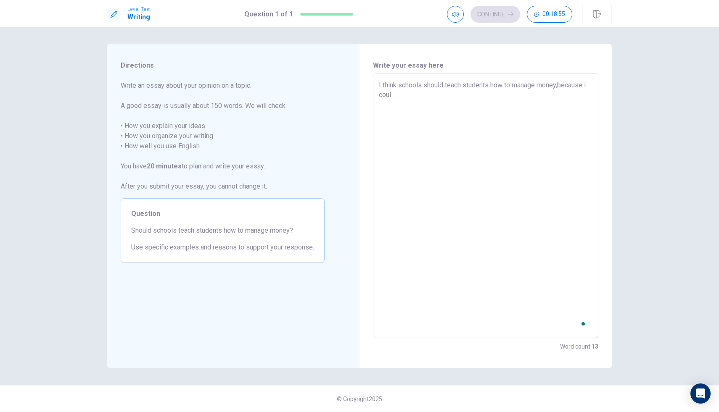
type textarea "I think schools should teach students how to manage money,because i could"
type textarea "x"
type textarea "I think schools should teach students how to manage money,because i could"
type textarea "x"
type textarea "I think schools should teach students how to manage money,because i could"
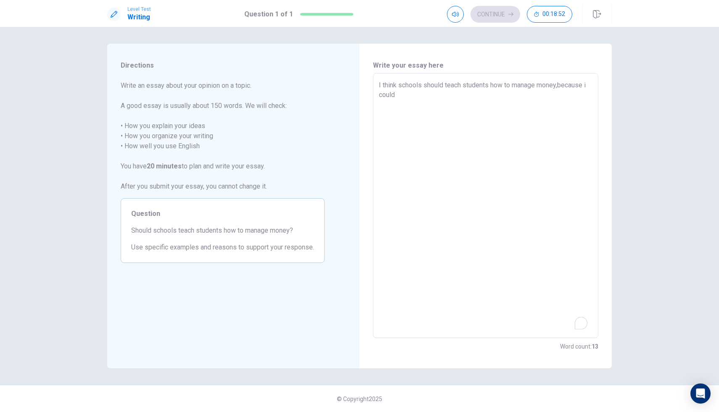
type textarea "x"
type textarea "I think schools should teach students how to manage money,because i coul"
type textarea "x"
type textarea "I think schools should teach students how to manage money,because i cou"
type textarea "x"
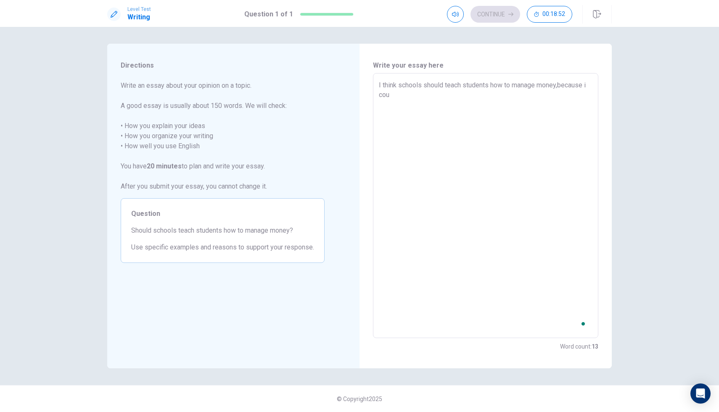
type textarea "I think schools should teach students how to manage money,because i co"
type textarea "x"
type textarea "I think schools should teach students how to manage money,because i c"
type textarea "x"
type textarea "I think schools should teach students how to manage money,because i"
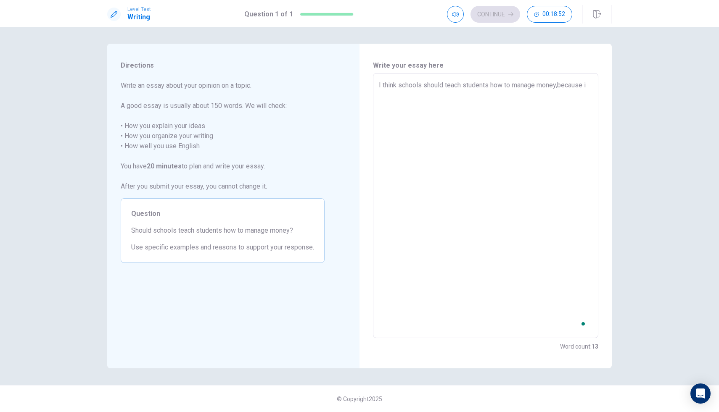
type textarea "x"
type textarea "I think schools should teach students how to manage money,because i"
type textarea "x"
type textarea "I think schools should teach students how to manage money,because it"
type textarea "x"
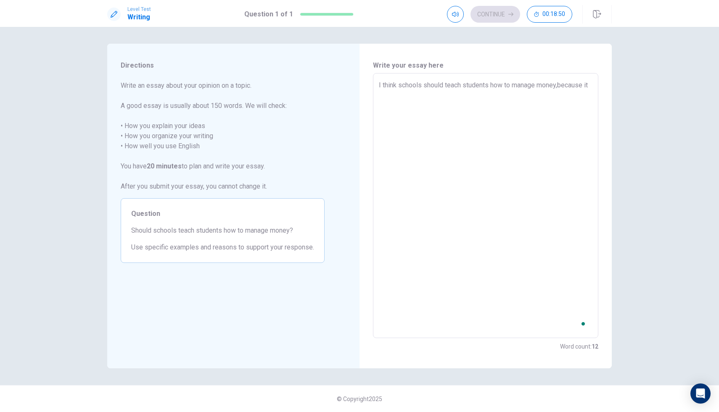
type textarea "I think schools should teach students how to manage money,because it"
type textarea "x"
type textarea "I think schools should teach students how to manage money,because it c"
type textarea "x"
type textarea "I think schools should teach students how to manage money,because it co"
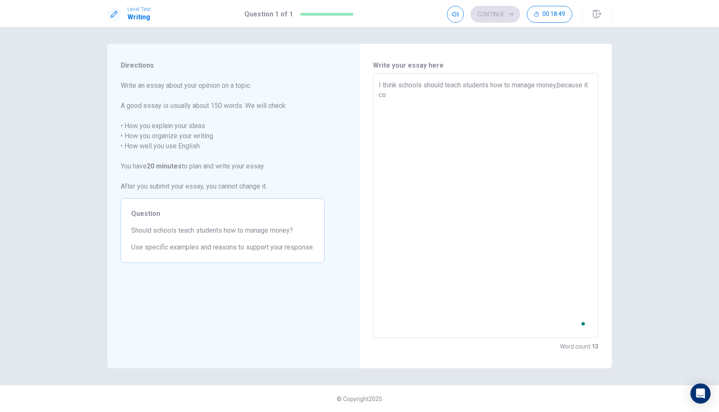
type textarea "x"
type textarea "I think schools should teach students how to manage money,because it cou"
type textarea "x"
type textarea "I think schools should teach students how to manage money,because it coul"
type textarea "x"
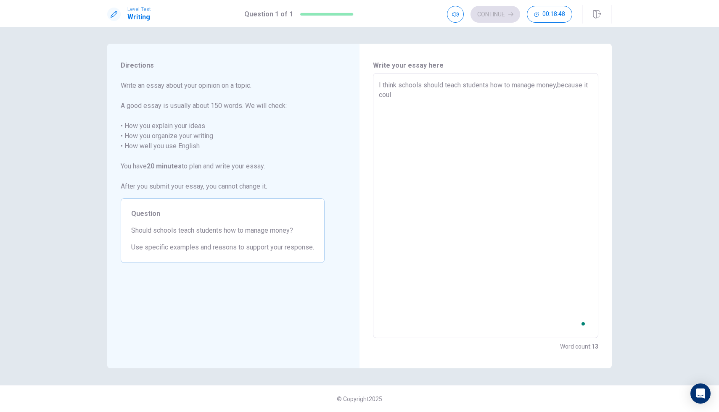
type textarea "I think schools should teach students how to manage money,because it could"
type textarea "x"
type textarea "I think schools should teach students how to manage money,because it couldh"
type textarea "x"
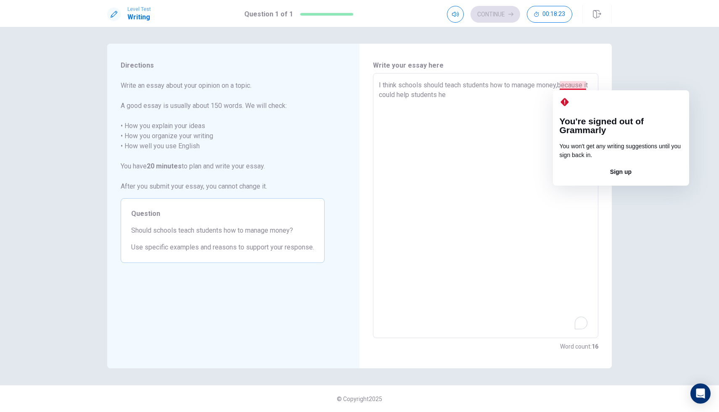
drag, startPoint x: 586, startPoint y: 83, endPoint x: 559, endPoint y: 82, distance: 26.5
click at [559, 82] on textarea "I think schools should teach students how to manage money,because it could help…" at bounding box center [486, 205] width 214 height 251
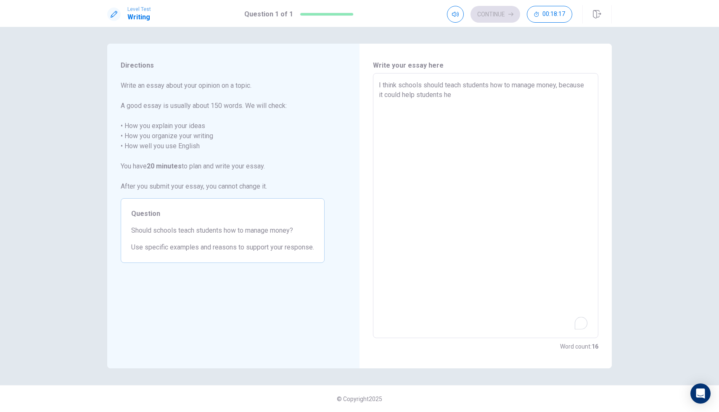
click at [497, 95] on textarea "I think schools should teach students how to manage money, because it could hel…" at bounding box center [486, 205] width 214 height 251
click at [475, 97] on textarea "I think schools should teach students how to manage money, because it could hel…" at bounding box center [486, 205] width 214 height 251
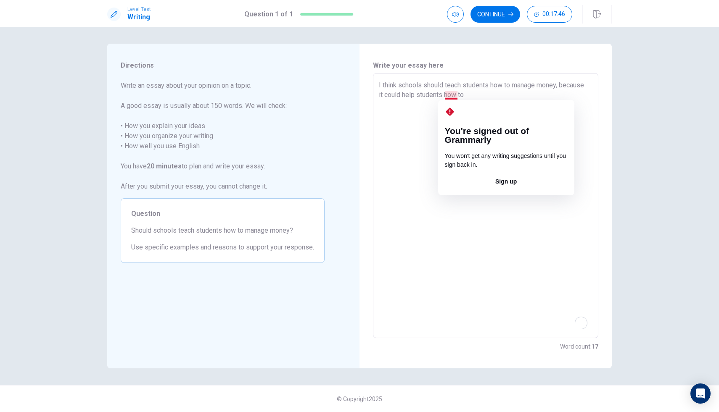
click at [456, 94] on textarea "I think schools should teach students how to manage money, because it could hel…" at bounding box center [486, 205] width 214 height 251
click at [456, 93] on textarea "I think schools should teach students how to manage money, because it could hel…" at bounding box center [486, 205] width 214 height 251
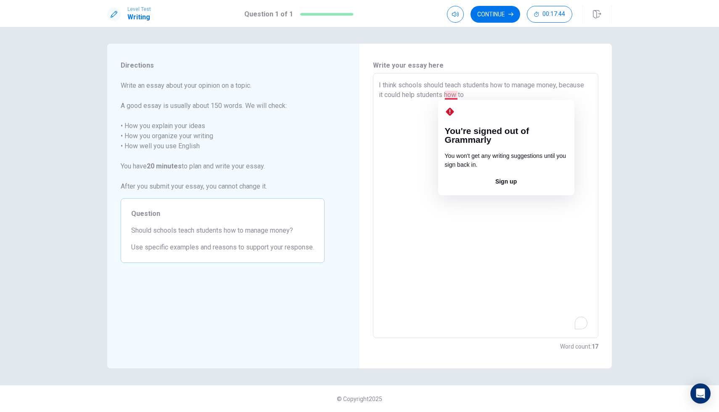
click at [456, 93] on textarea "I think schools should teach students how to manage money, because it could hel…" at bounding box center [486, 205] width 214 height 251
click at [473, 95] on textarea "I think schools should teach students how to manage money, because it could hel…" at bounding box center [486, 205] width 214 height 251
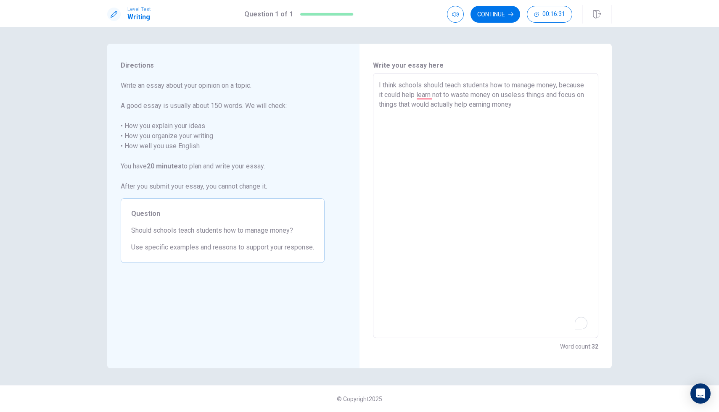
click at [379, 103] on textarea "I think schools should teach students how to manage money, because it could hel…" at bounding box center [486, 205] width 214 height 251
click at [534, 108] on textarea "I think schools should teach students how to manage money, because it could hel…" at bounding box center [486, 205] width 214 height 251
click at [575, 325] on div at bounding box center [570, 323] width 12 height 13
click at [568, 326] on img at bounding box center [569, 323] width 9 height 9
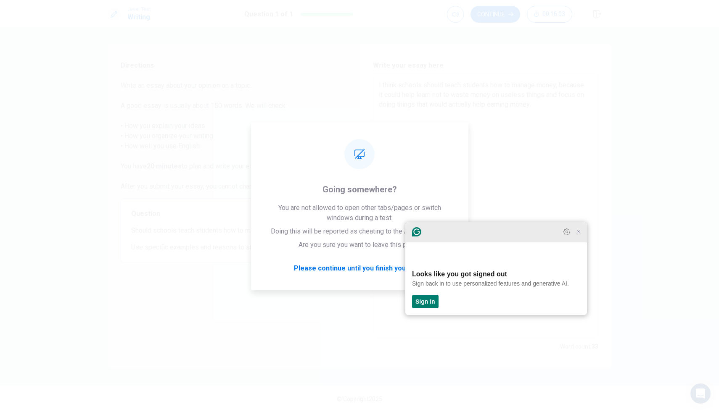
click at [578, 243] on div at bounding box center [496, 232] width 182 height 20
click at [578, 235] on icon "Close Grammarly Assistant" at bounding box center [578, 232] width 7 height 7
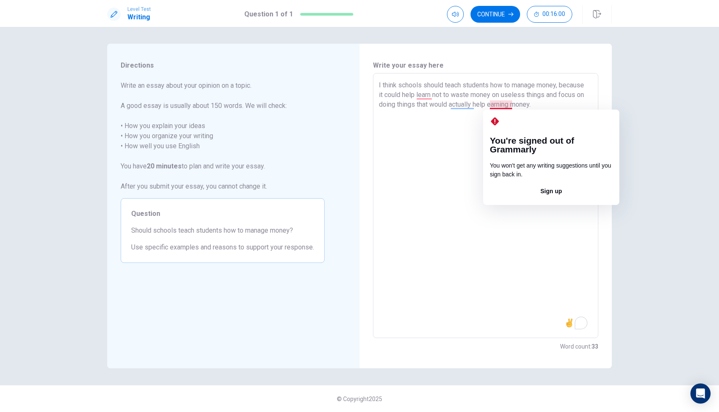
click at [512, 106] on textarea "I think schools should teach students how to manage money, because it could hel…" at bounding box center [486, 205] width 214 height 251
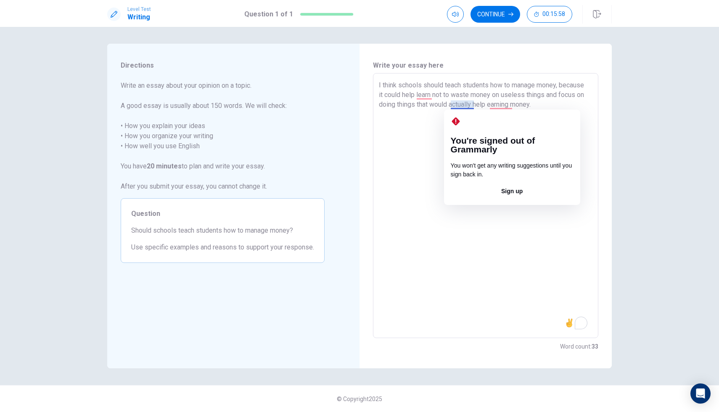
click at [466, 107] on textarea "I think schools should teach students how to manage money, because it could hel…" at bounding box center [486, 205] width 214 height 251
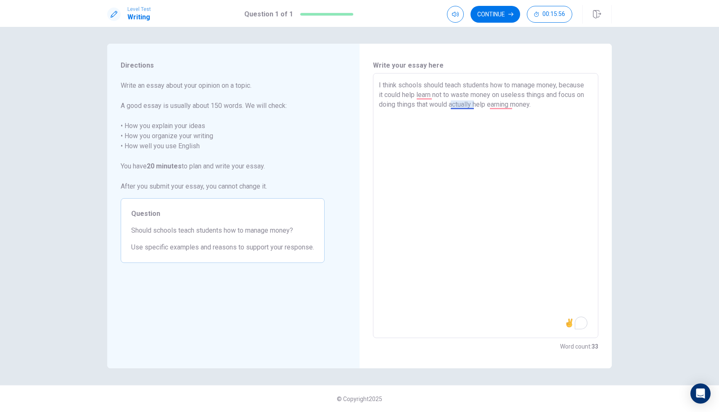
click at [458, 106] on textarea "I think schools should teach students how to manage money, because it could hel…" at bounding box center [486, 205] width 214 height 251
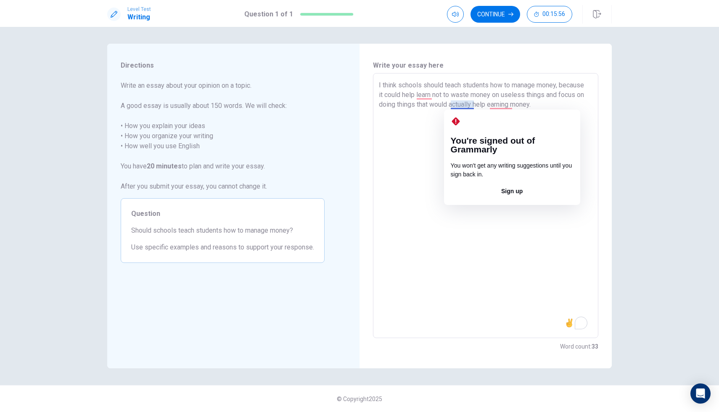
click at [458, 106] on textarea "I think schools should teach students how to manage money, because it could hel…" at bounding box center [486, 205] width 214 height 251
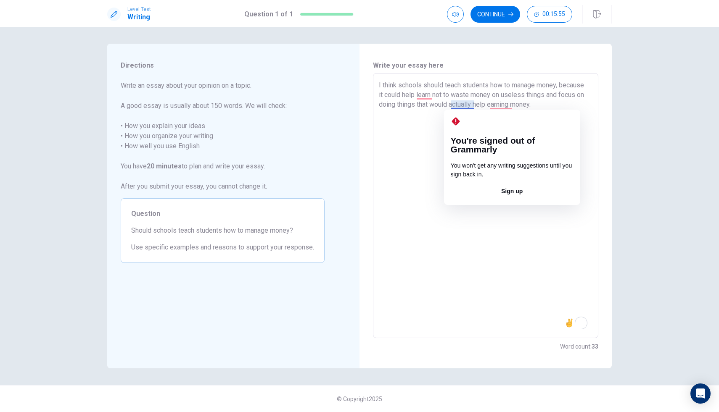
click at [458, 106] on textarea "I think schools should teach students how to manage money, because it could hel…" at bounding box center [486, 205] width 214 height 251
click at [433, 183] on textarea "I think schools should teach students how to manage money, because it could hel…" at bounding box center [486, 205] width 214 height 251
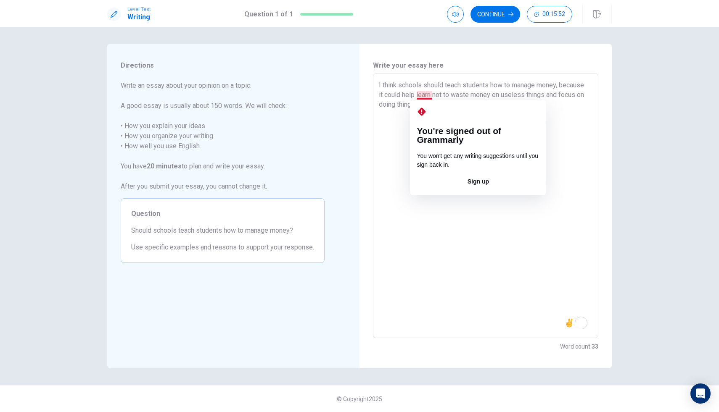
click at [421, 93] on textarea "I think schools should teach students how to manage money, because it could hel…" at bounding box center [486, 205] width 214 height 251
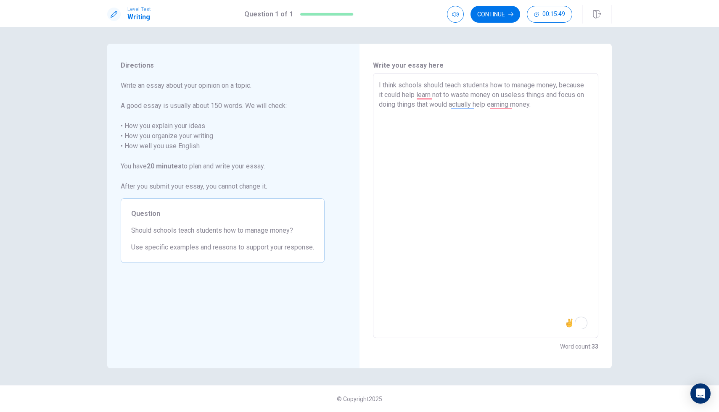
click at [432, 95] on textarea "I think schools should teach students how to manage money, because it could hel…" at bounding box center [486, 205] width 214 height 251
click at [483, 104] on textarea "I think schools should teach students how to manage money, because it could hel…" at bounding box center [486, 205] width 214 height 251
click at [522, 105] on textarea "I think schools should teach students how to manage money, because it could hel…" at bounding box center [486, 205] width 214 height 251
click at [398, 105] on textarea "I think schools should teach students how to manage money, because it could hel…" at bounding box center [486, 205] width 214 height 251
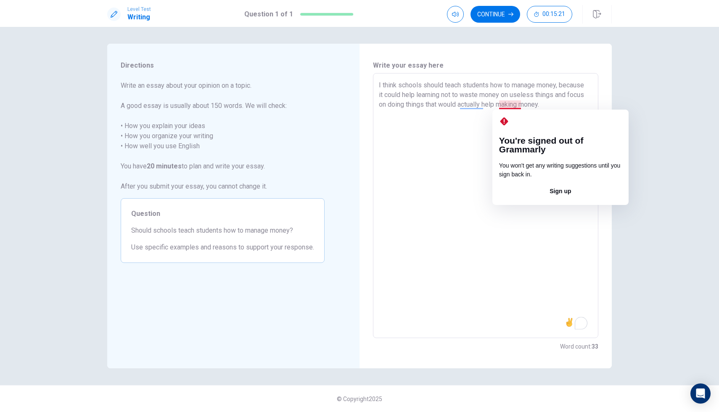
click at [519, 103] on textarea "I think schools should teach students how to manage money, because it could hel…" at bounding box center [486, 205] width 214 height 251
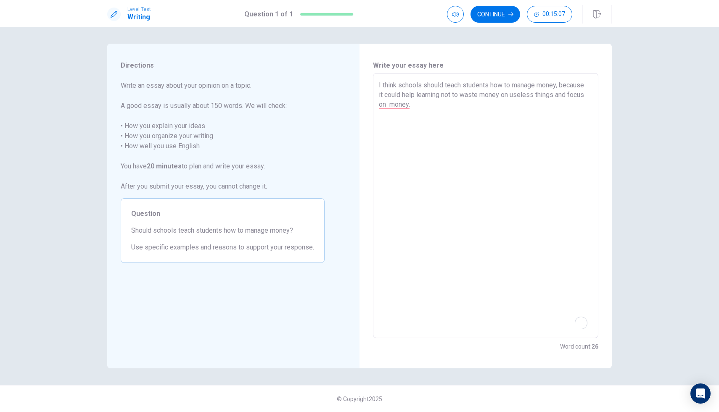
click at [558, 96] on textarea "I think schools should teach students how to manage money, because it could hel…" at bounding box center [486, 205] width 214 height 251
click at [480, 100] on textarea "I think schools should teach students how to manage money, because it could hel…" at bounding box center [486, 205] width 214 height 251
click at [581, 327] on div "2" at bounding box center [580, 323] width 9 height 9
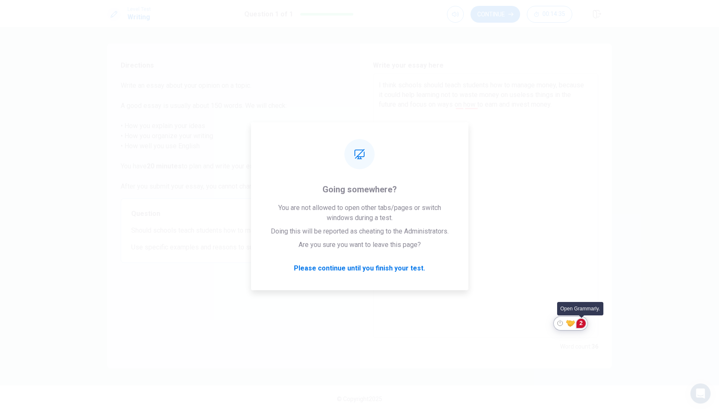
click at [580, 324] on div "2" at bounding box center [580, 323] width 9 height 9
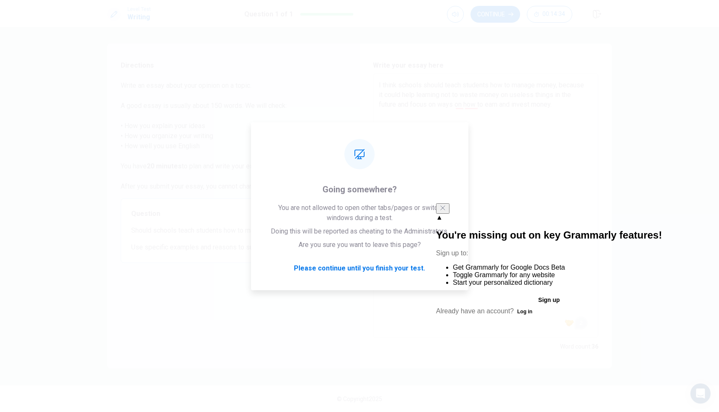
click at [558, 206] on div "▲ You're missing out on key Grammarly features! Sign up to: Get Grammarly for G…" at bounding box center [549, 260] width 226 height 114
click at [449, 208] on button at bounding box center [442, 208] width 13 height 11
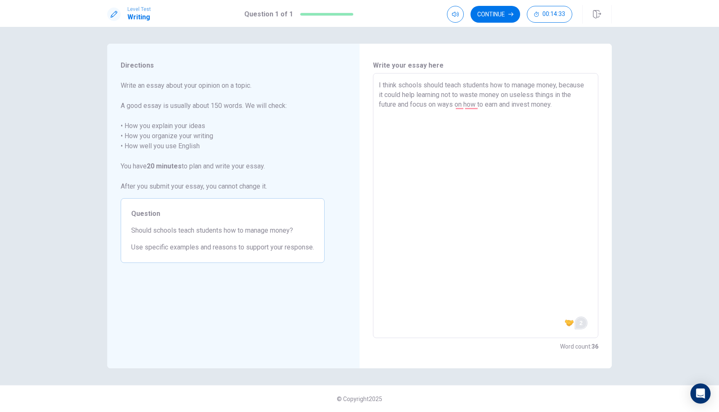
click at [561, 201] on textarea "I think schools should teach students how to manage money, because it could hel…" at bounding box center [486, 205] width 214 height 251
click at [478, 102] on textarea "I think schools should teach students how to manage money, because it could hel…" at bounding box center [486, 205] width 214 height 251
click at [542, 106] on textarea "I think schools should teach students how to manage money, because it could hel…" at bounding box center [486, 205] width 214 height 251
click at [449, 117] on textarea "I think schools should teach students how to manage money, because it could hel…" at bounding box center [486, 205] width 214 height 251
click at [467, 115] on textarea "I think schools should teach students how to manage money, because it could hel…" at bounding box center [486, 205] width 214 height 251
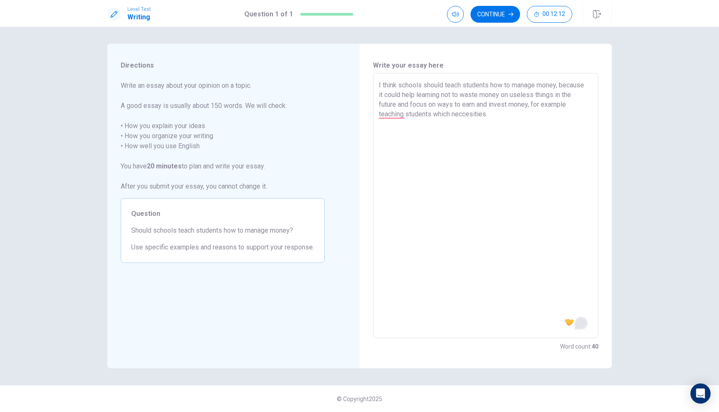
click at [496, 115] on textarea "I think schools should teach students how to manage money, because it could hel…" at bounding box center [486, 205] width 214 height 251
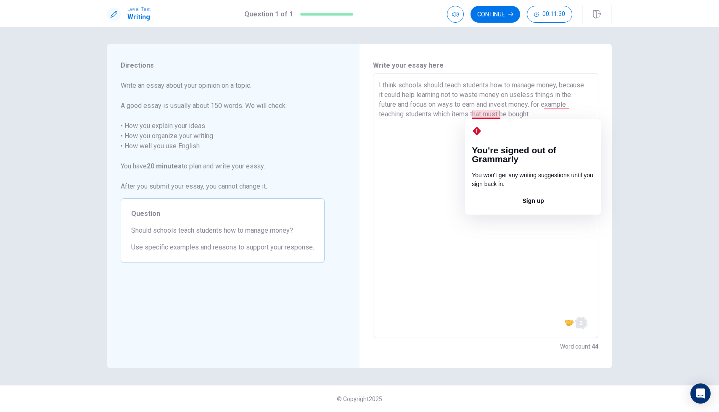
click at [483, 113] on textarea "I think schools should teach students how to manage money, because it could hel…" at bounding box center [486, 205] width 214 height 251
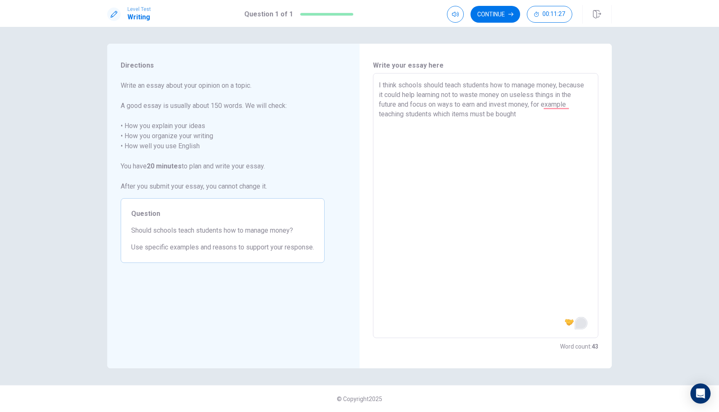
click at [523, 117] on textarea "I think schools should teach students how to manage money, because it could hel…" at bounding box center [486, 205] width 214 height 251
click at [457, 124] on textarea "I think schools should teach students how to manage money, because it could hel…" at bounding box center [486, 205] width 214 height 251
click at [506, 125] on textarea "I think schools should teach students how to manage money, because it could hel…" at bounding box center [486, 205] width 214 height 251
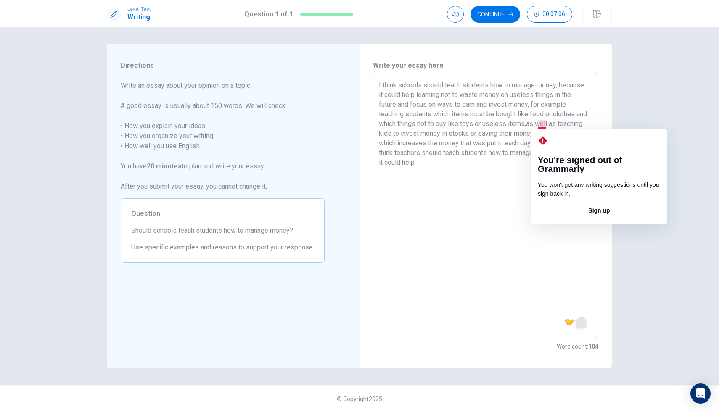
click at [540, 126] on textarea "I think schools should teach students how to manage money, because it could hel…" at bounding box center [486, 205] width 214 height 251
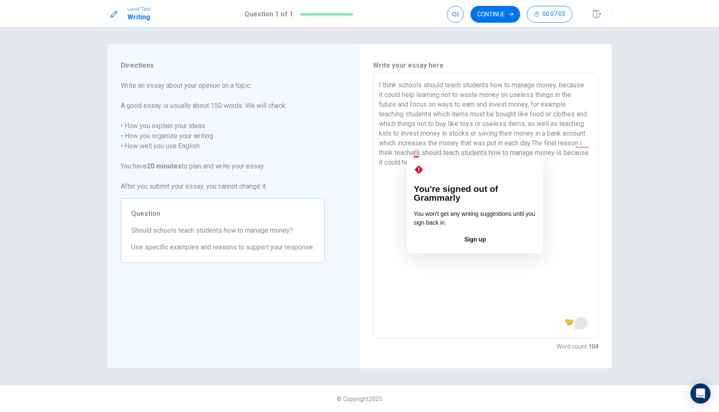
click at [417, 153] on textarea "I think schools should teach students how to manage money, because it could hel…" at bounding box center [486, 205] width 214 height 251
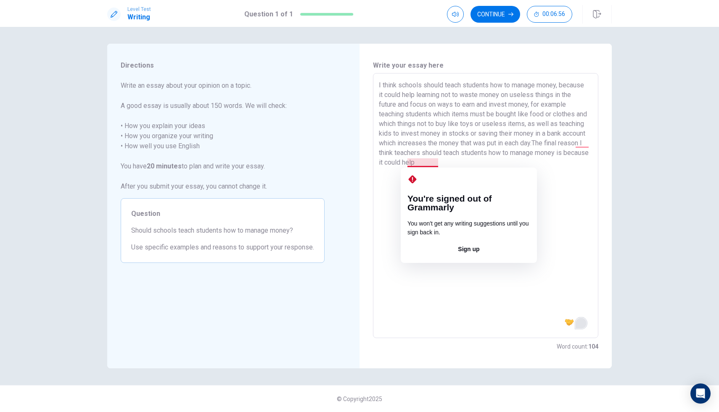
click at [432, 163] on textarea "I think schools should teach students how to manage money, because it could hel…" at bounding box center [486, 205] width 214 height 251
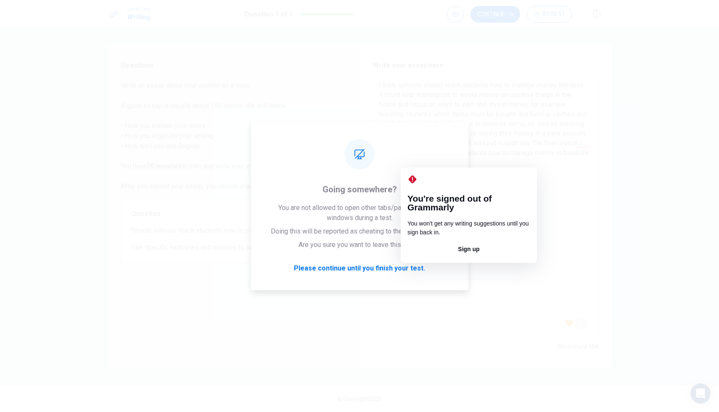
click at [470, 219] on p "You won't get any writing suggestions until you sign back in." at bounding box center [468, 228] width 123 height 18
click at [504, 158] on textarea "I think schools should teach students how to manage money, because it could hel…" at bounding box center [486, 205] width 214 height 251
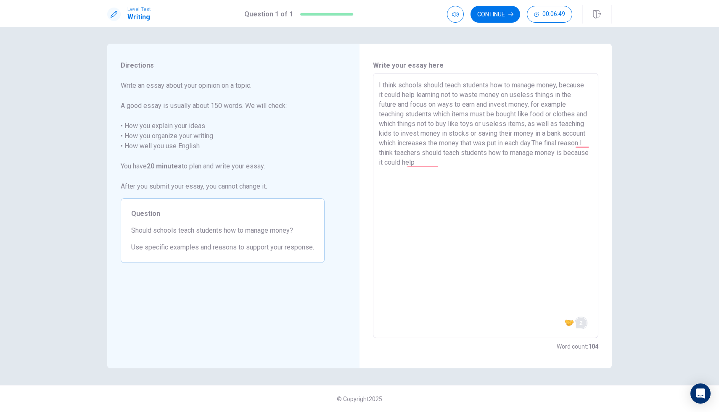
click at [390, 150] on textarea "I think schools should teach students how to manage money, because it could hel…" at bounding box center [486, 205] width 214 height 251
click at [480, 162] on textarea "I think schools should teach students how to manage money, because it could hel…" at bounding box center [486, 205] width 214 height 251
click at [488, 11] on button "Continue" at bounding box center [495, 14] width 50 height 17
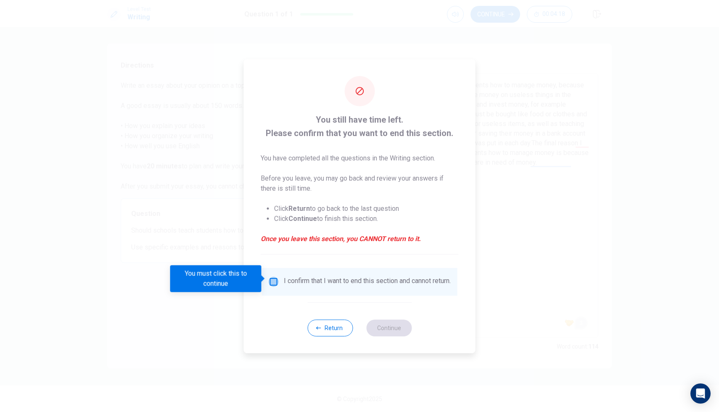
click at [272, 279] on input "You must click this to continue" at bounding box center [274, 282] width 10 height 10
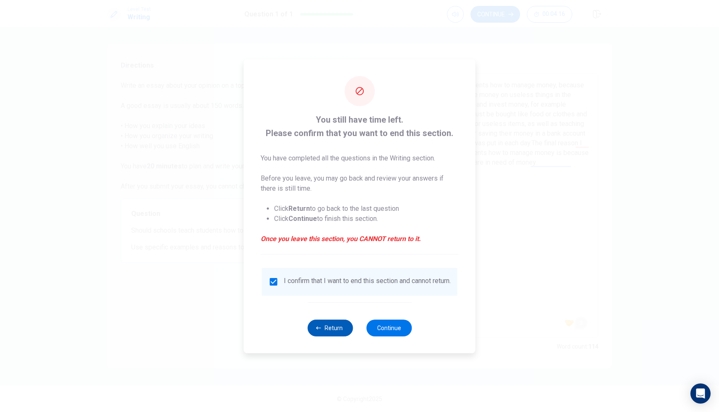
click at [338, 332] on button "Return" at bounding box center [329, 328] width 45 height 17
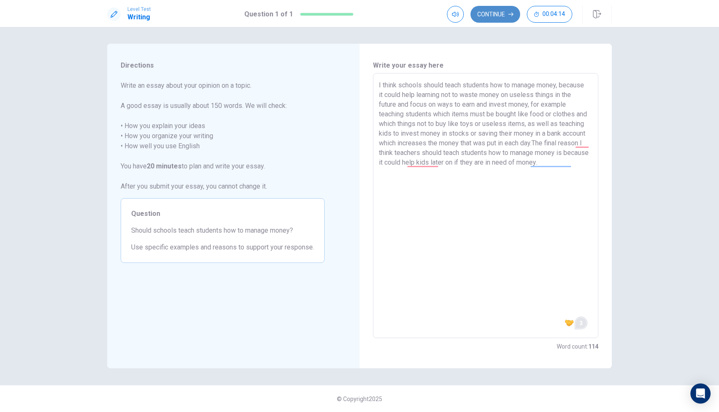
click at [496, 11] on button "Continue" at bounding box center [495, 14] width 50 height 17
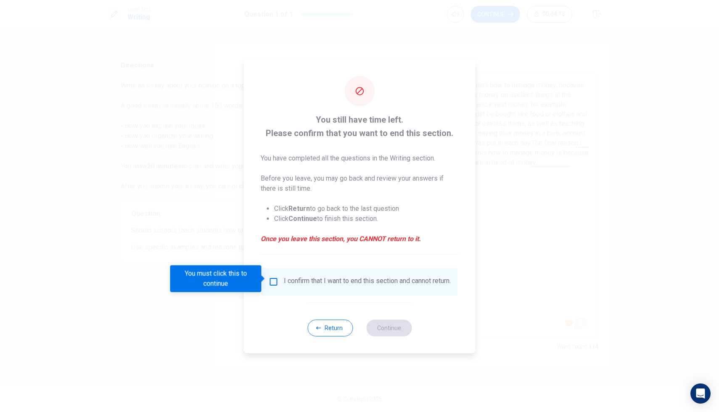
click at [274, 281] on input "You must click this to continue" at bounding box center [274, 282] width 10 height 10
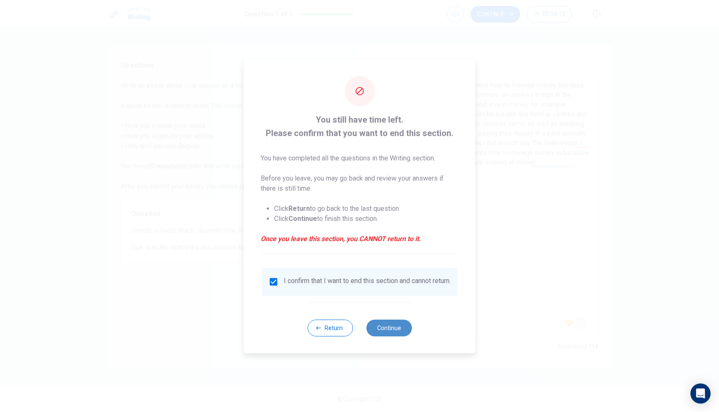
click at [389, 332] on button "Continue" at bounding box center [388, 328] width 45 height 17
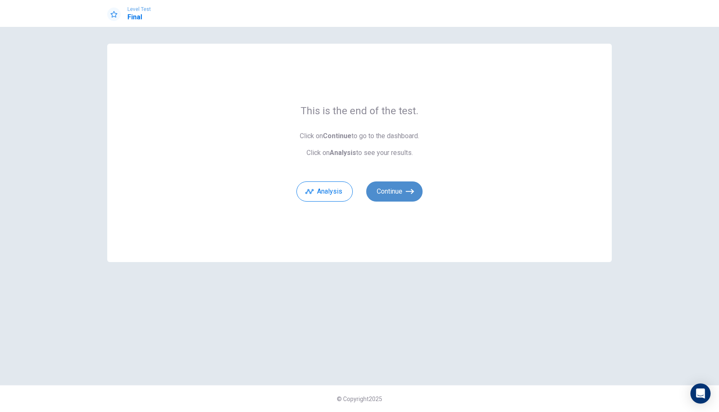
click at [389, 190] on button "Continue" at bounding box center [394, 192] width 56 height 20
